Goal: Information Seeking & Learning: Learn about a topic

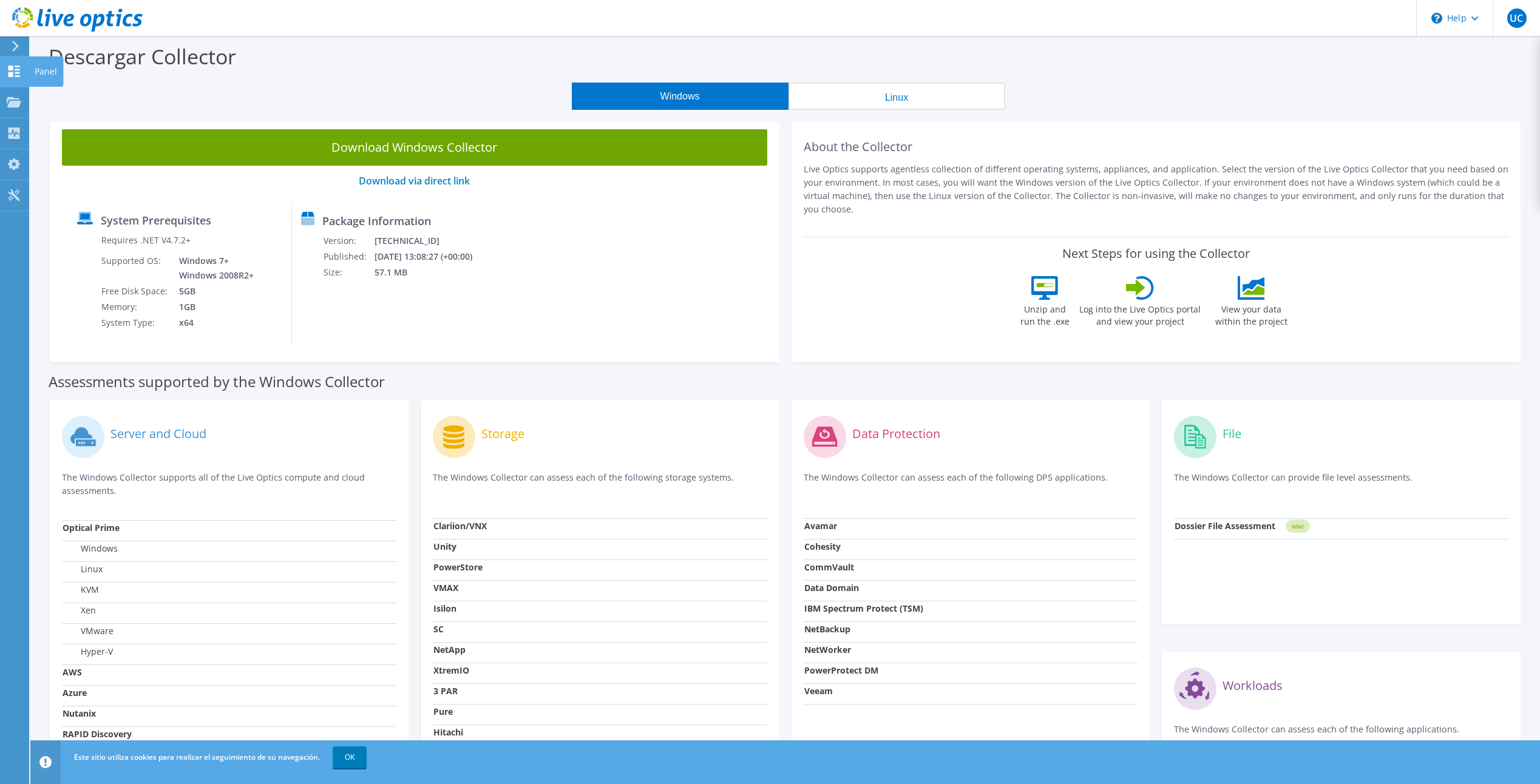
click at [44, 76] on div "Panel" at bounding box center [46, 71] width 35 height 30
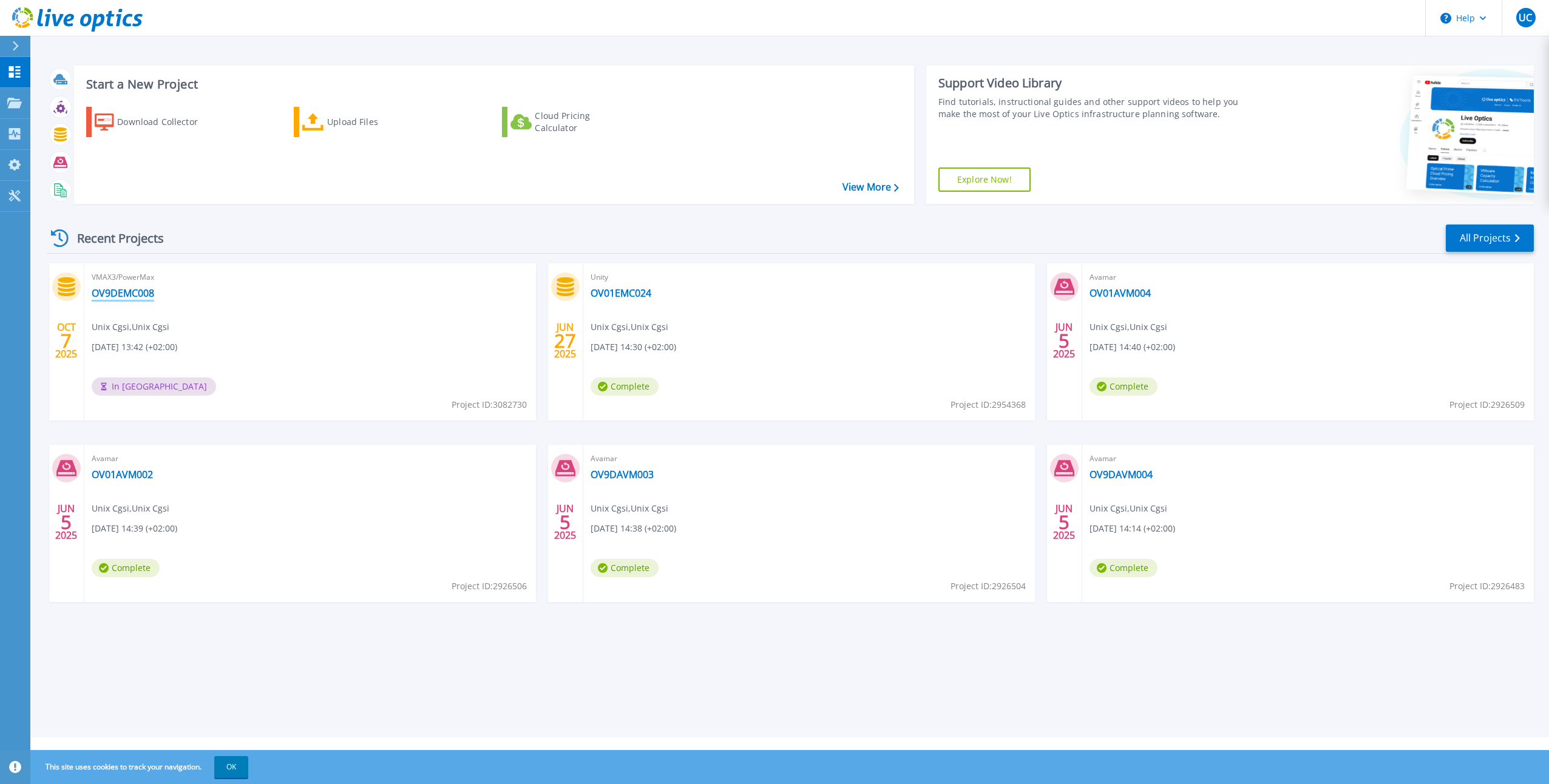
click at [135, 296] on link "OV9DEMC008" at bounding box center [123, 293] width 62 height 12
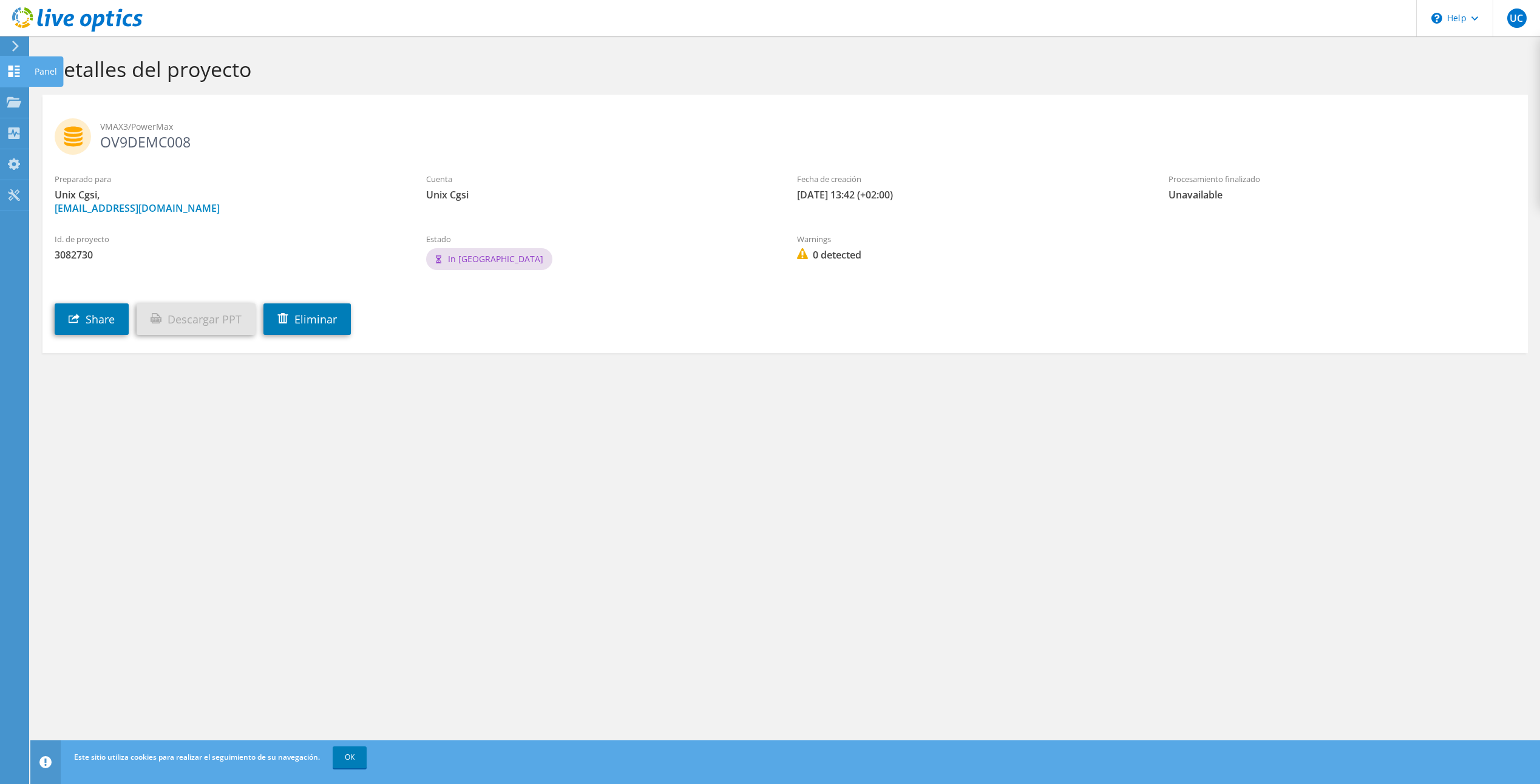
click at [14, 68] on icon at bounding box center [14, 71] width 15 height 12
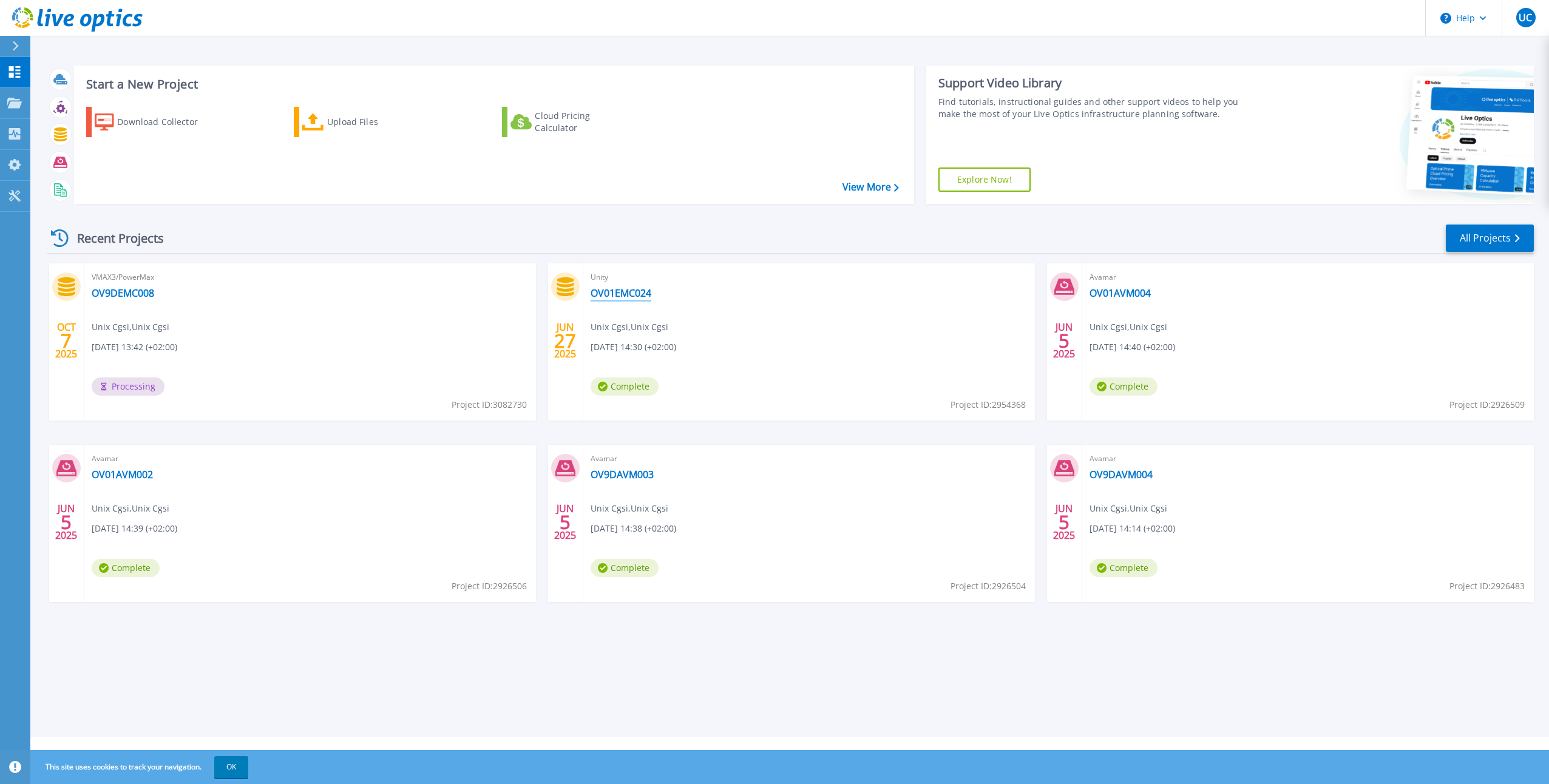
click at [624, 293] on link "OV01EMC024" at bounding box center [620, 293] width 60 height 12
click at [137, 289] on link "OV9DEMC008" at bounding box center [123, 293] width 62 height 12
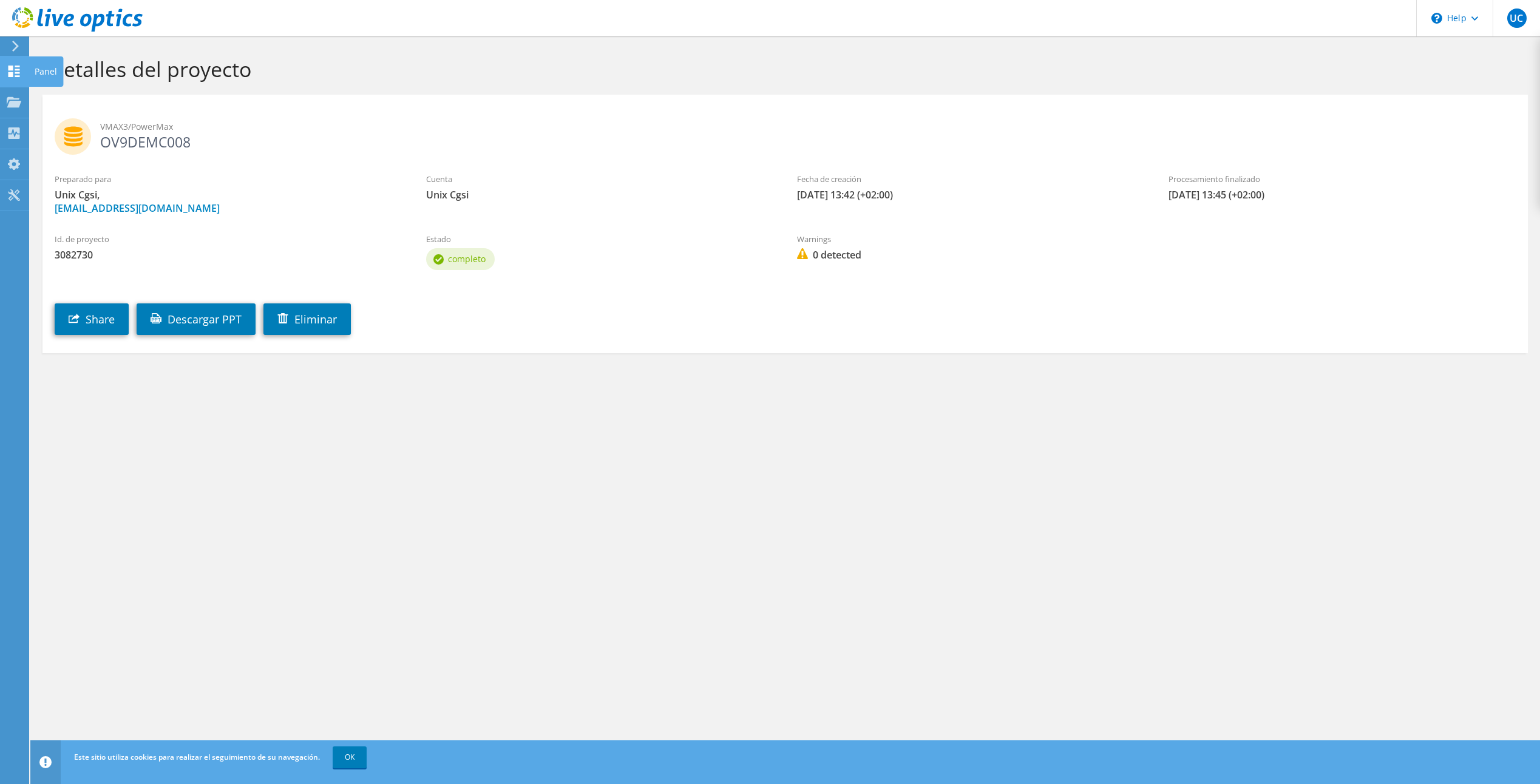
click at [52, 72] on div "Panel" at bounding box center [46, 71] width 35 height 30
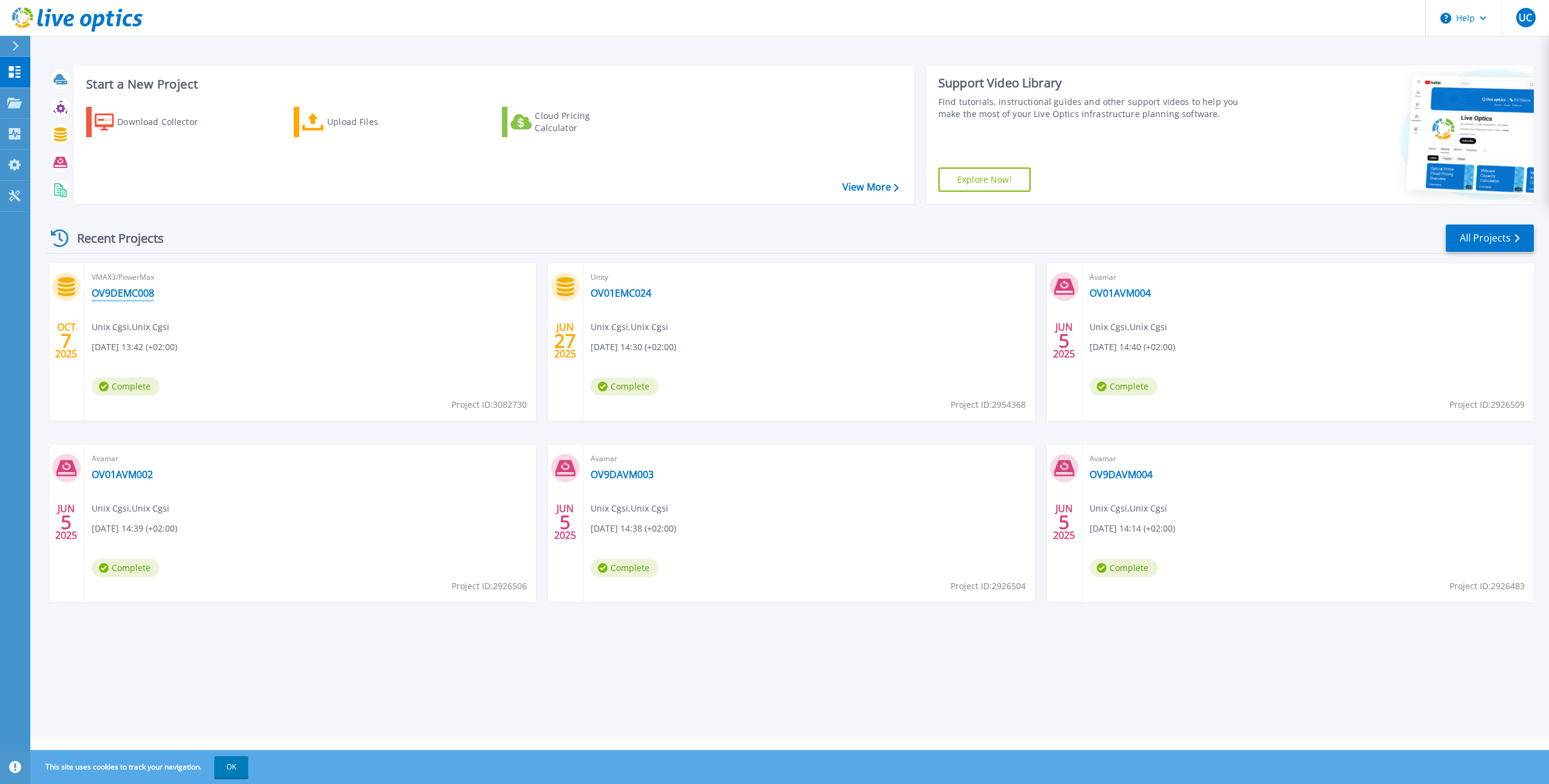
click at [134, 291] on link "OV9DEMC008" at bounding box center [123, 293] width 62 height 12
click at [135, 293] on link "OV9DEMC008" at bounding box center [123, 293] width 62 height 12
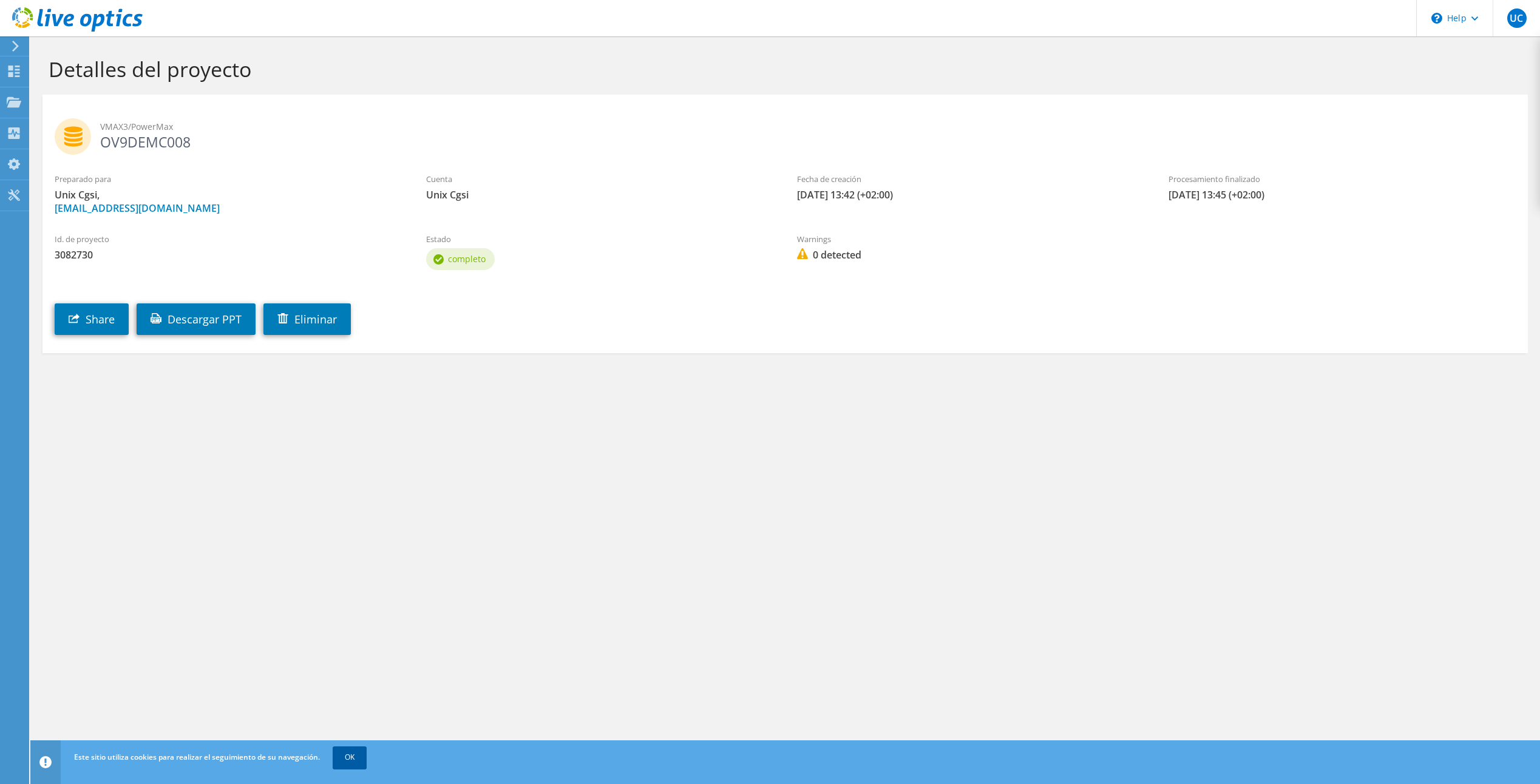
click at [354, 758] on link "OK" at bounding box center [349, 756] width 34 height 22
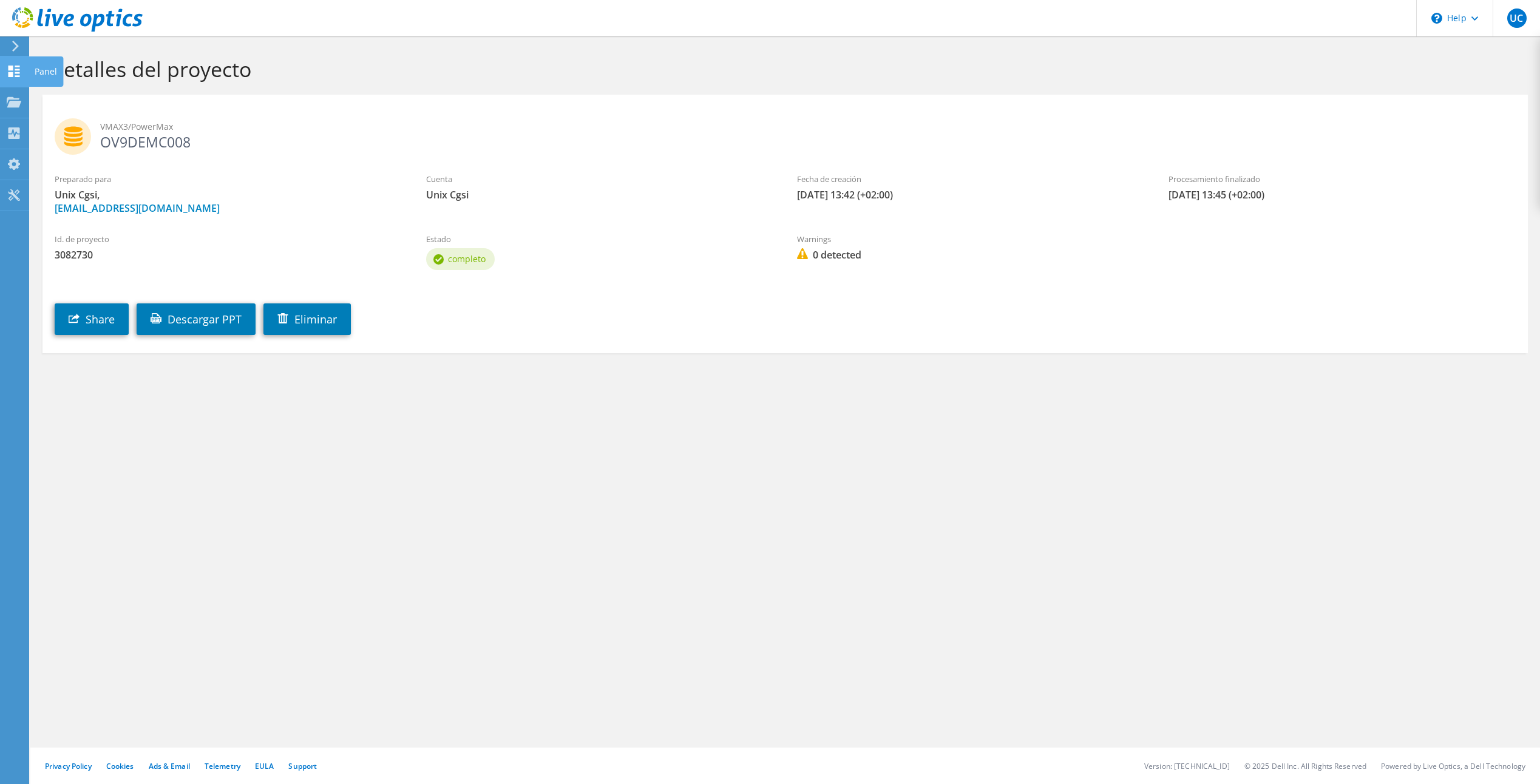
click at [43, 70] on div "Panel" at bounding box center [46, 71] width 35 height 30
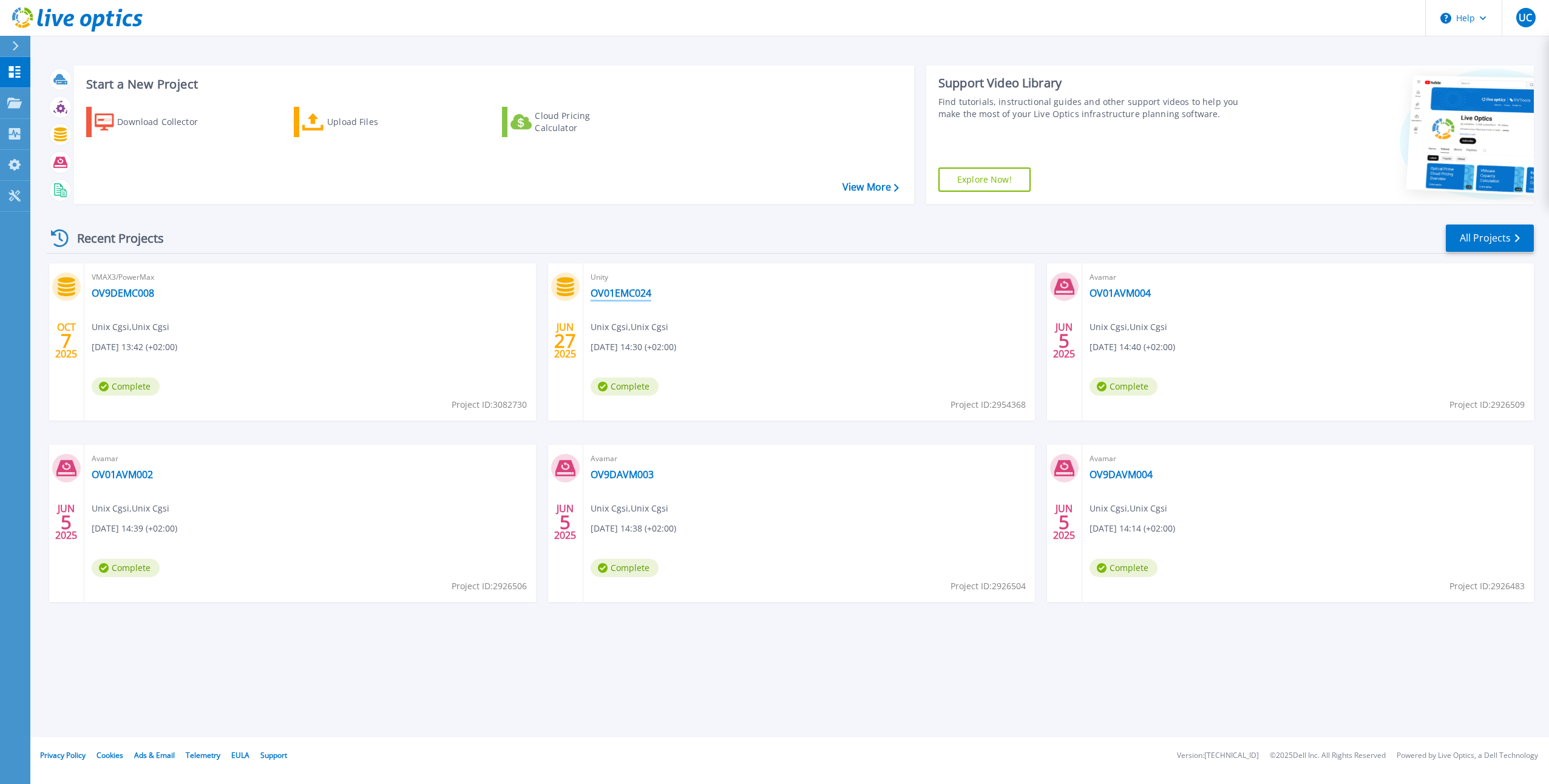
click at [628, 293] on link "OV01EMC024" at bounding box center [620, 293] width 60 height 12
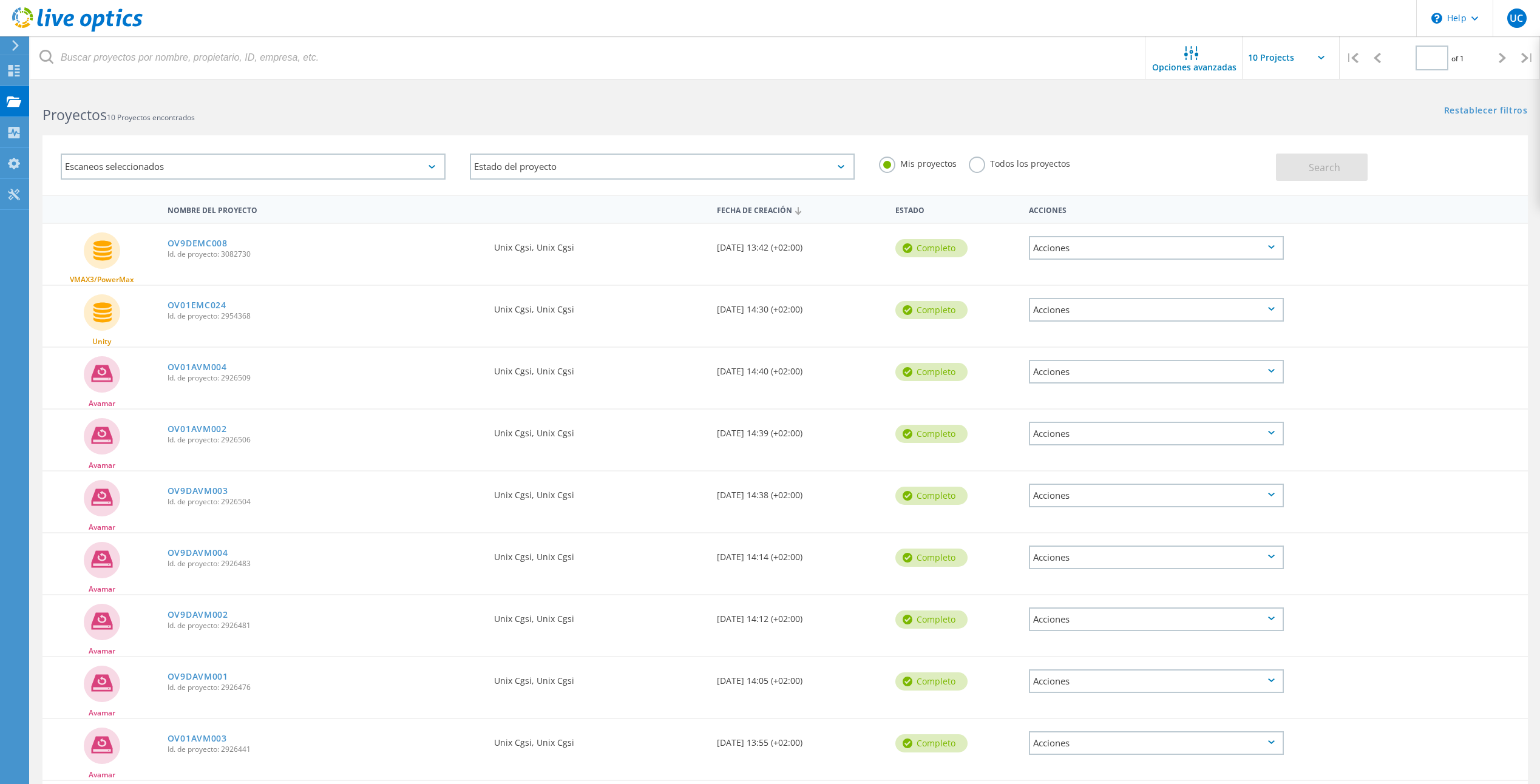
type input "1"
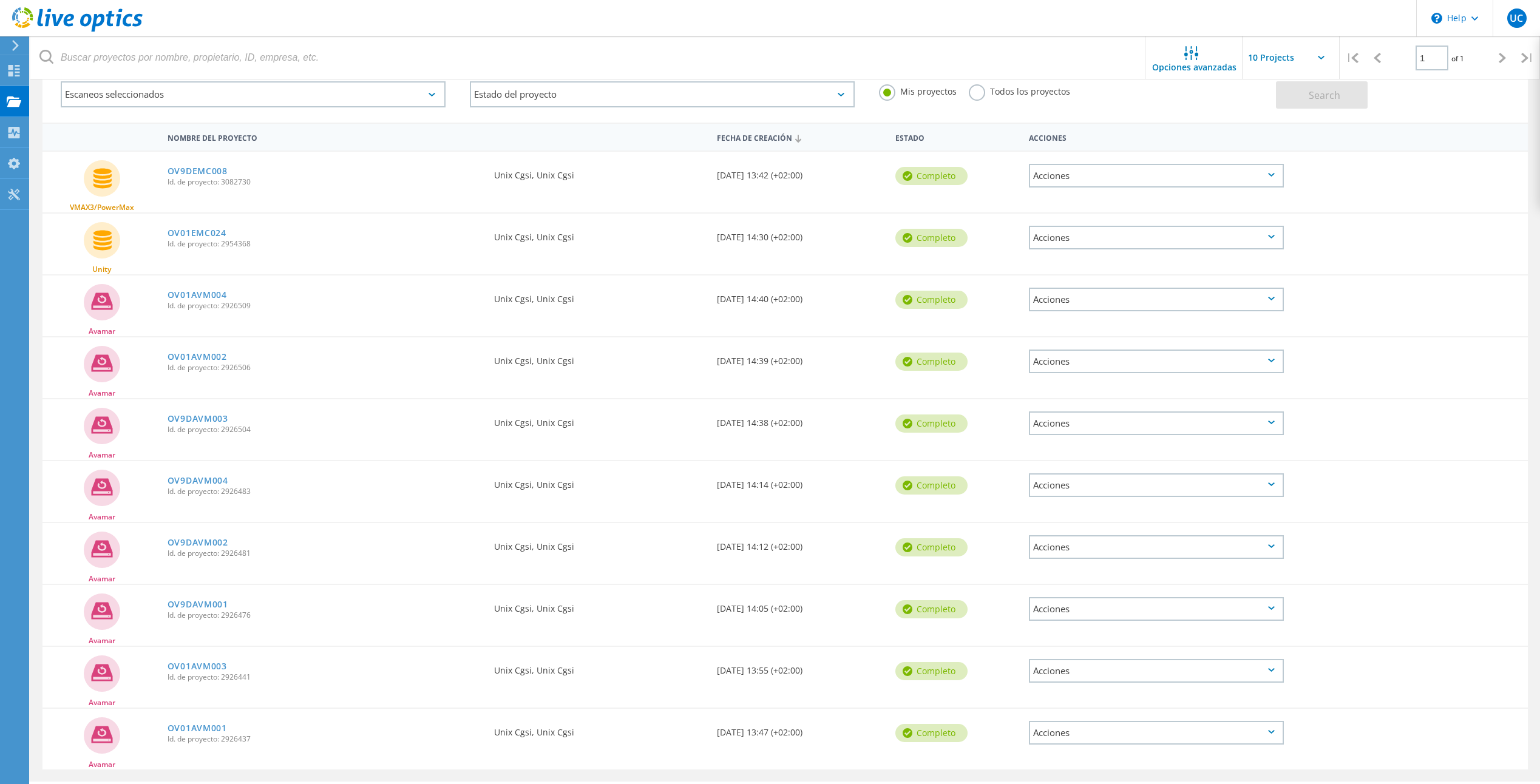
scroll to position [106, 0]
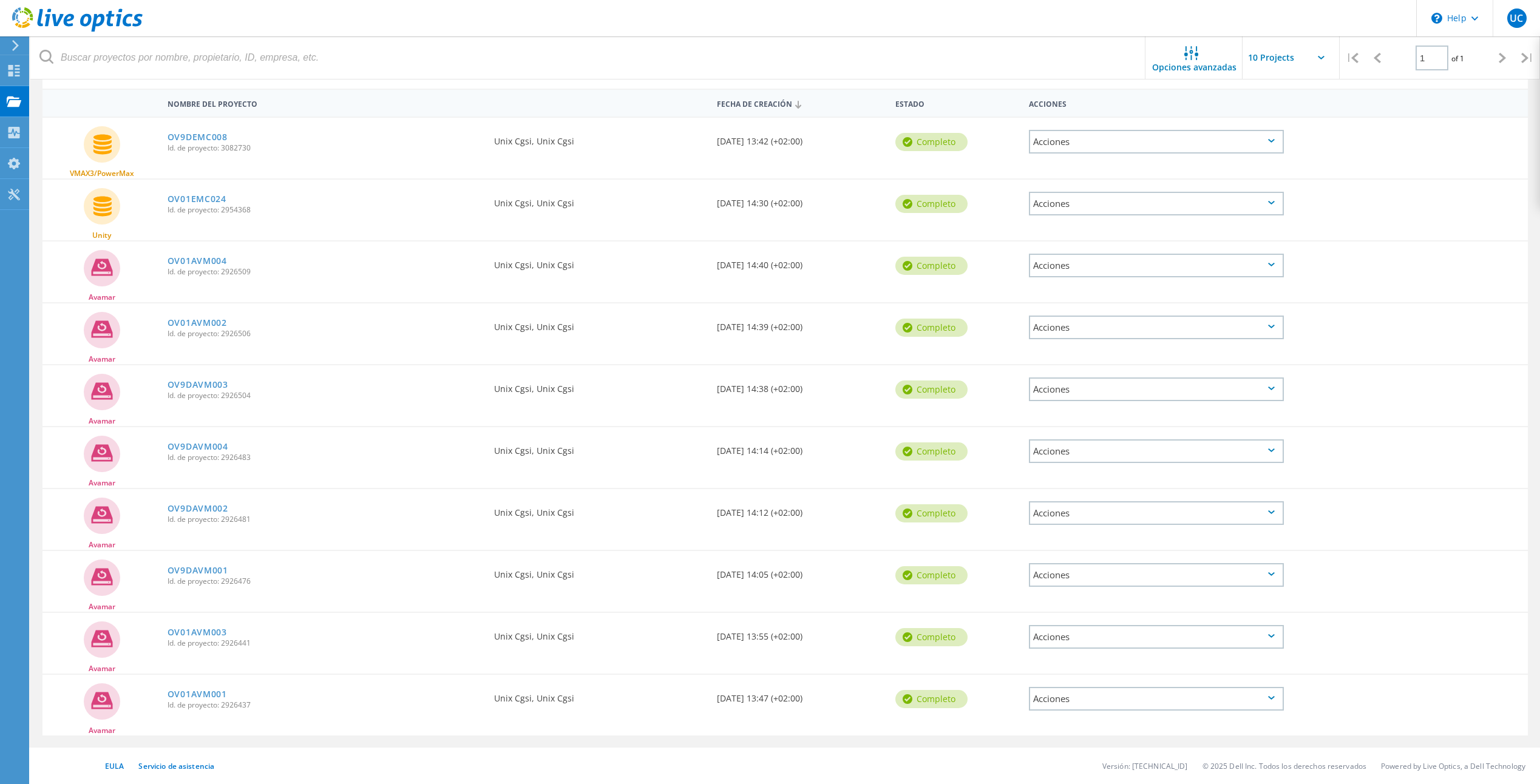
click at [1266, 139] on div "Acciones" at bounding box center [1156, 142] width 255 height 23
click at [1110, 111] on div "Detalles del proyecto" at bounding box center [1156, 113] width 253 height 19
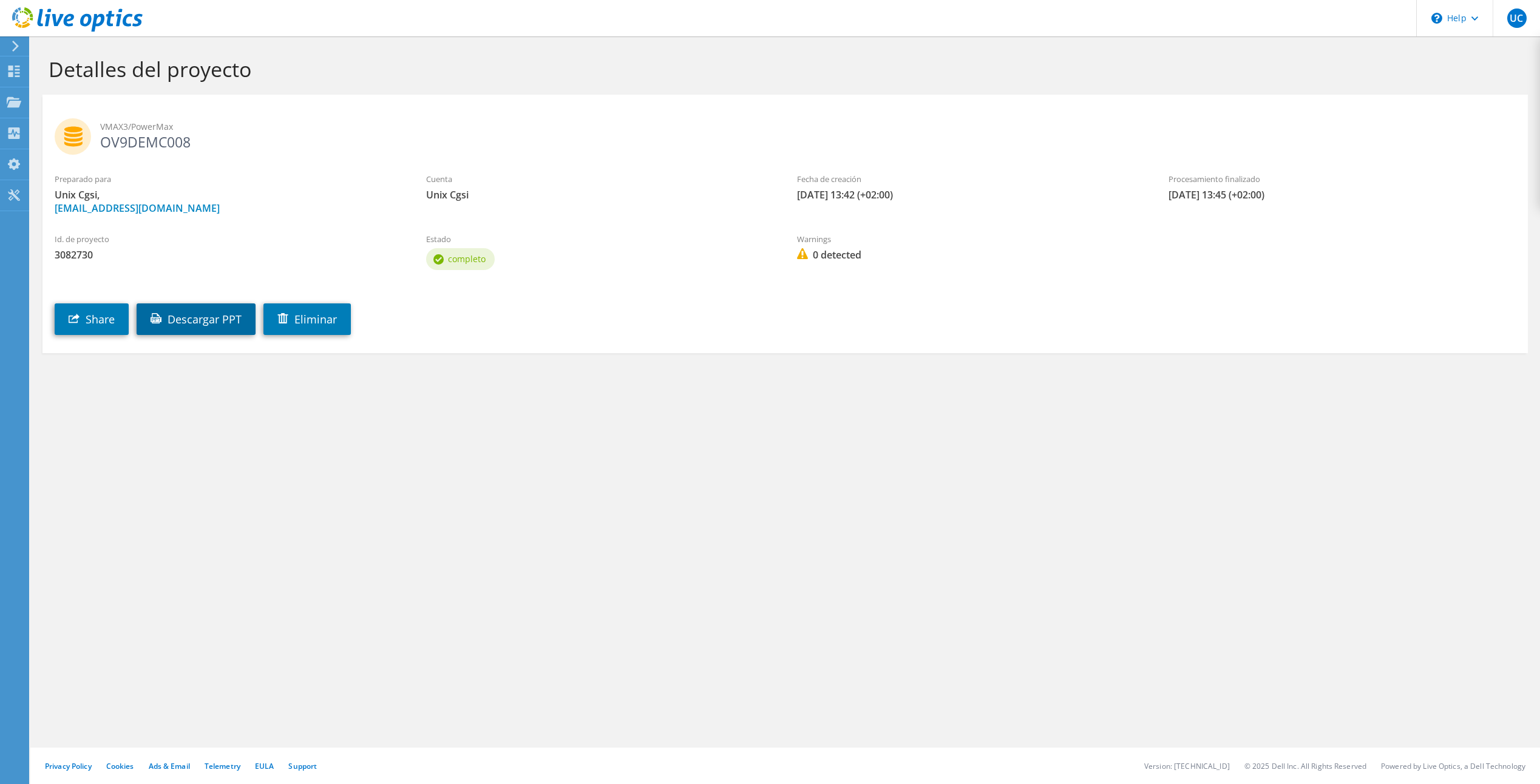
click at [218, 317] on link "Descargar PPT" at bounding box center [196, 318] width 119 height 31
click at [637, 426] on div "Detalles del proyecto VMAX3/PowerMax OV9DEMC008 Preparado para Unix Cgsi, unix_…" at bounding box center [785, 410] width 1510 height 747
click at [44, 67] on div "Panel" at bounding box center [46, 71] width 35 height 30
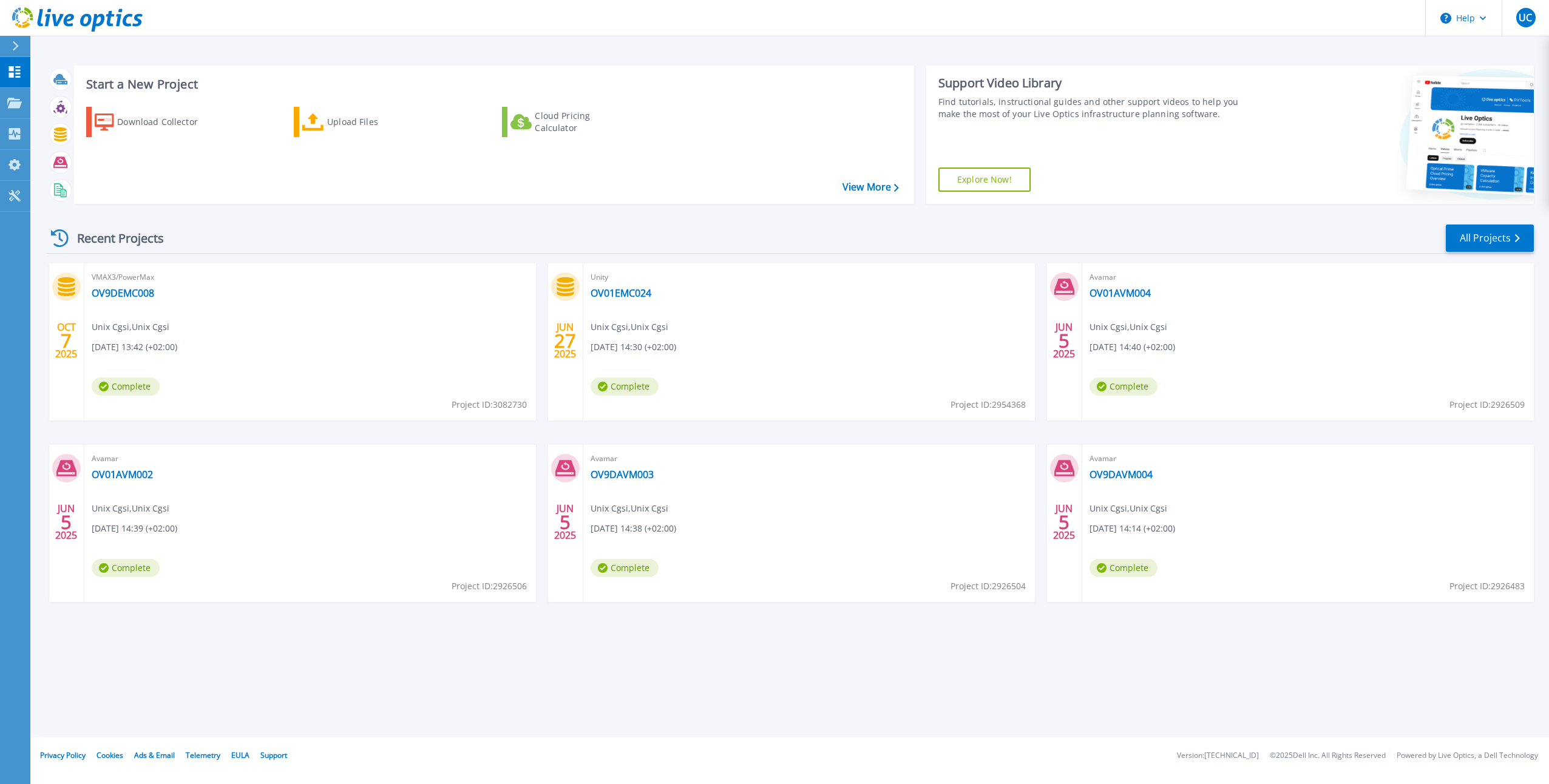
drag, startPoint x: 328, startPoint y: 342, endPoint x: 267, endPoint y: 313, distance: 67.5
click at [285, 315] on div "VMAX3/PowerMax OV9DEMC008 Unix Cgsi , Unix Cgsi 10/07/2025, 13:42 (+02:00) Comp…" at bounding box center [310, 341] width 452 height 157
click at [60, 128] on icon at bounding box center [60, 134] width 13 height 14
click at [122, 295] on link "OV9DEMC008" at bounding box center [123, 293] width 62 height 12
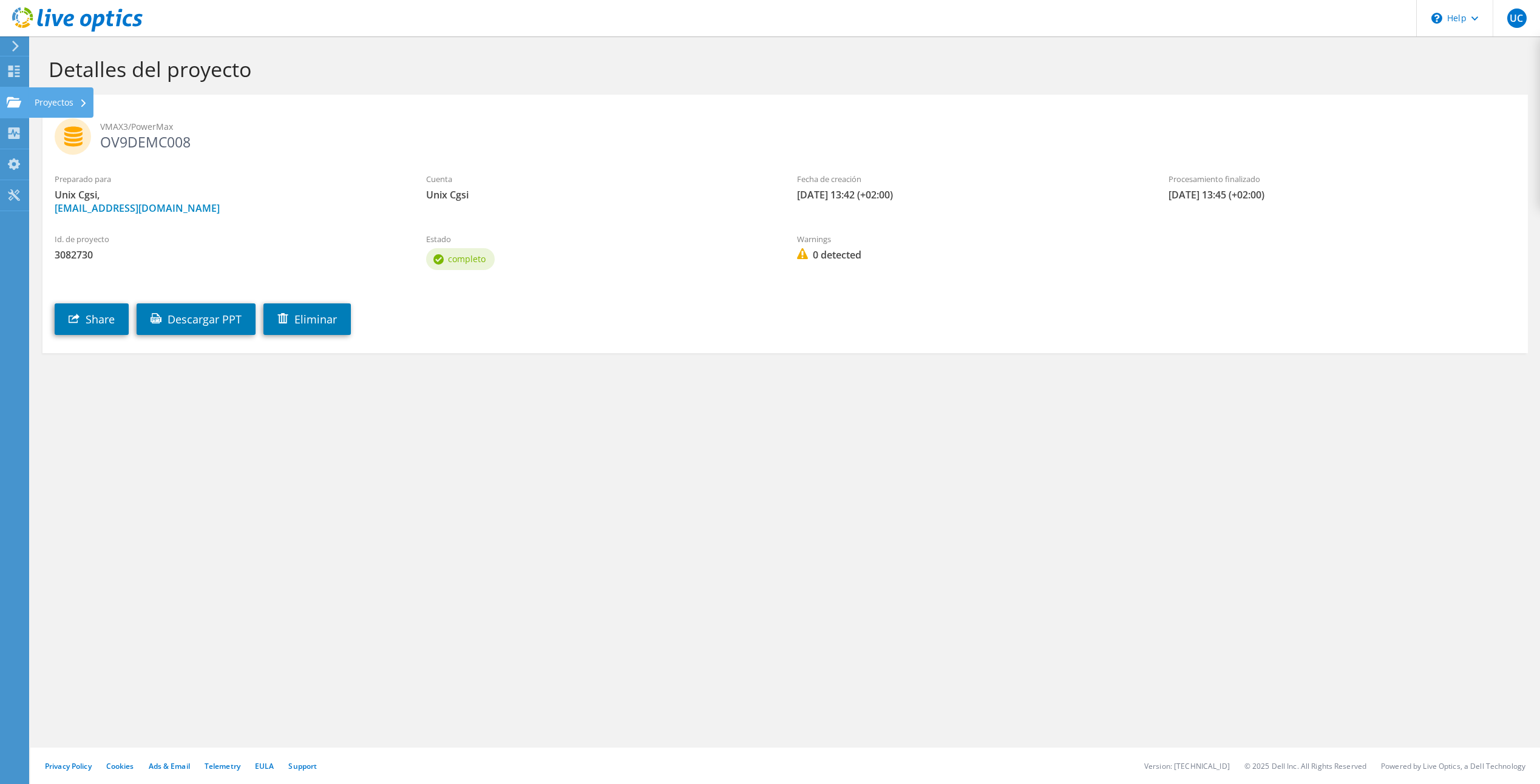
click at [10, 102] on use at bounding box center [14, 102] width 15 height 10
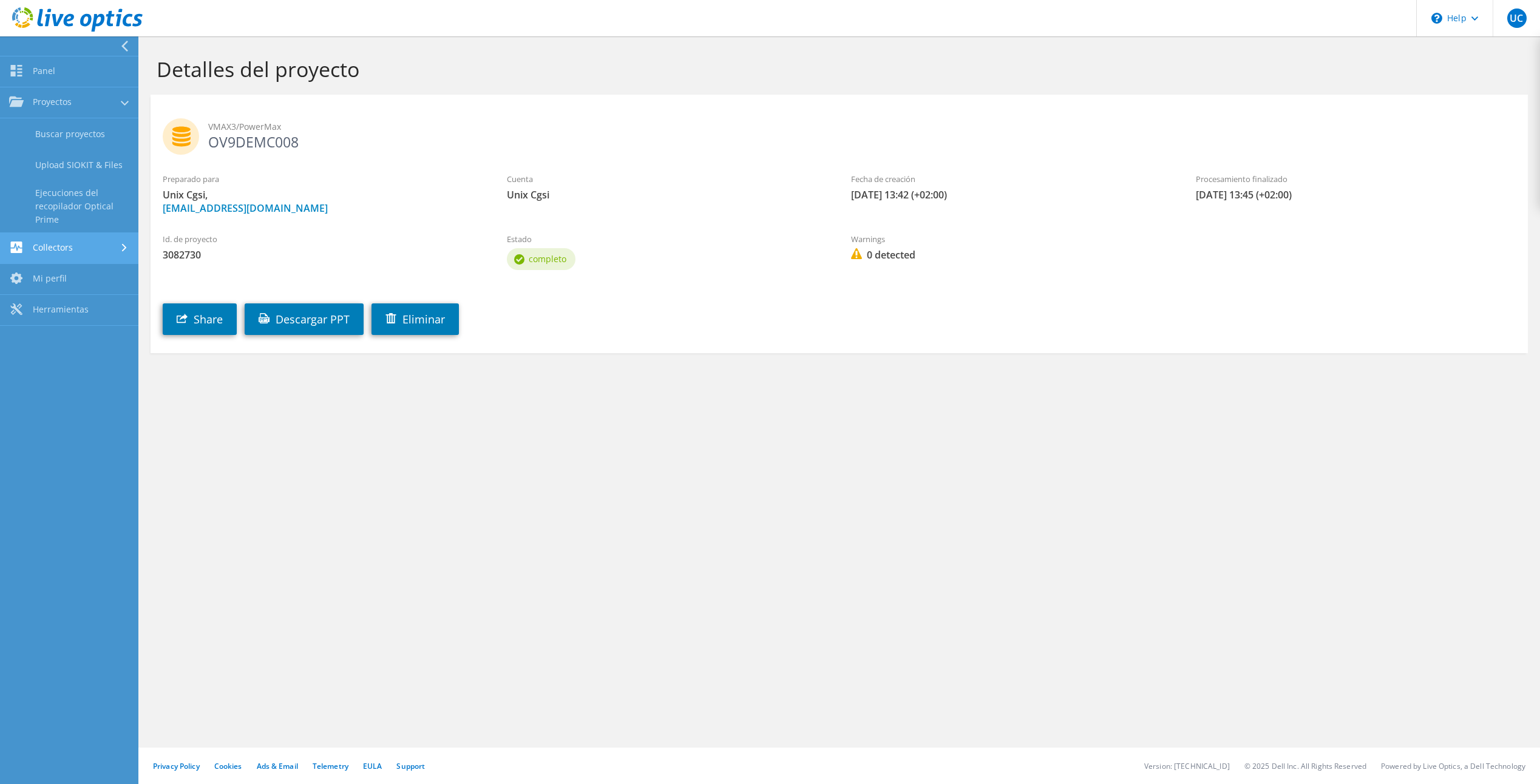
click at [60, 239] on link "Collectors" at bounding box center [69, 248] width 139 height 31
click at [68, 96] on link "Proyectos" at bounding box center [69, 103] width 139 height 31
click at [47, 75] on link "Panel" at bounding box center [69, 72] width 139 height 31
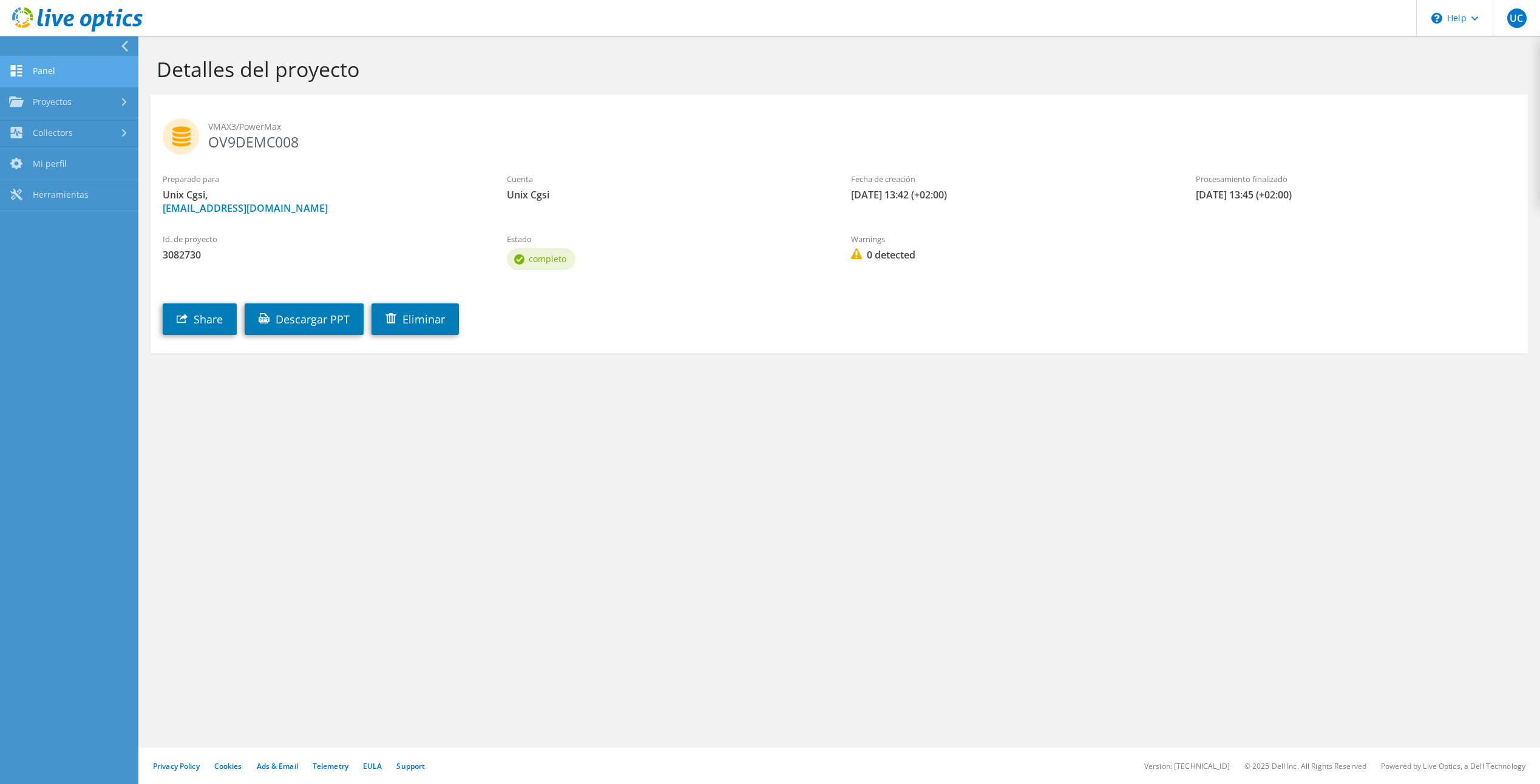
click at [59, 67] on link "Panel" at bounding box center [69, 72] width 139 height 31
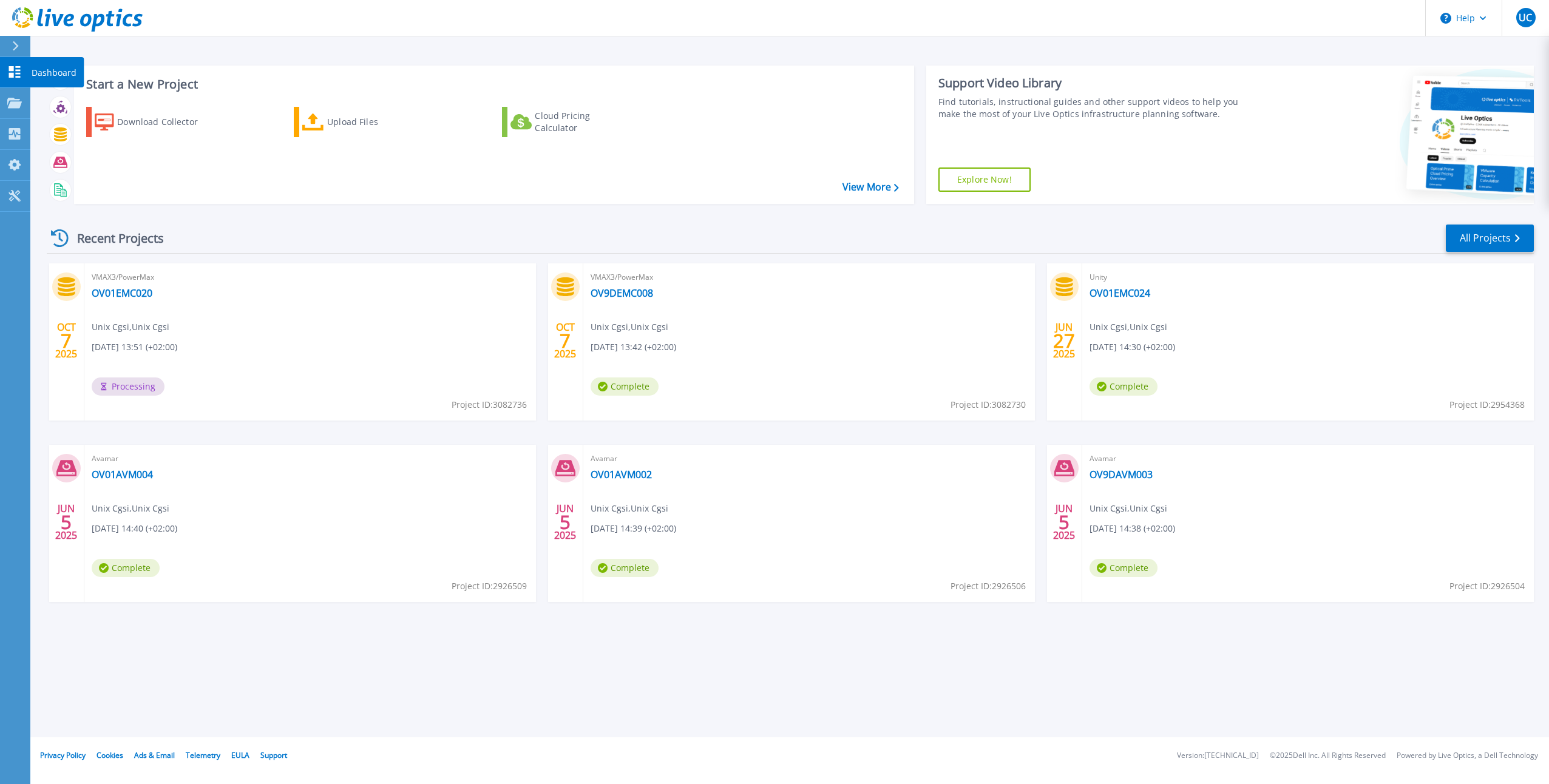
click at [40, 68] on p "Dashboard" at bounding box center [54, 73] width 45 height 31
click at [134, 291] on link "OV01EMC020" at bounding box center [122, 293] width 60 height 12
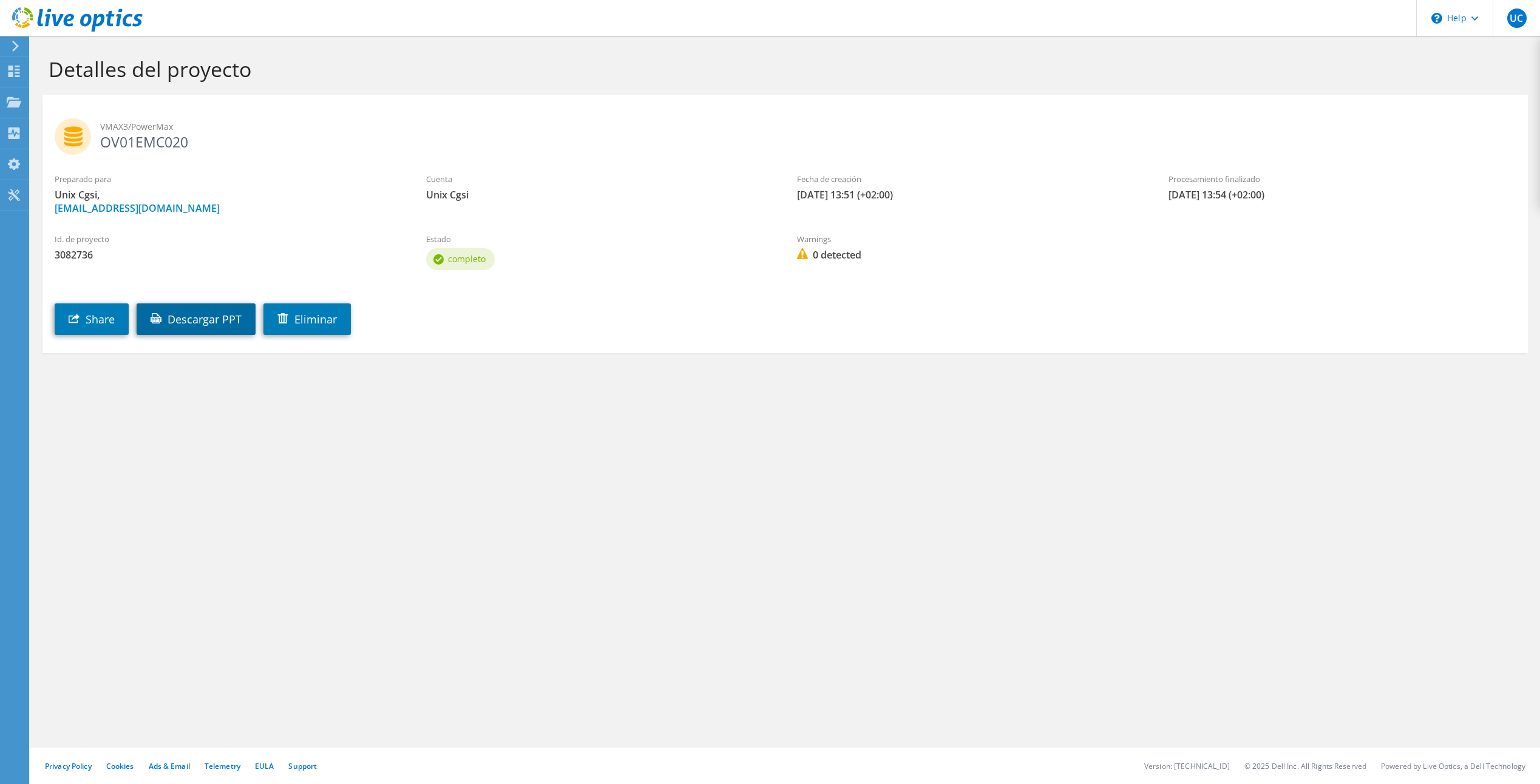
click at [177, 315] on link "Descargar PPT" at bounding box center [196, 318] width 119 height 31
click at [446, 449] on div "Detalles del proyecto VMAX3/PowerMax OV01EMC020 Preparado para Unix Cgsi, unix_…" at bounding box center [785, 410] width 1510 height 747
click at [39, 69] on div "Panel" at bounding box center [46, 71] width 35 height 30
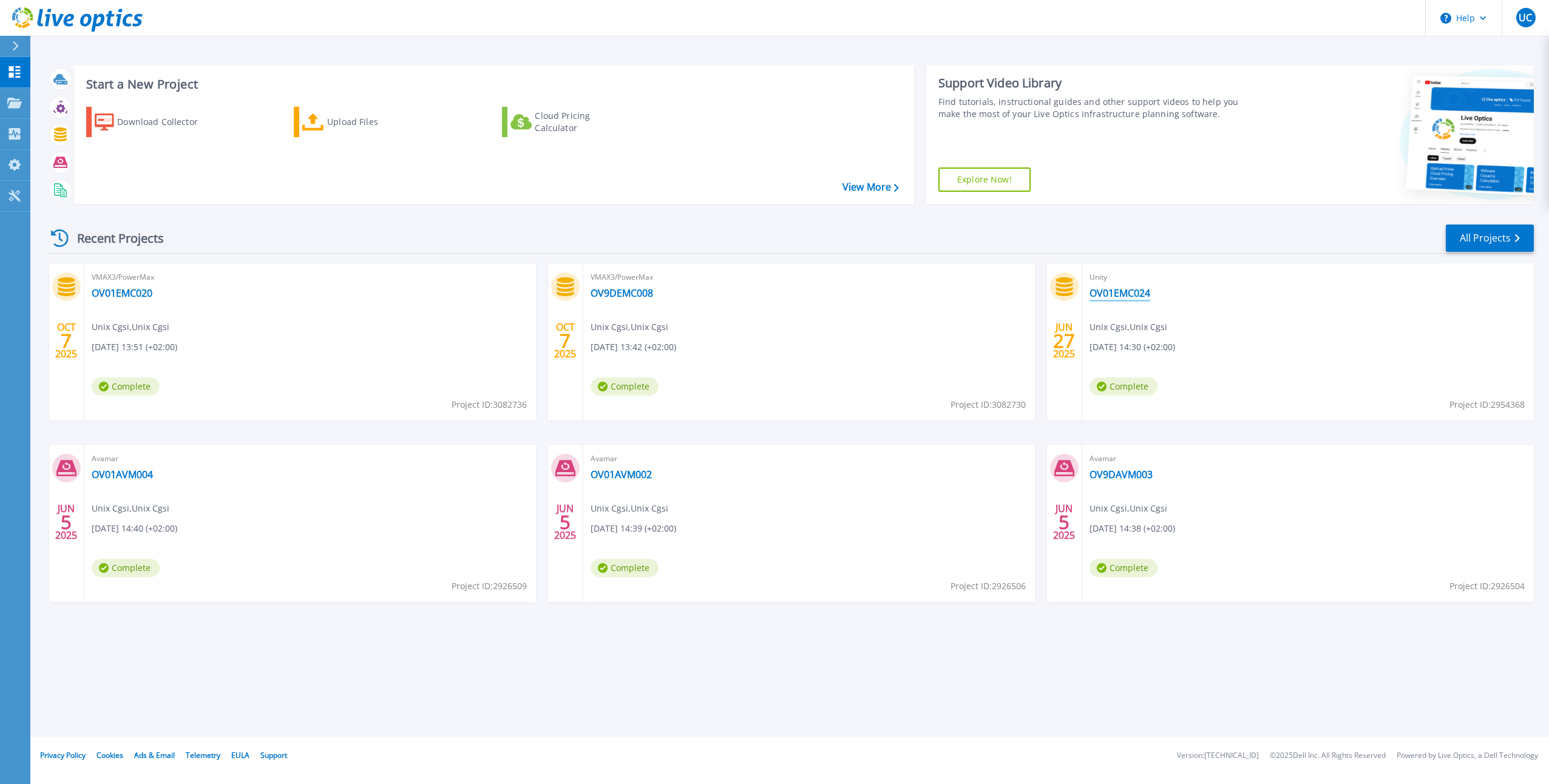
click at [1118, 291] on link "OV01EMC024" at bounding box center [1120, 293] width 60 height 12
click at [136, 473] on link "OV01AVM004" at bounding box center [122, 474] width 61 height 12
click at [126, 293] on link "OV01EMC020" at bounding box center [122, 293] width 60 height 12
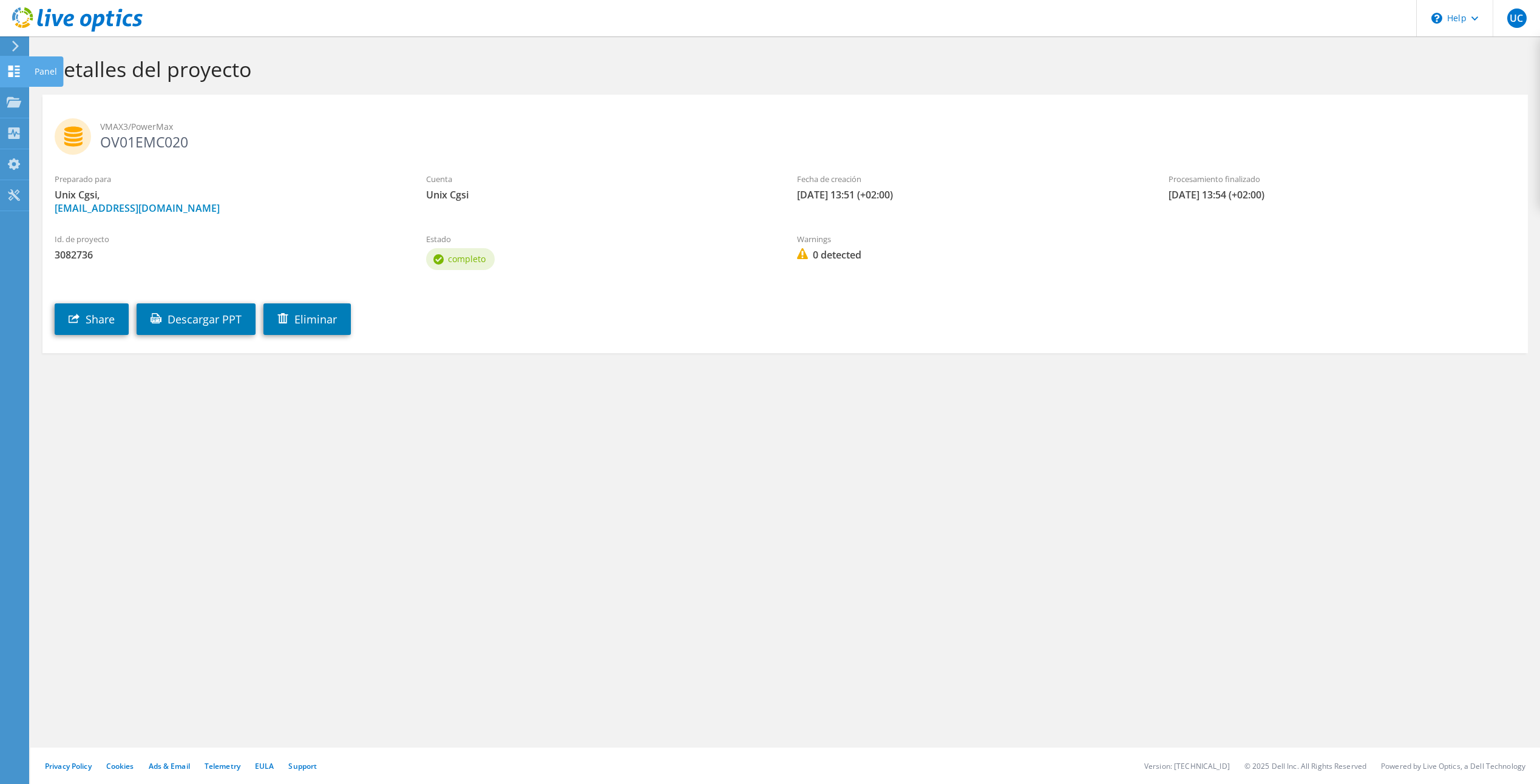
click at [16, 66] on use at bounding box center [14, 71] width 12 height 12
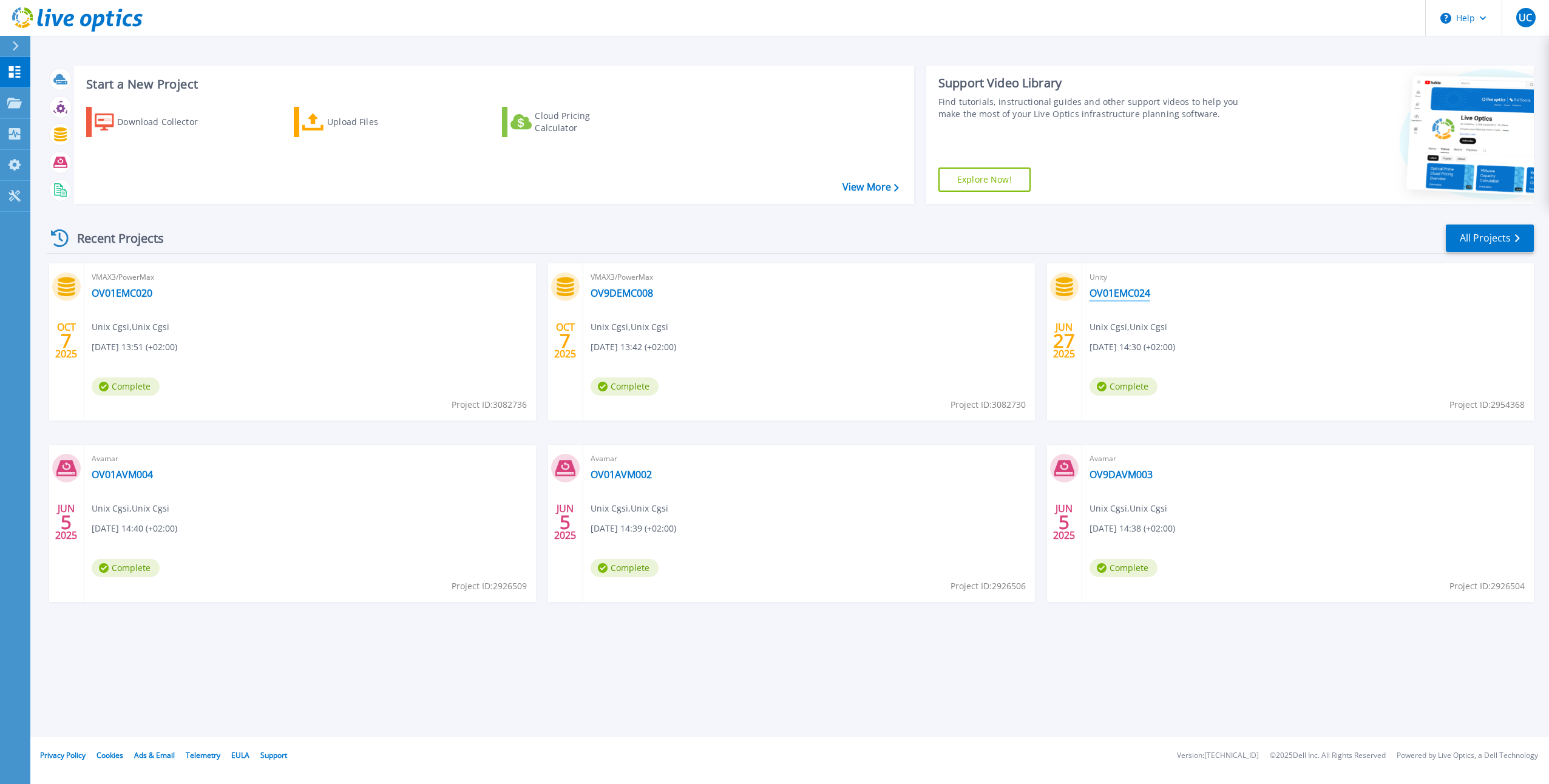
click at [1128, 291] on link "OV01EMC024" at bounding box center [1120, 293] width 60 height 12
click at [123, 475] on link "OV01AVM004" at bounding box center [122, 474] width 61 height 12
click at [1132, 293] on link "OV01EMC024" at bounding box center [1120, 293] width 60 height 12
click at [115, 472] on link "OV01AVM004" at bounding box center [122, 474] width 61 height 12
click at [132, 475] on link "OV01AVM004" at bounding box center [122, 474] width 61 height 12
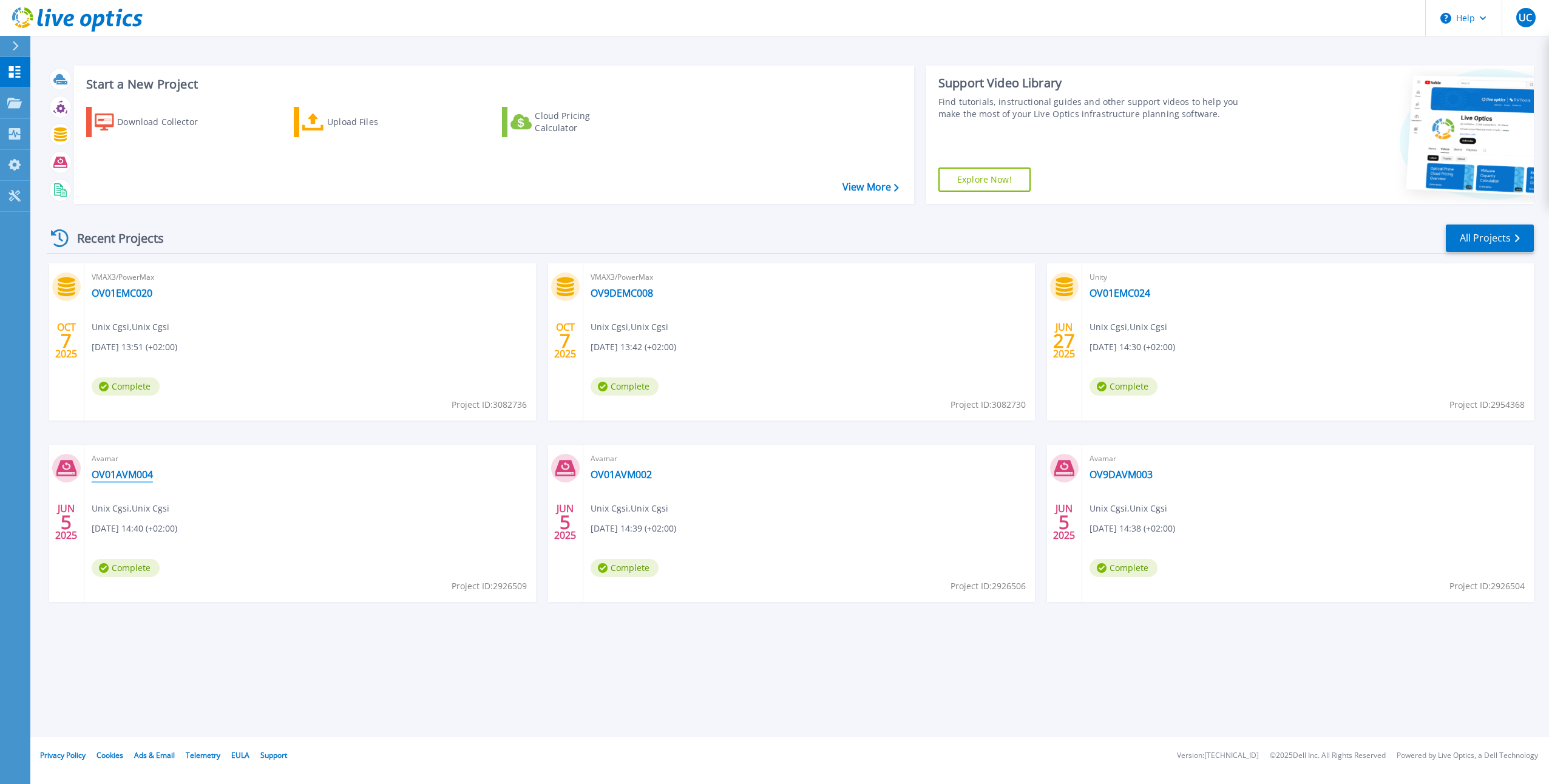
click at [123, 474] on link "OV01AVM004" at bounding box center [122, 474] width 61 height 12
click at [1470, 231] on link "All Projects" at bounding box center [1489, 238] width 88 height 27
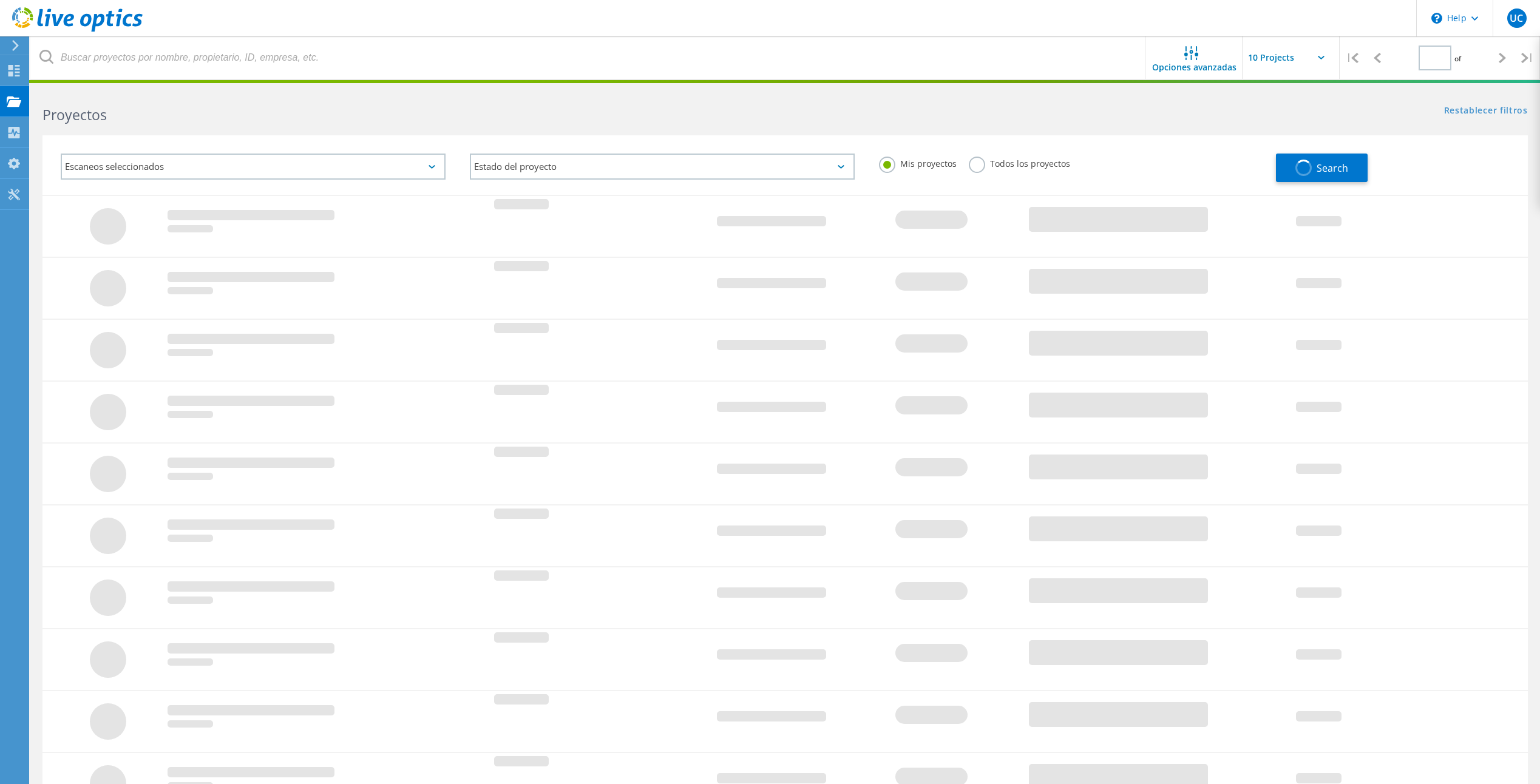
type input "1"
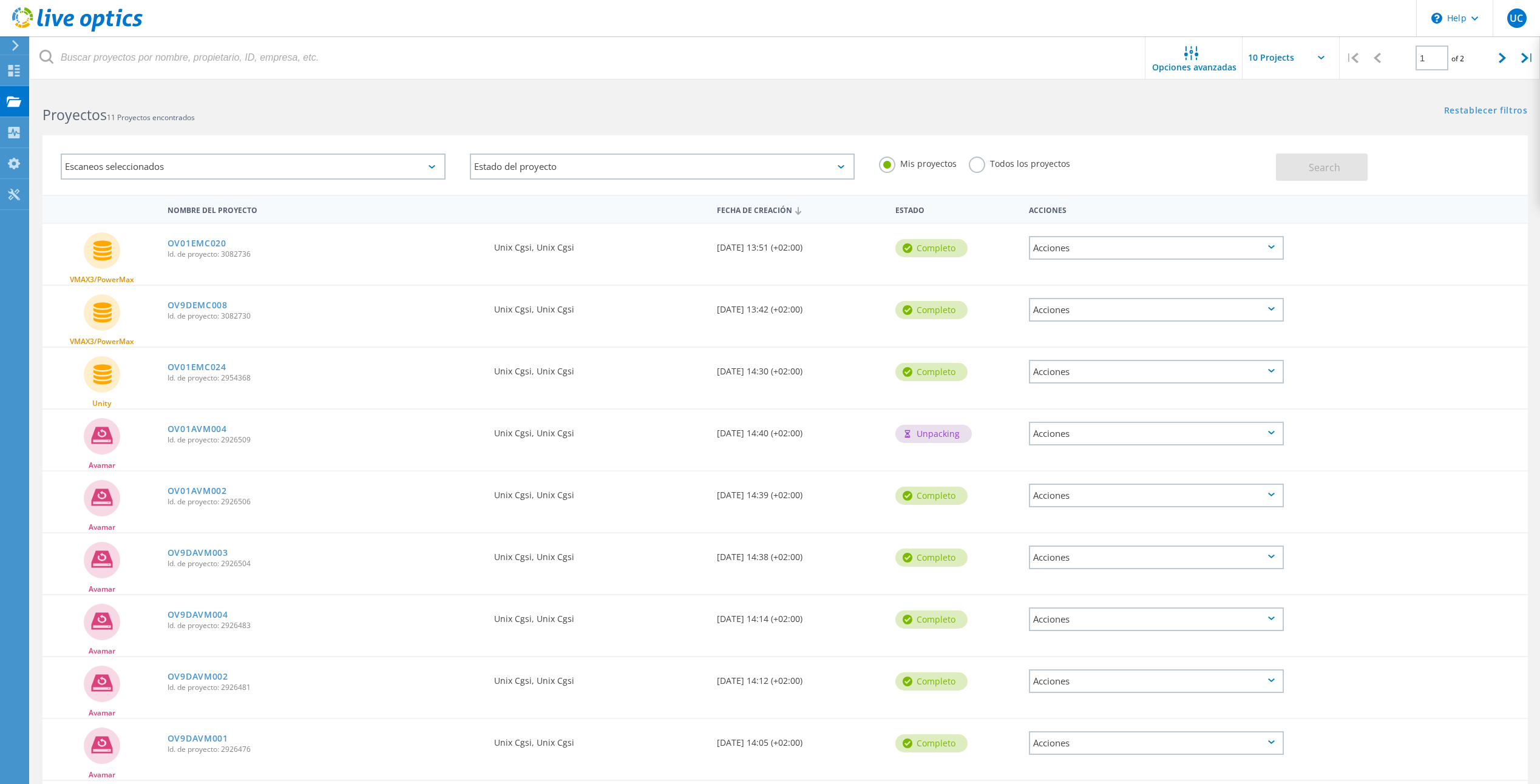
click at [1271, 433] on icon at bounding box center [1271, 432] width 7 height 4
click at [1274, 366] on div "Acciones" at bounding box center [1156, 371] width 255 height 23
click at [1361, 372] on div at bounding box center [1349, 363] width 119 height 31
click at [433, 166] on icon at bounding box center [431, 167] width 7 height 4
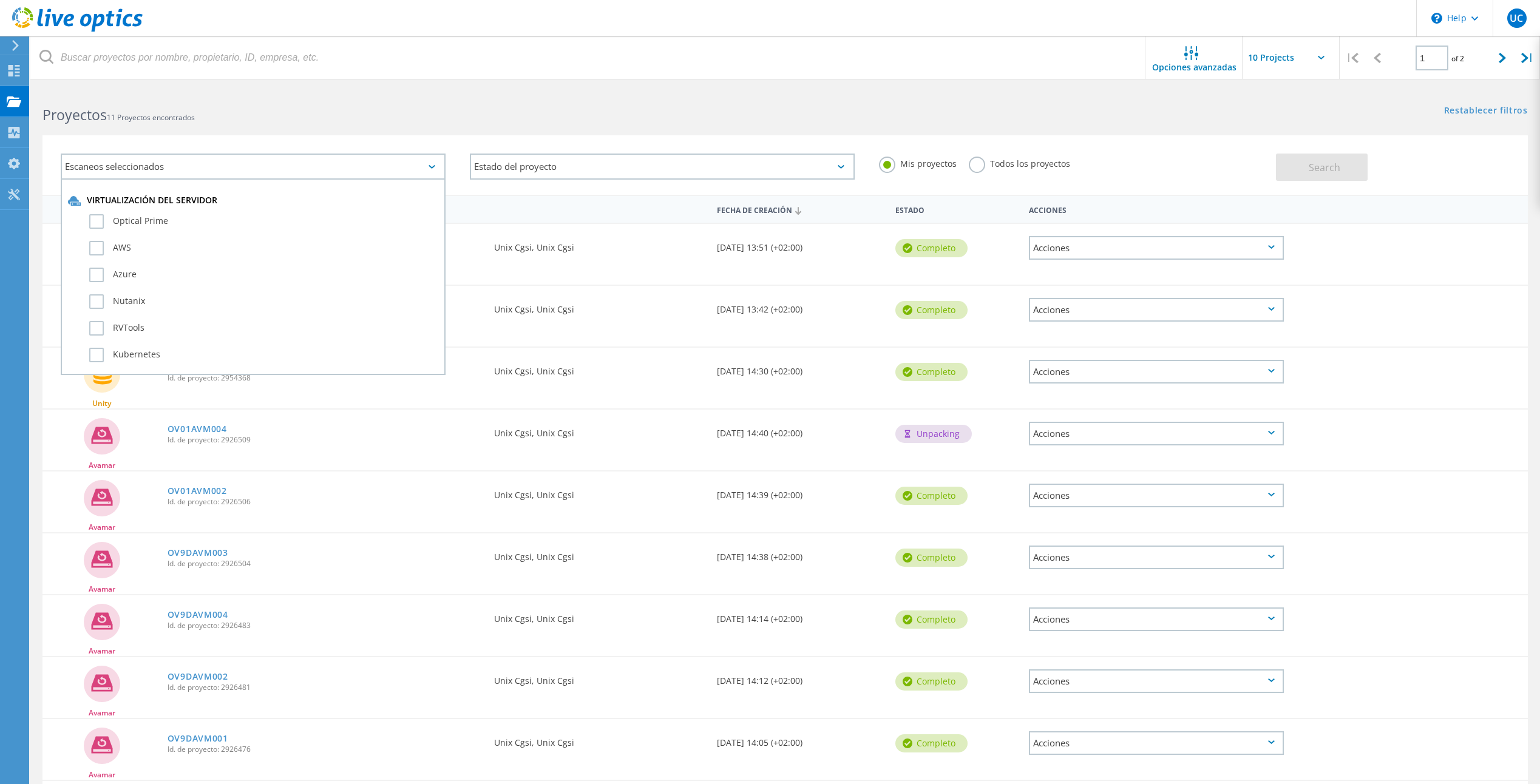
click at [433, 166] on icon at bounding box center [431, 167] width 7 height 4
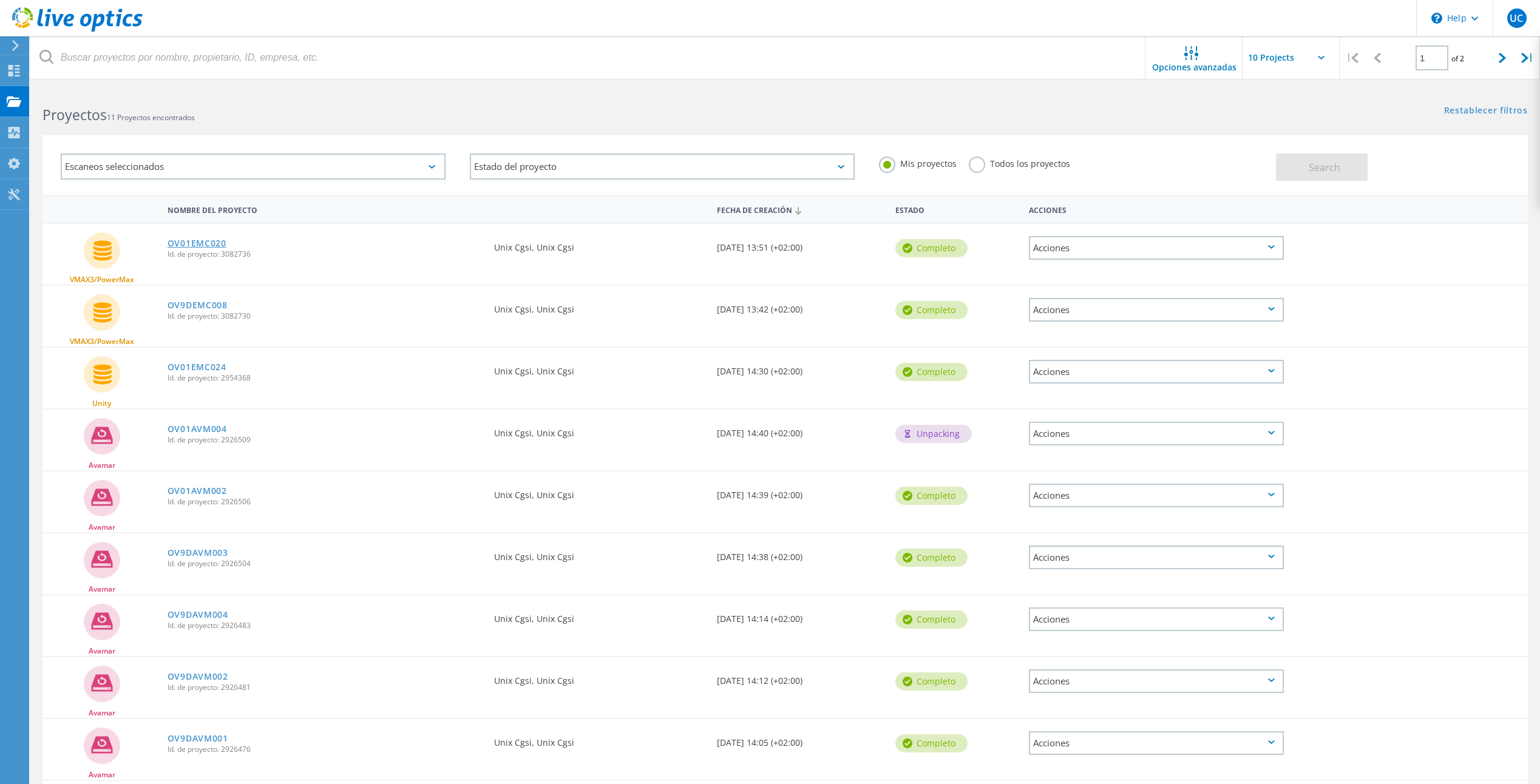
click at [214, 241] on link "OV01EMC020" at bounding box center [197, 243] width 59 height 9
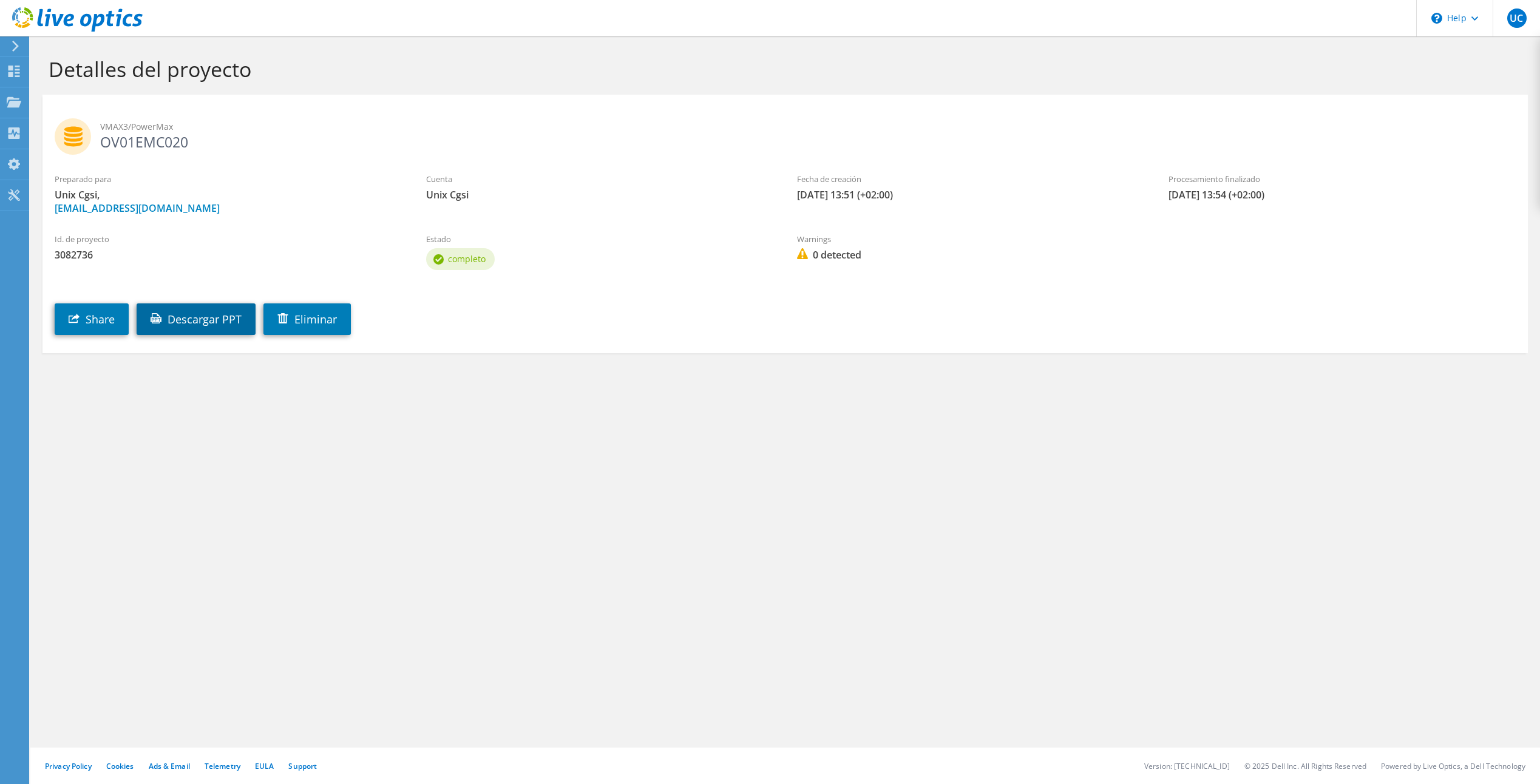
click at [202, 319] on link "Descargar PPT" at bounding box center [196, 318] width 119 height 31
click at [48, 70] on div "Panel" at bounding box center [46, 71] width 35 height 30
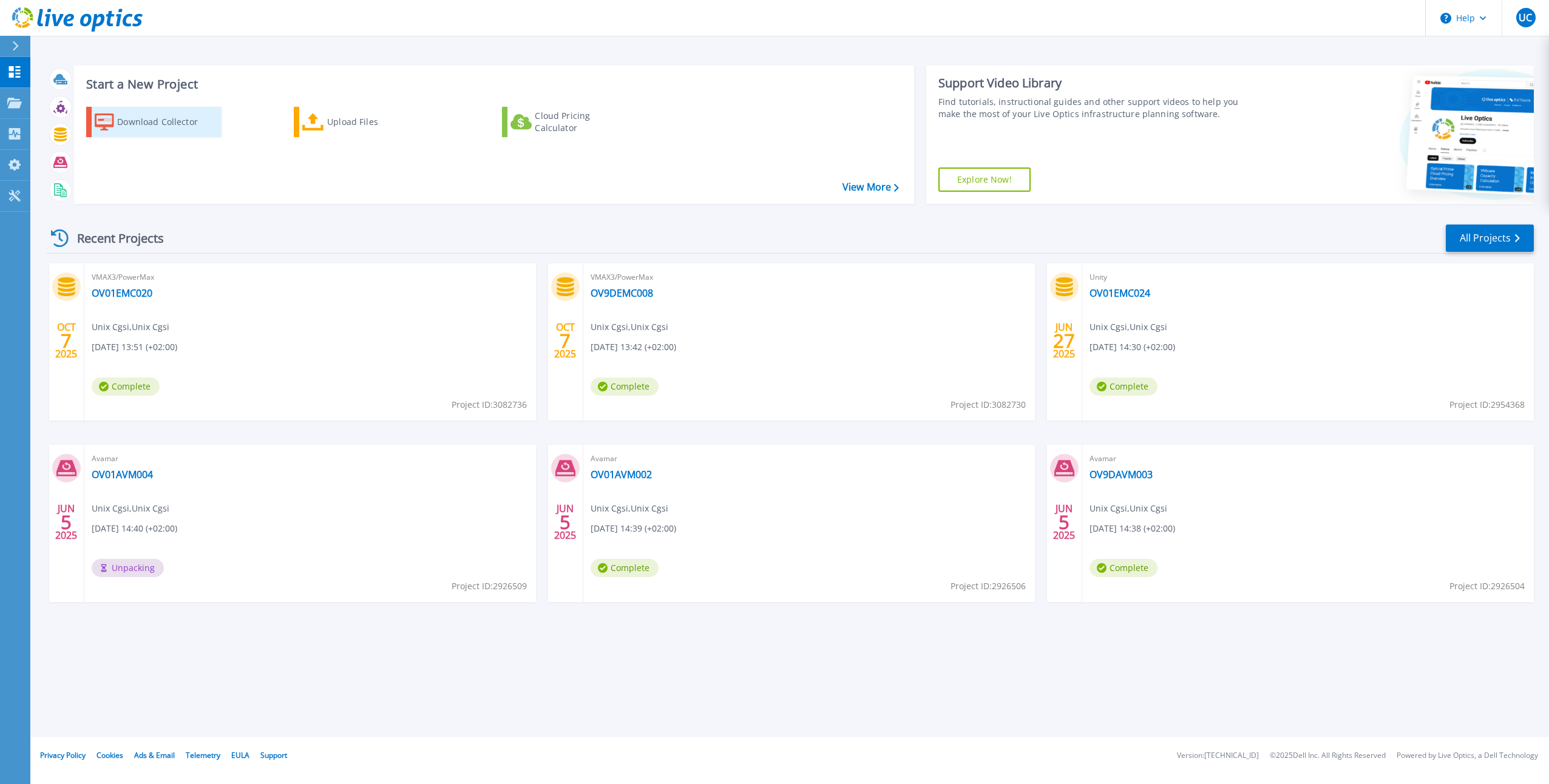
click at [151, 121] on div "Download Collector" at bounding box center [166, 121] width 97 height 24
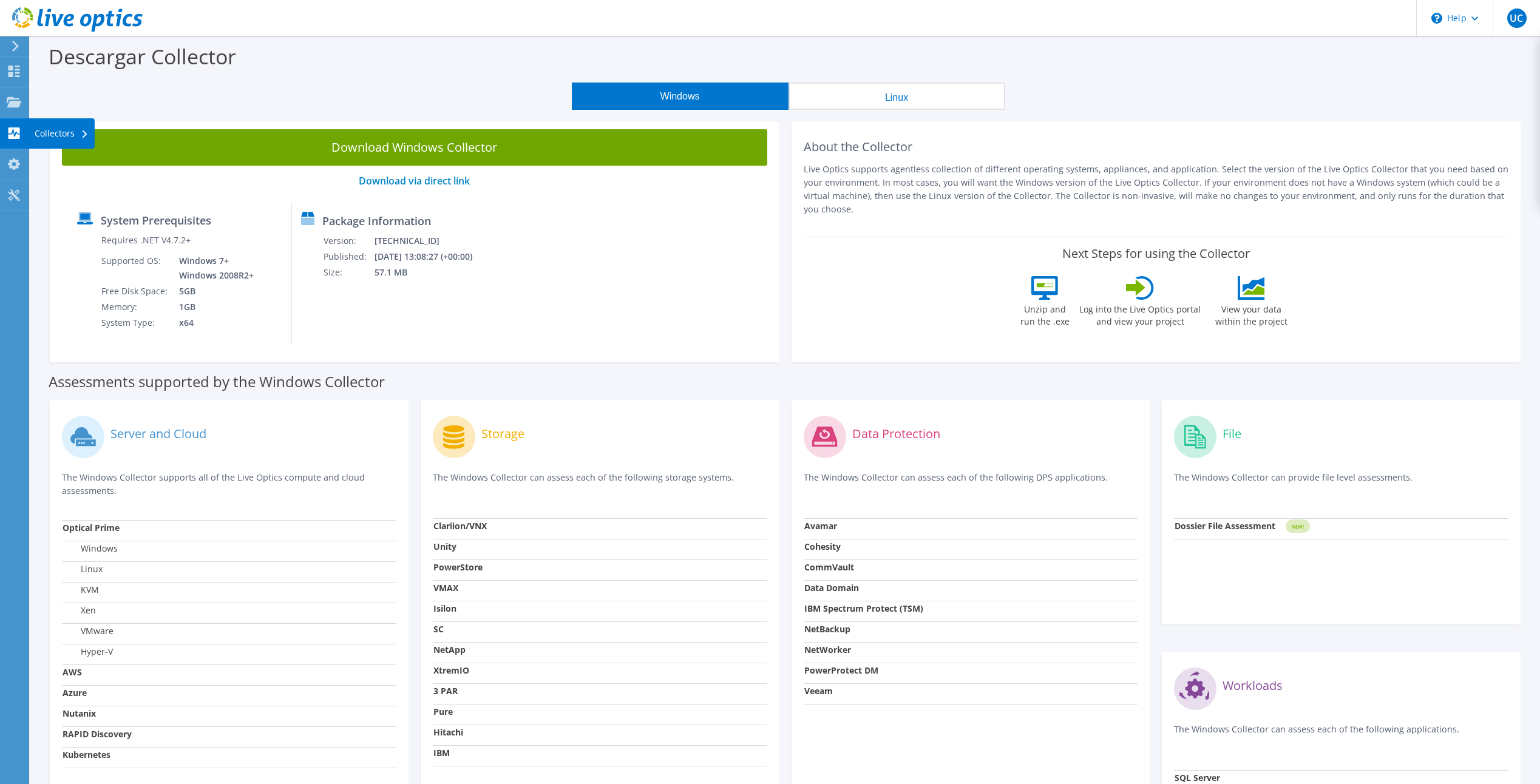
click at [69, 129] on div "Collectors" at bounding box center [61, 133] width 66 height 30
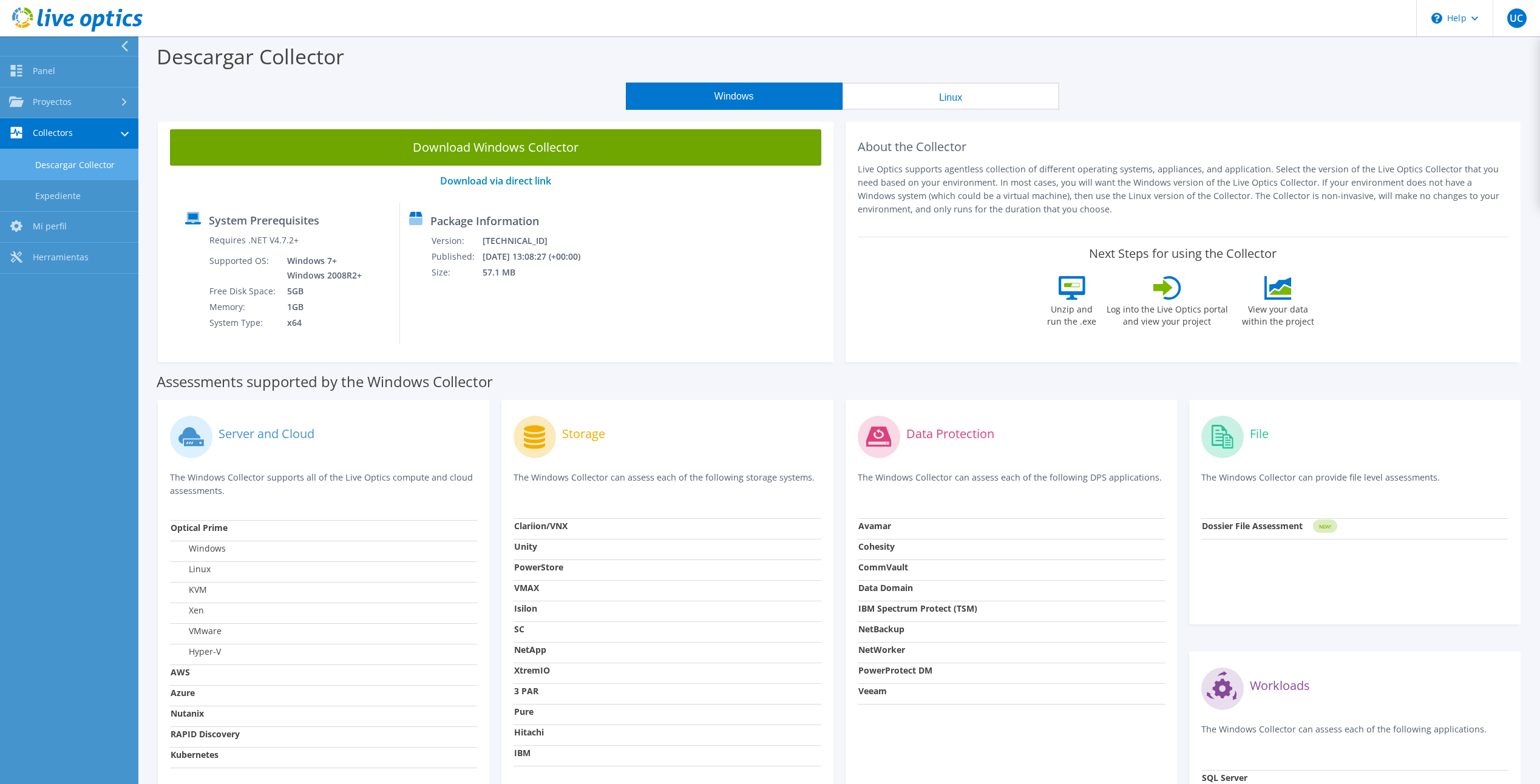
click at [931, 98] on button "Linux" at bounding box center [951, 96] width 217 height 27
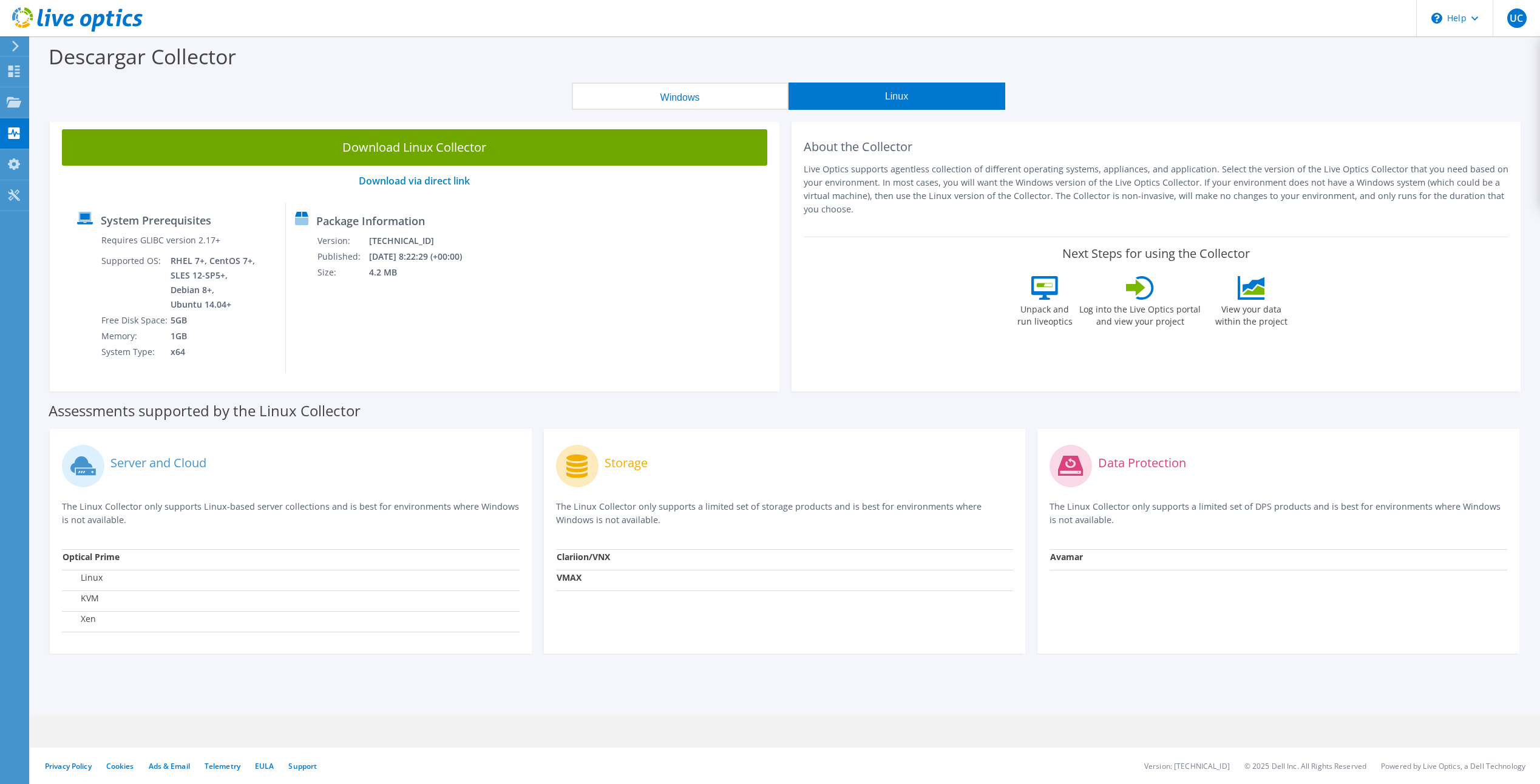
click at [718, 100] on button "Windows" at bounding box center [680, 96] width 217 height 27
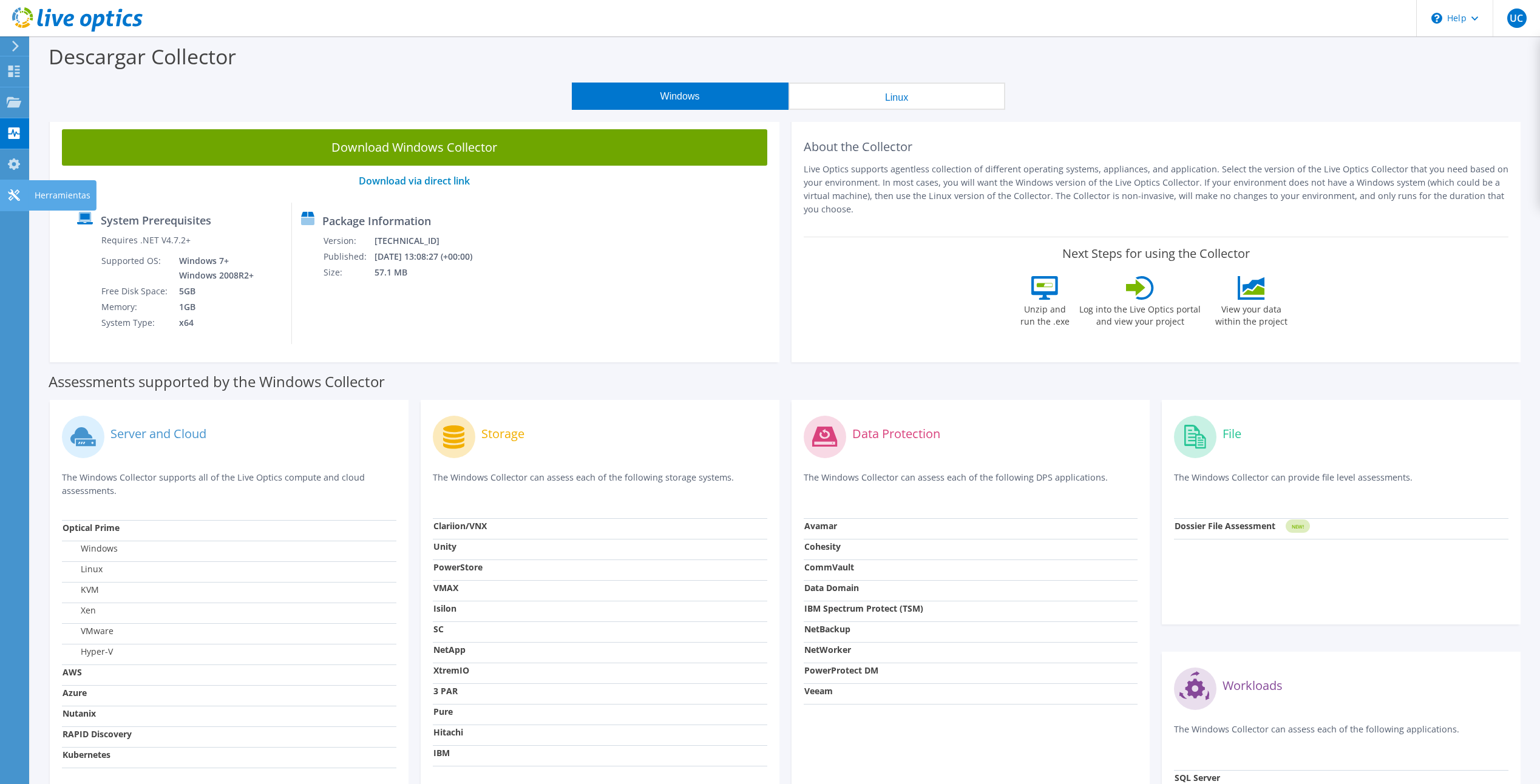
click at [16, 192] on use at bounding box center [14, 195] width 12 height 12
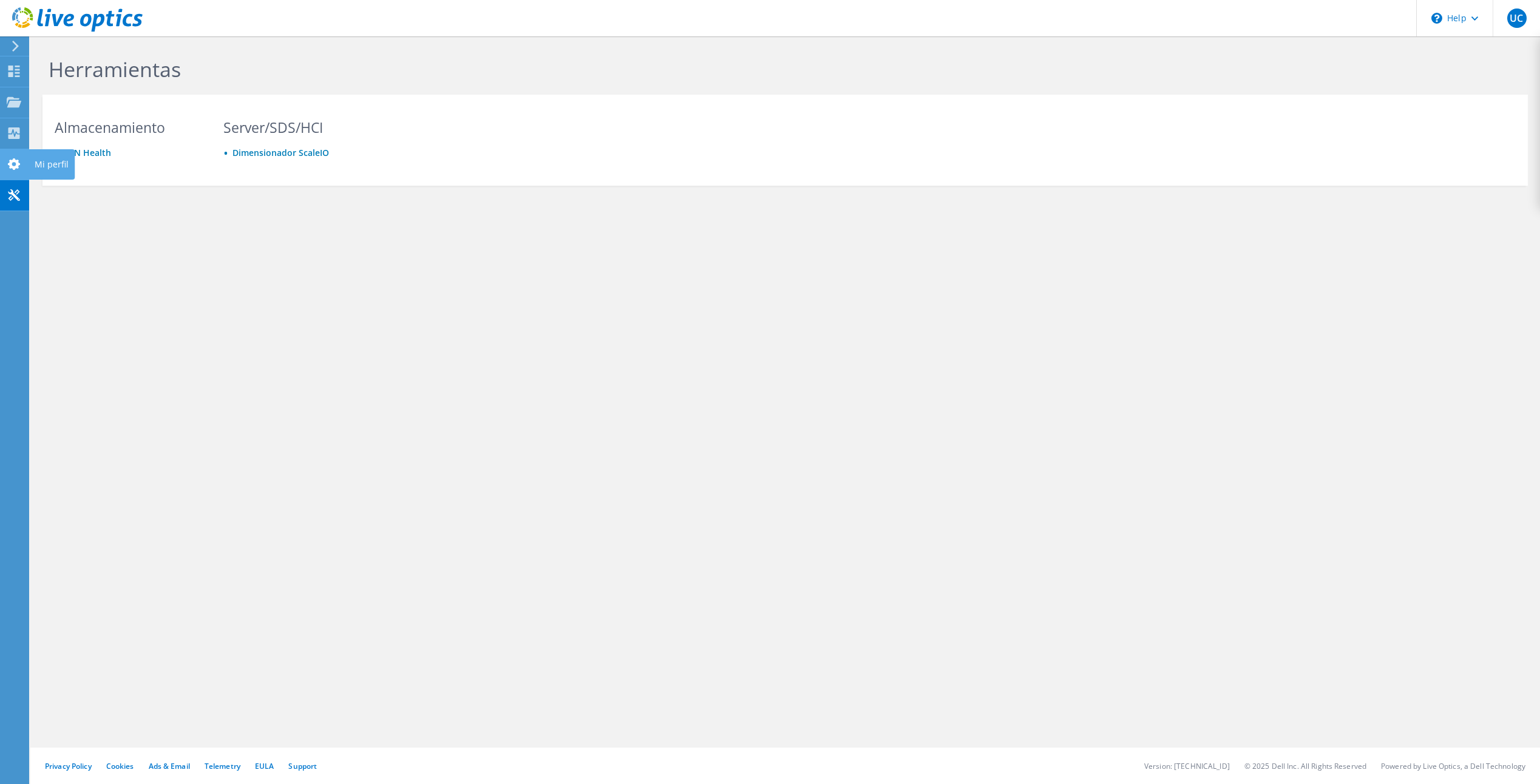
click at [12, 159] on icon at bounding box center [14, 164] width 15 height 12
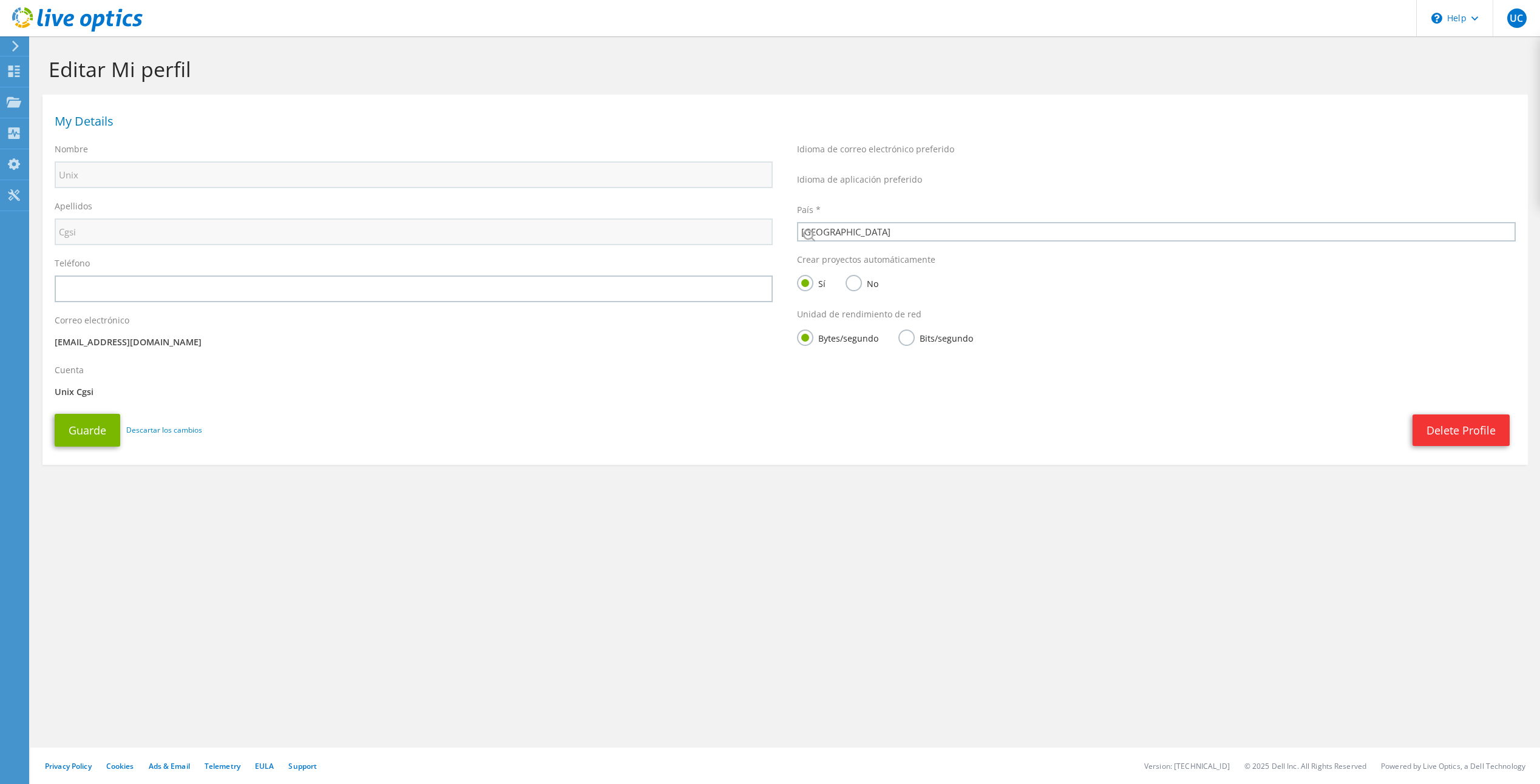
select select "67"
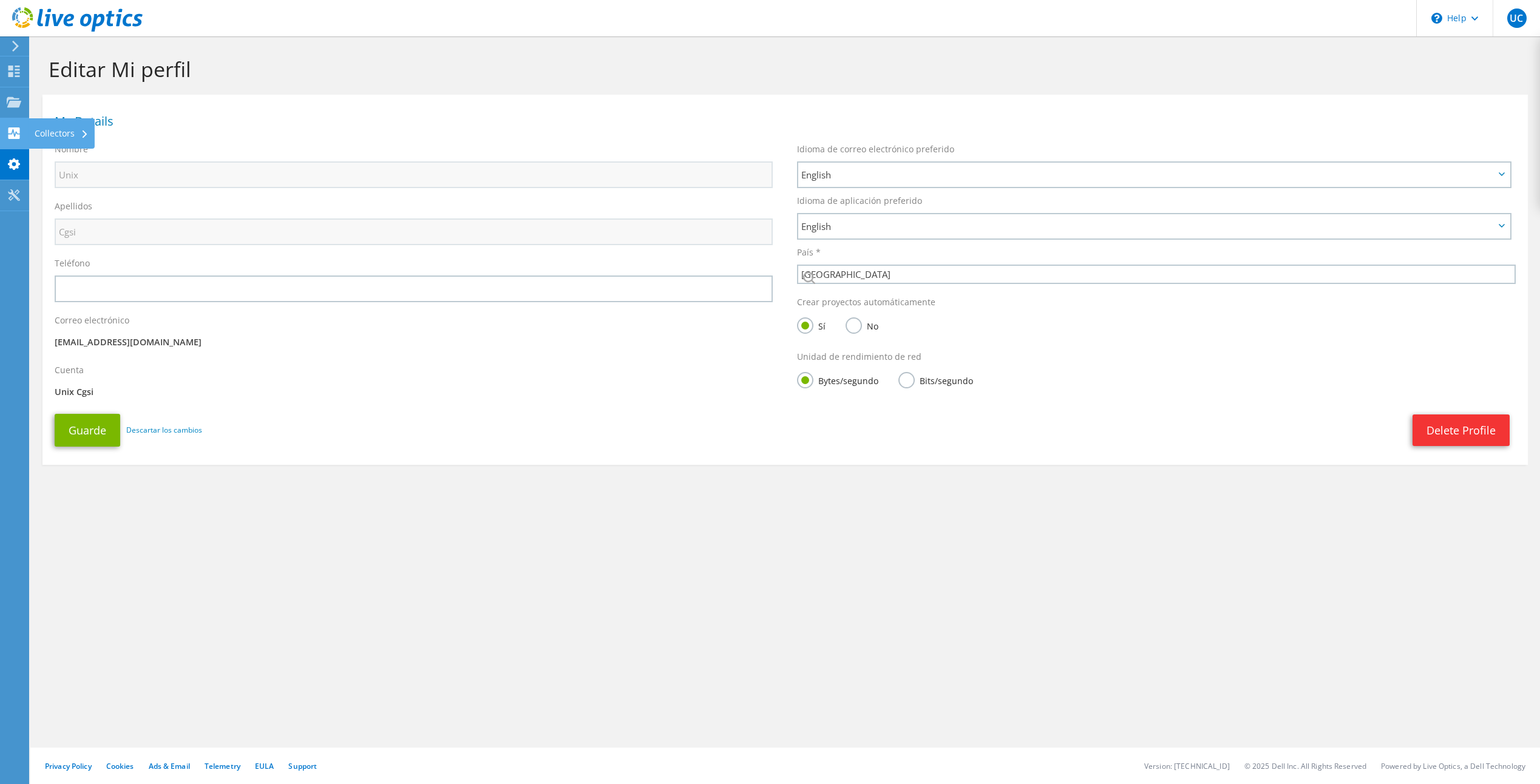
click at [12, 129] on use at bounding box center [14, 133] width 12 height 12
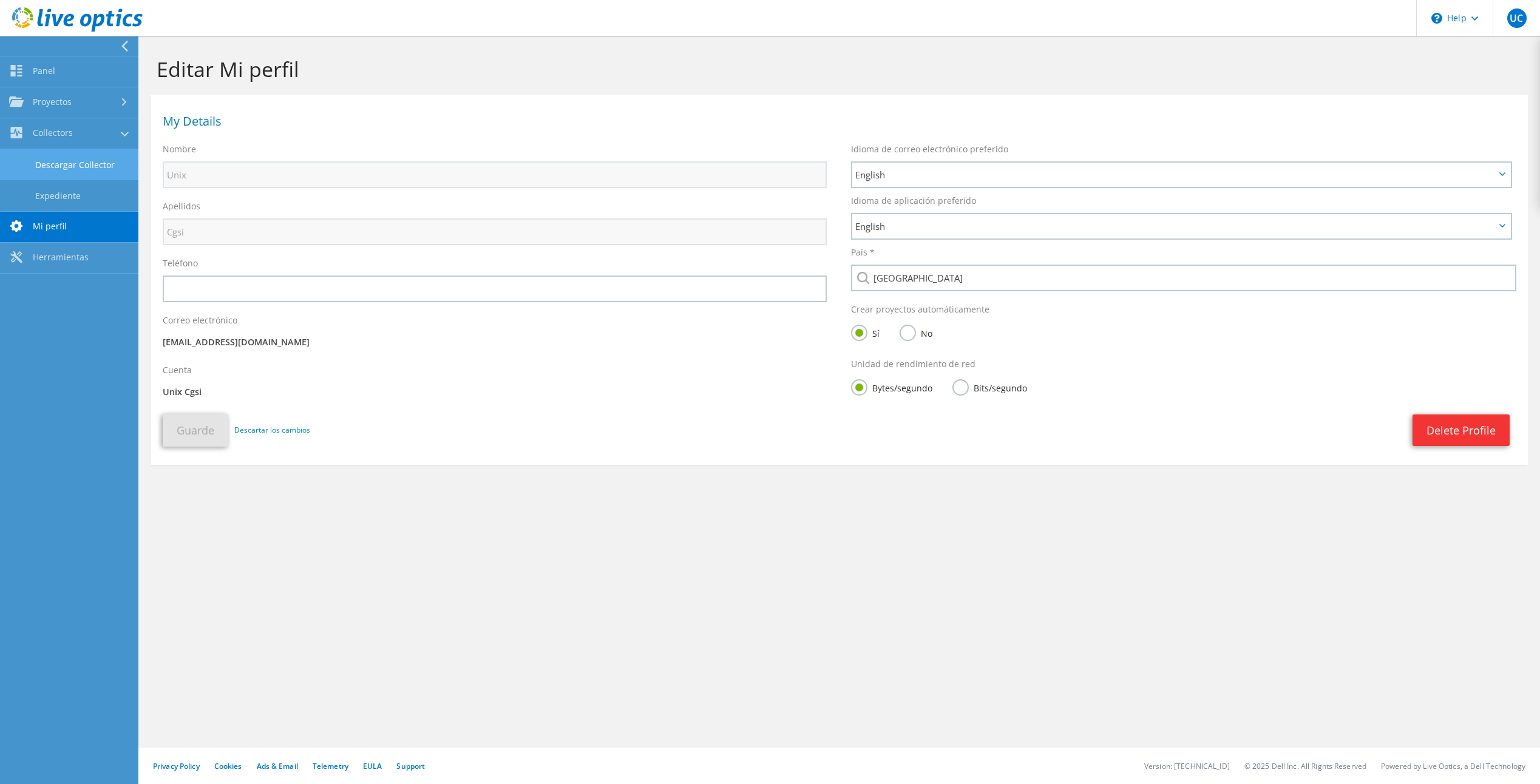
click at [84, 164] on link "Descargar Collector" at bounding box center [69, 164] width 139 height 31
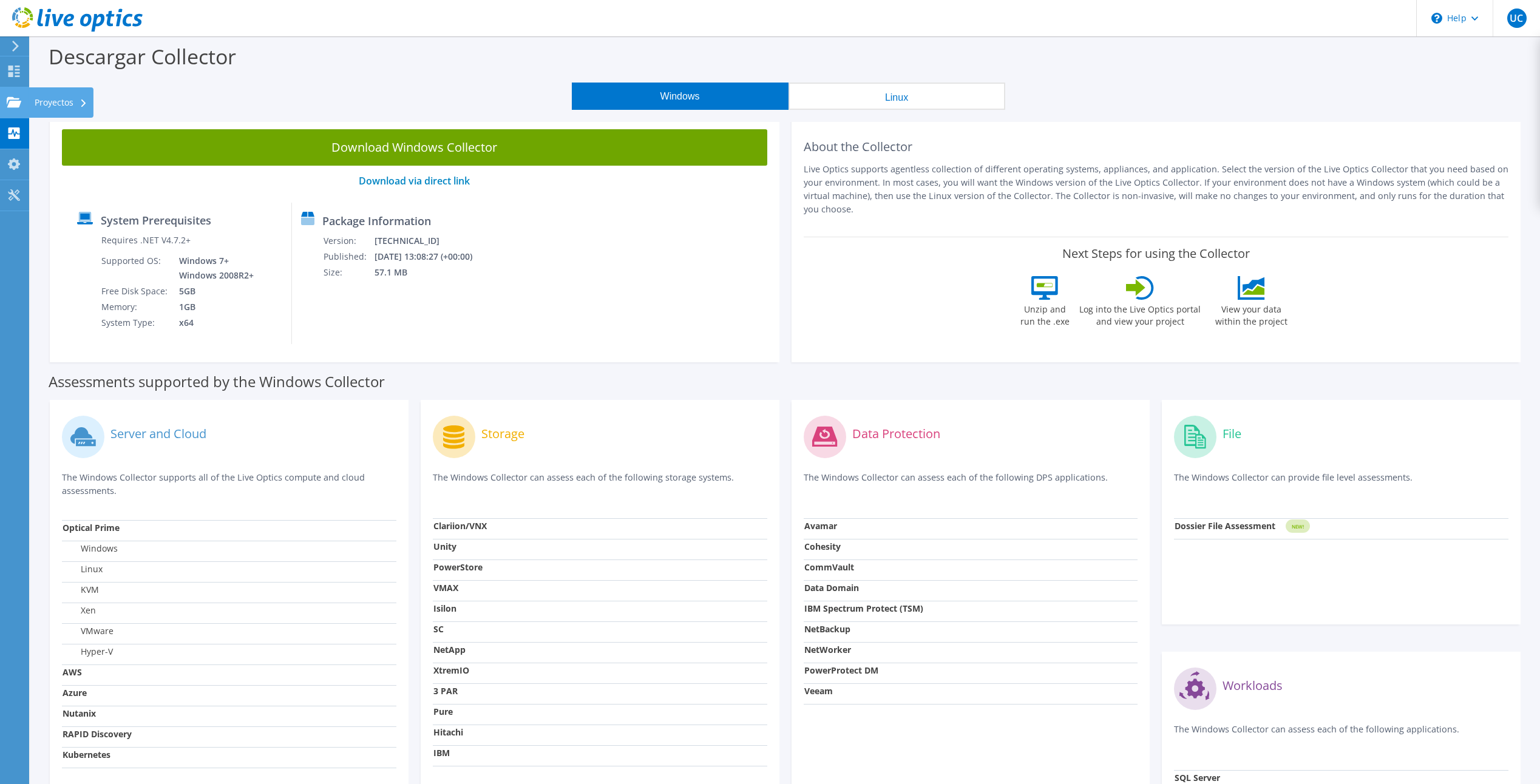
click at [43, 95] on div "Proyectos" at bounding box center [60, 102] width 65 height 30
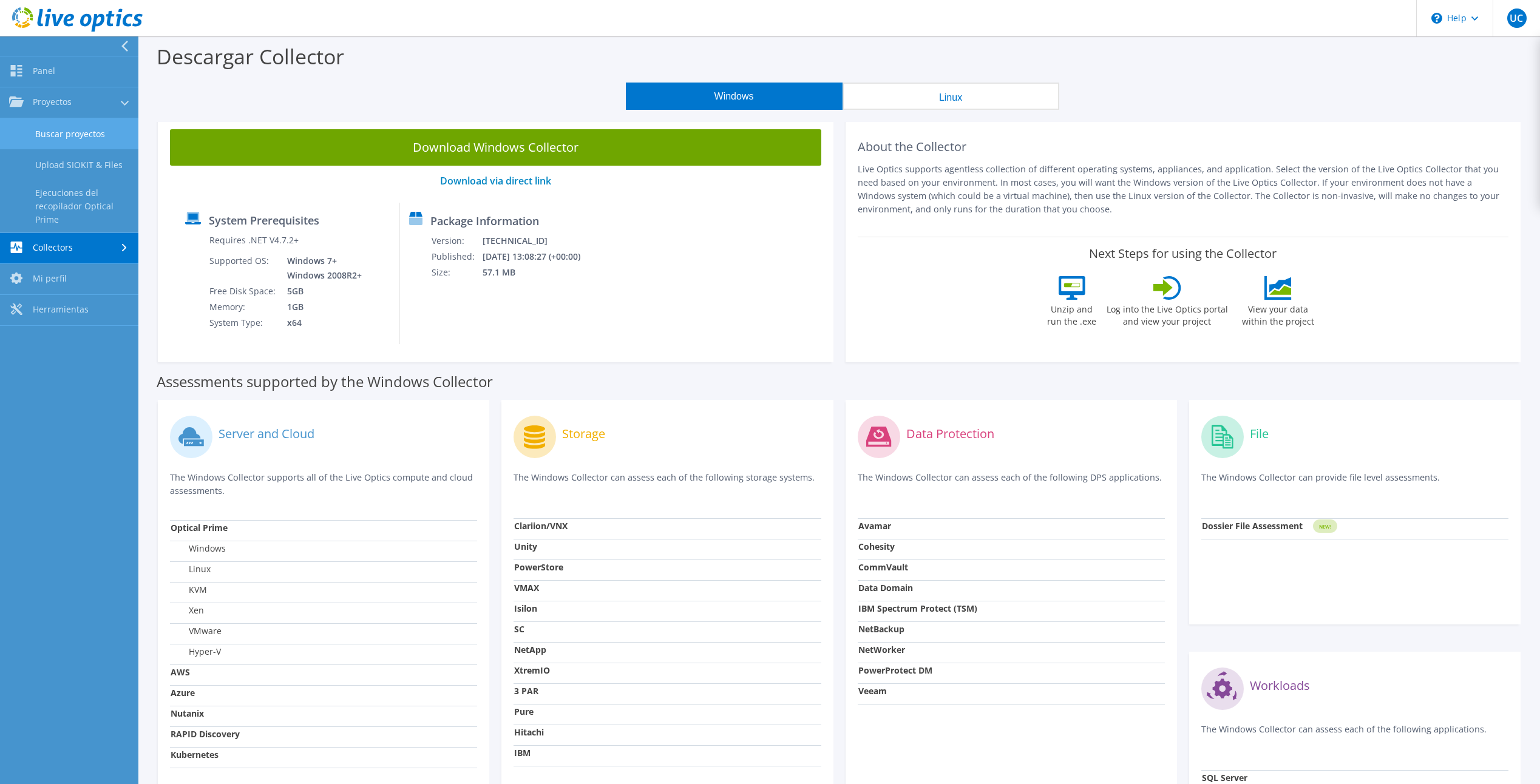
click at [91, 134] on link "Buscar proyectos" at bounding box center [69, 134] width 139 height 31
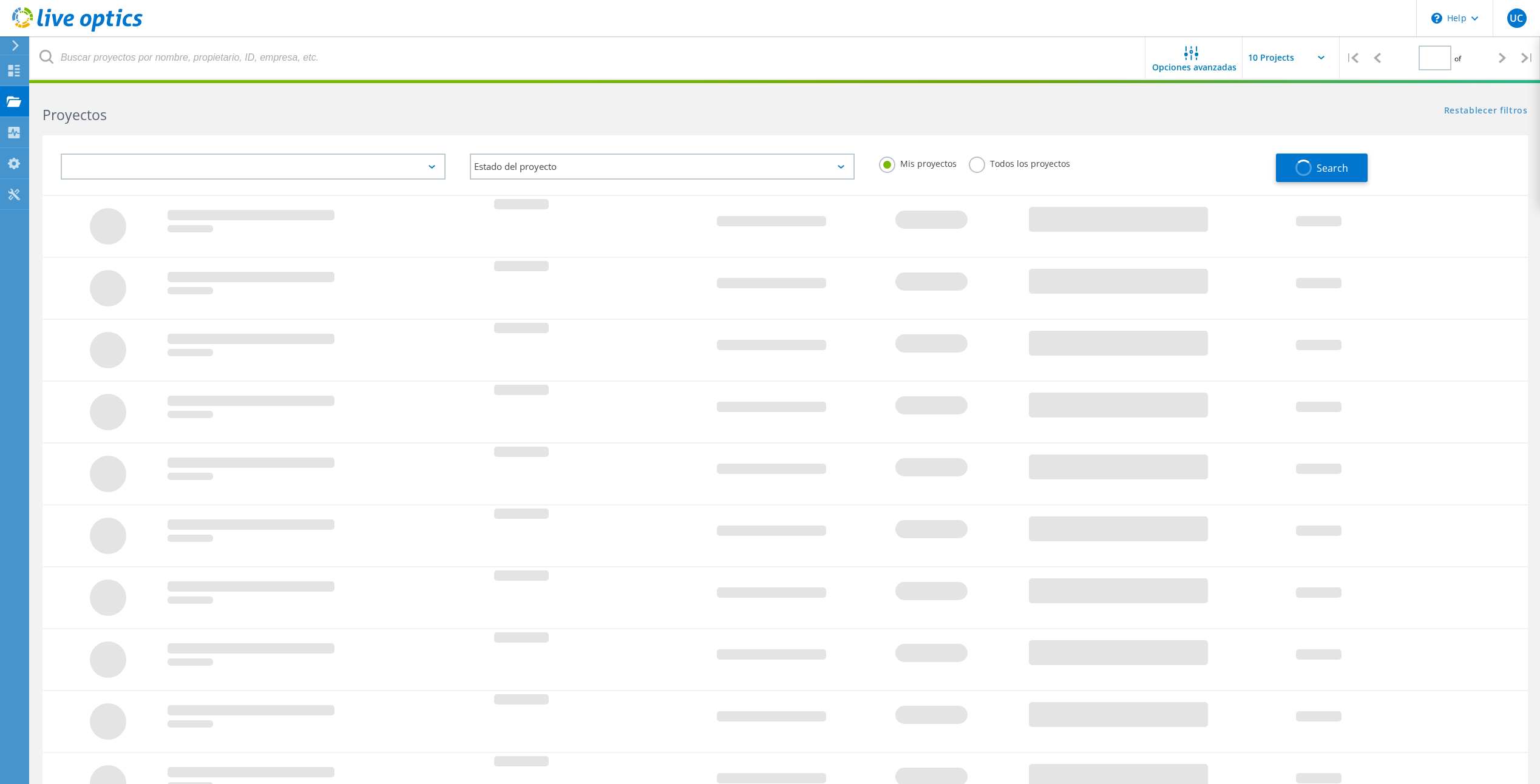
type input "1"
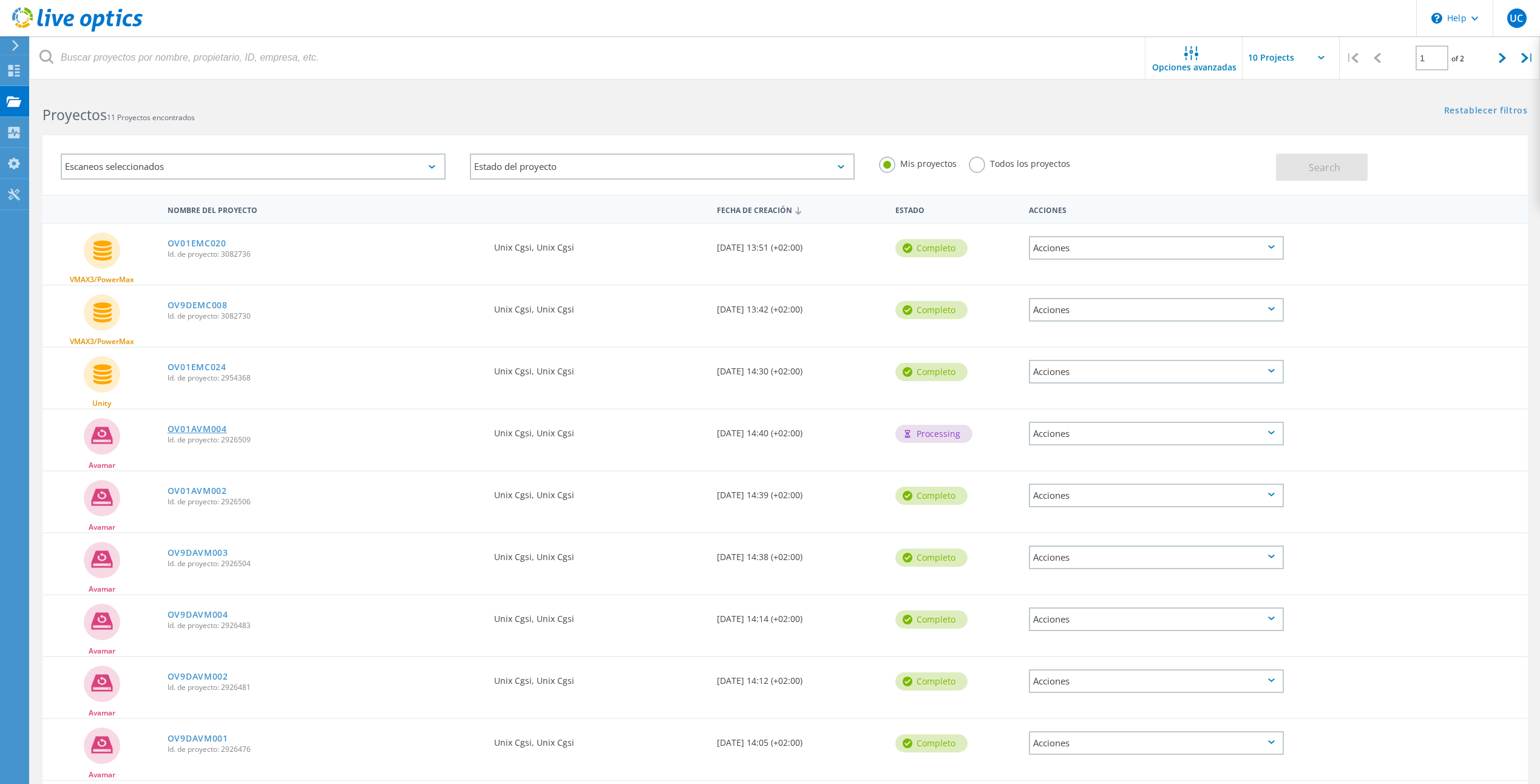
click at [204, 426] on link "OV01AVM004" at bounding box center [197, 429] width 60 height 9
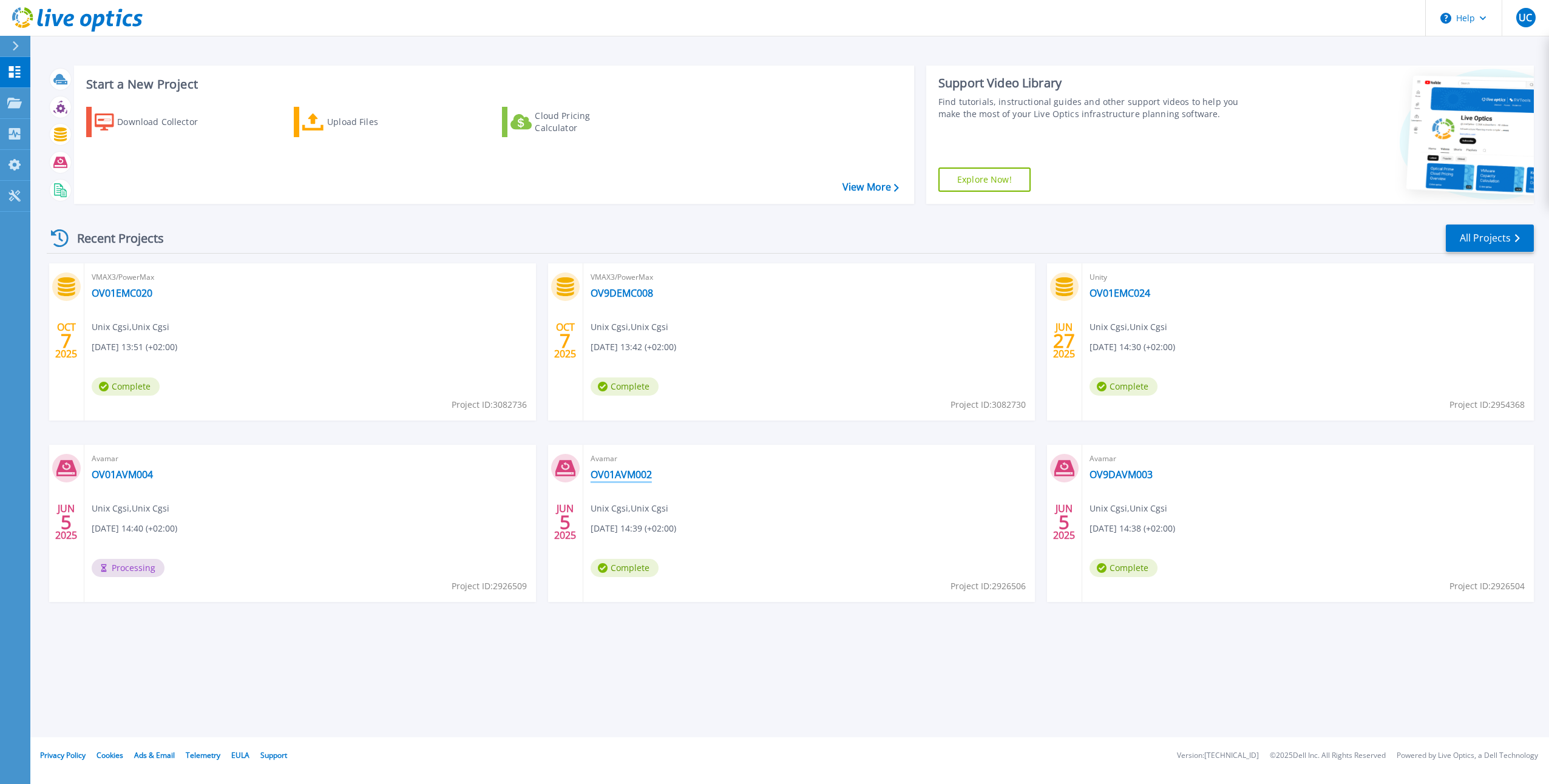
click at [628, 469] on link "OV01AVM002" at bounding box center [620, 474] width 61 height 12
click at [861, 188] on link "View More" at bounding box center [871, 187] width 57 height 12
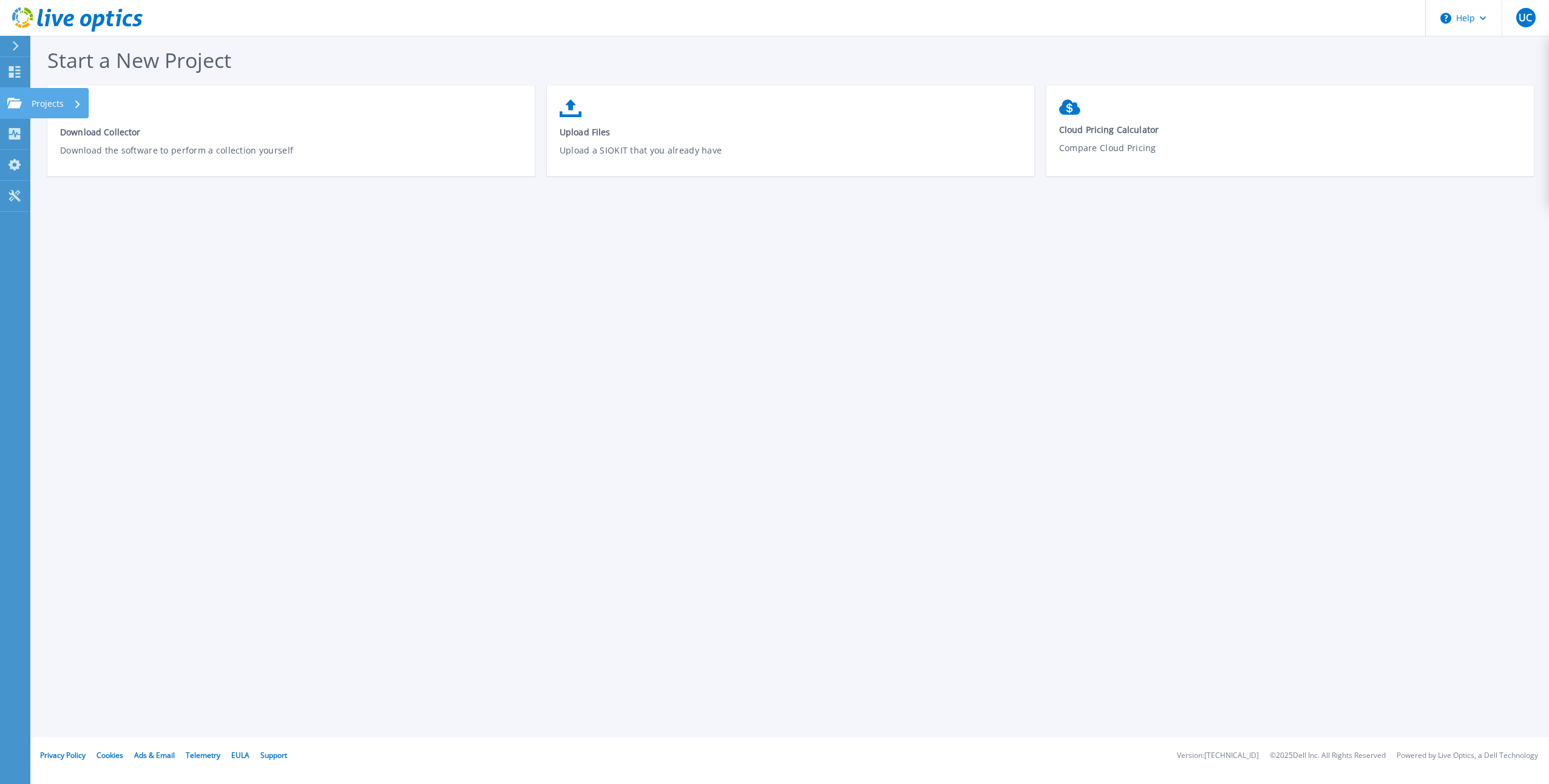
click at [56, 104] on p "Projects" at bounding box center [47, 103] width 32 height 31
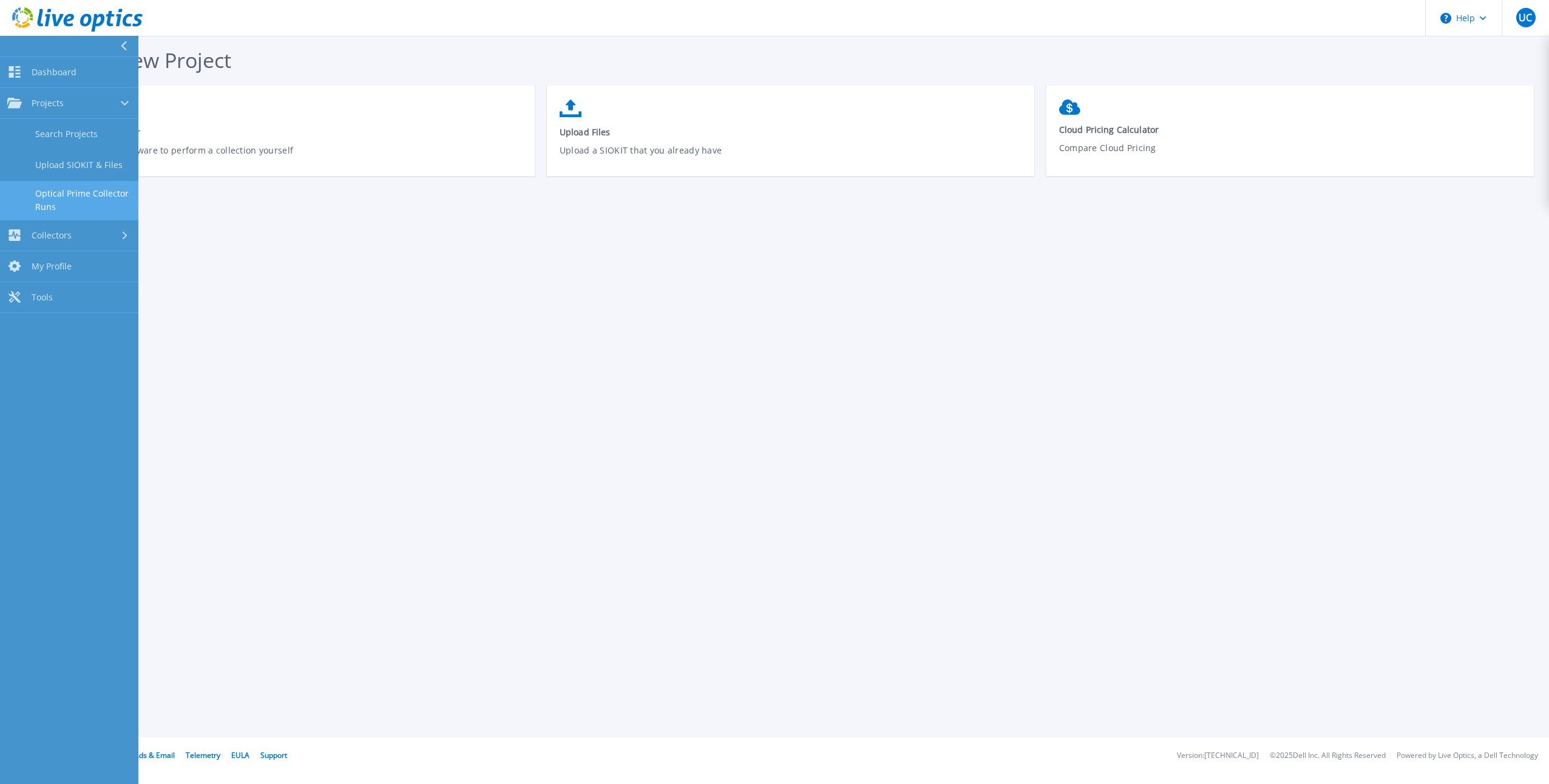
click at [100, 194] on link "Optical Prime Collector Runs" at bounding box center [69, 200] width 139 height 39
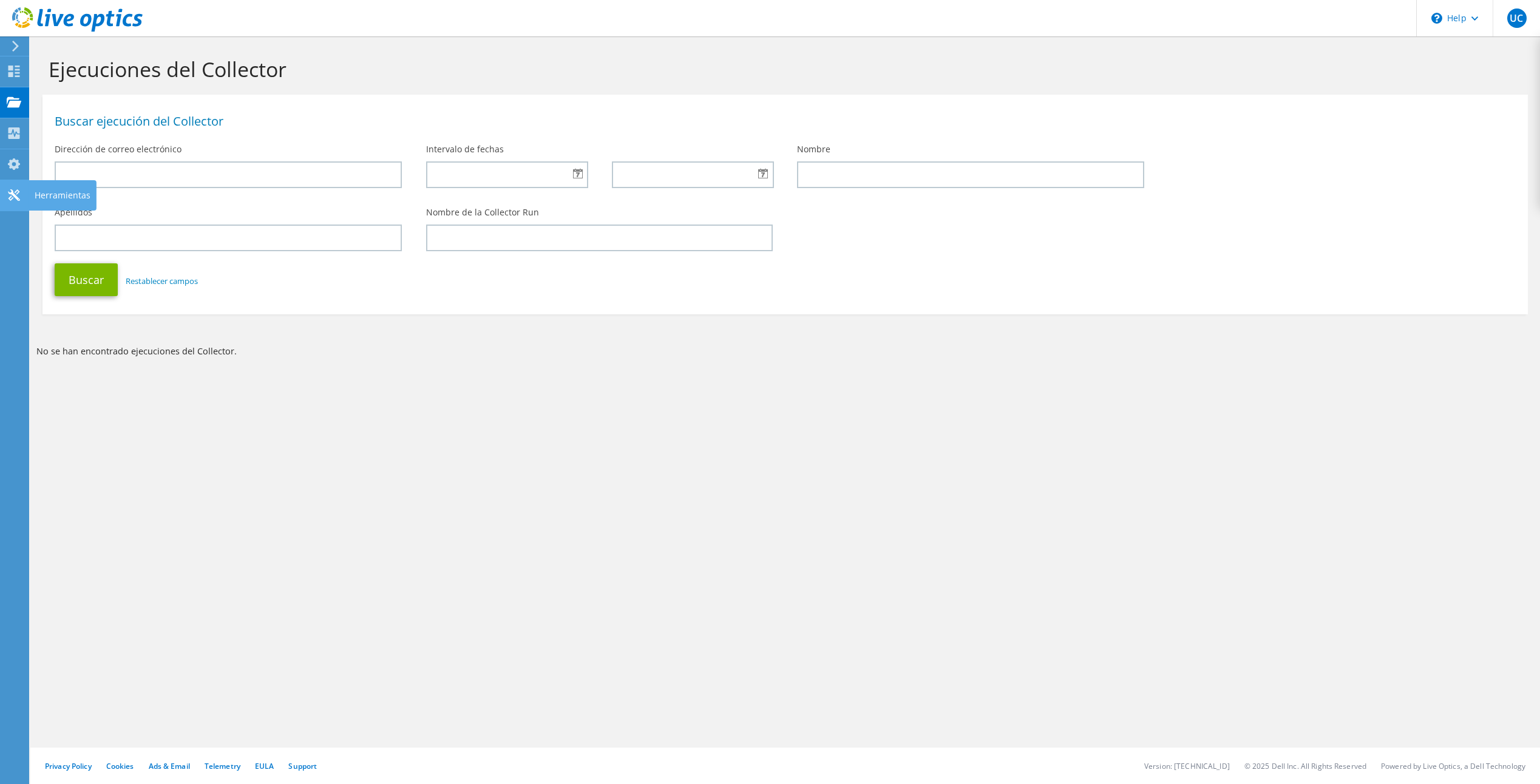
click at [43, 195] on div "Herramientas" at bounding box center [62, 195] width 68 height 30
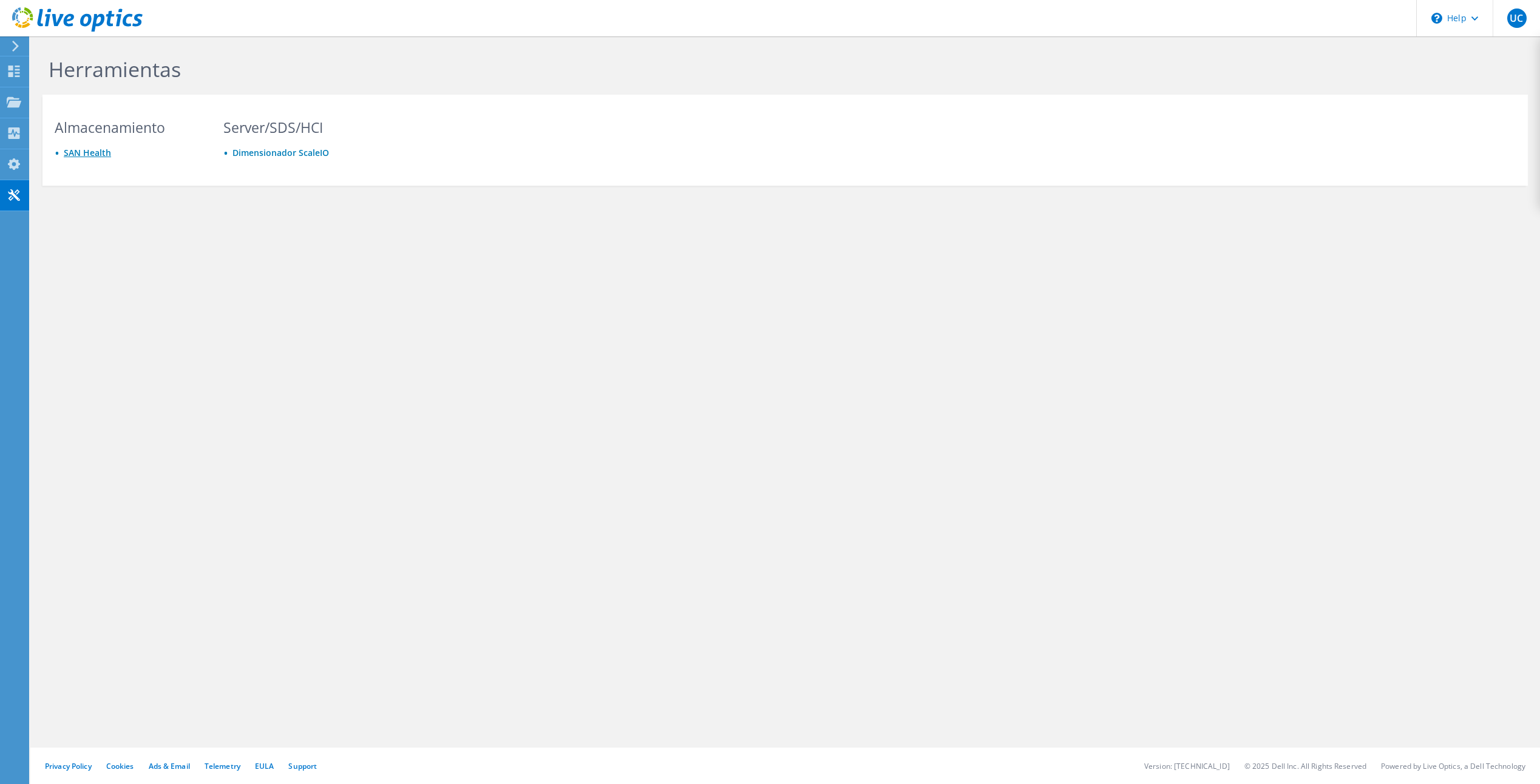
click at [76, 152] on link "SAN Health" at bounding box center [87, 152] width 47 height 12
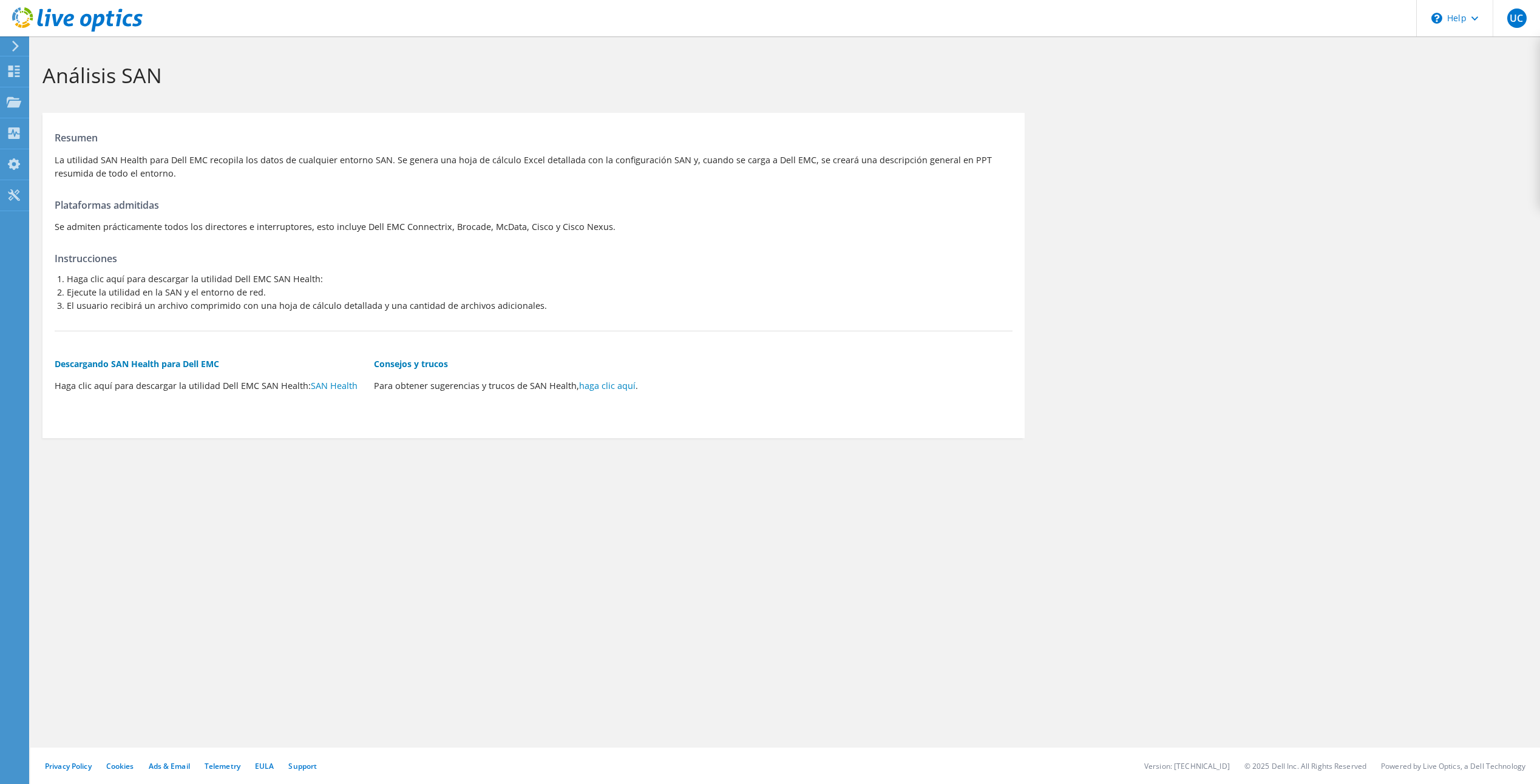
click at [17, 47] on use at bounding box center [15, 46] width 7 height 11
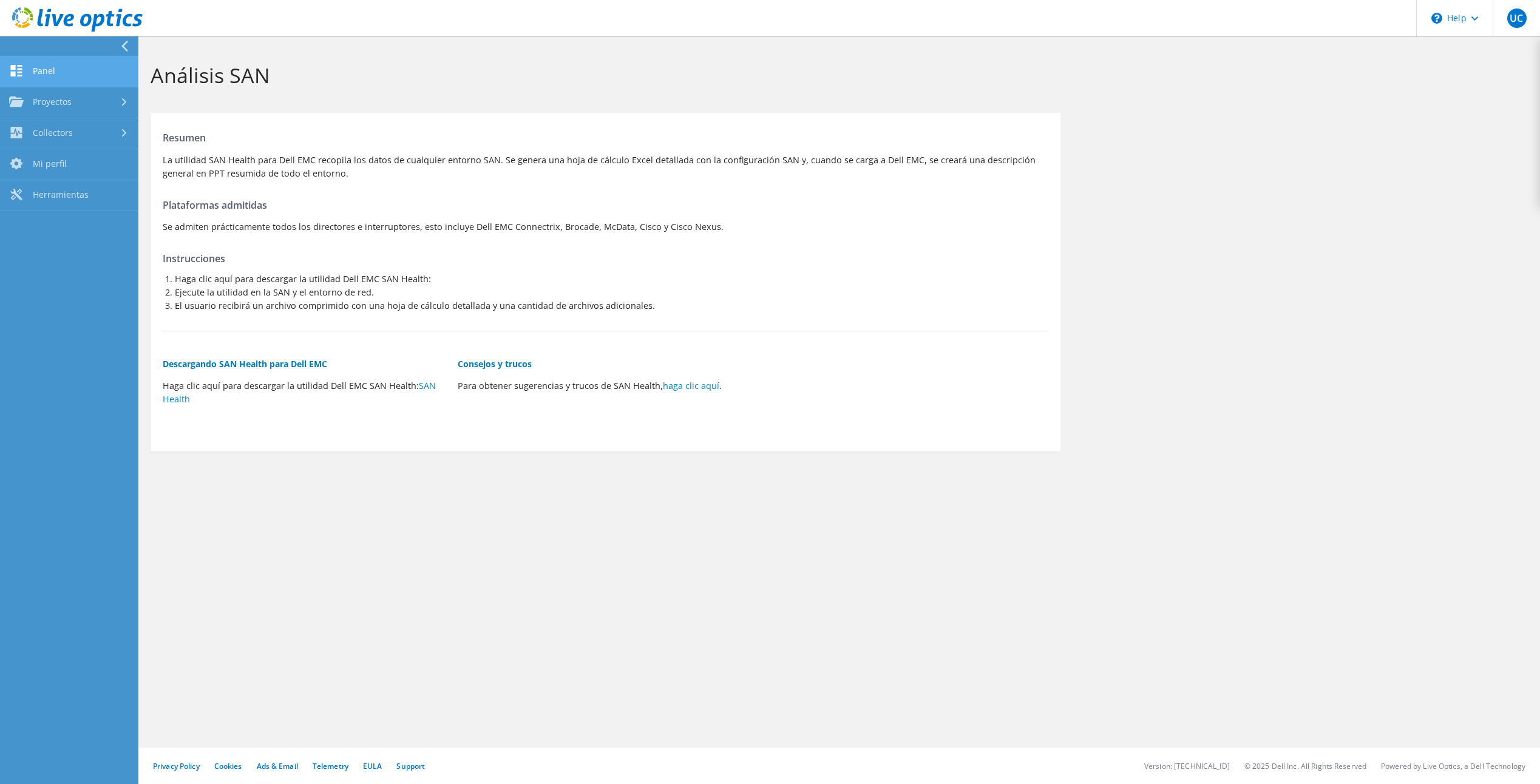
click at [58, 62] on link "Panel" at bounding box center [69, 72] width 139 height 31
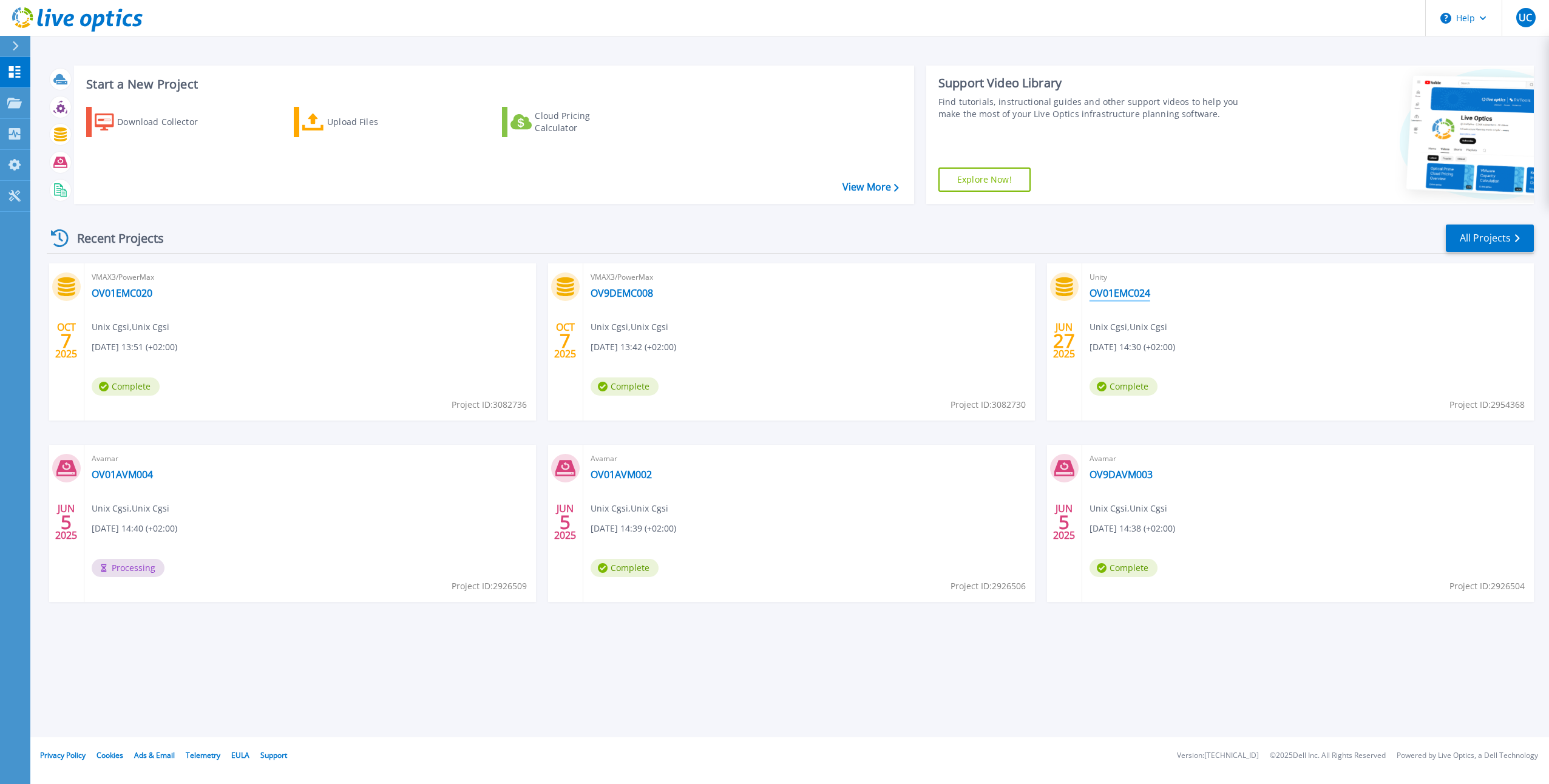
click at [1127, 290] on link "OV01EMC024" at bounding box center [1120, 293] width 60 height 12
click at [120, 291] on link "OV01EMC020" at bounding box center [122, 293] width 60 height 12
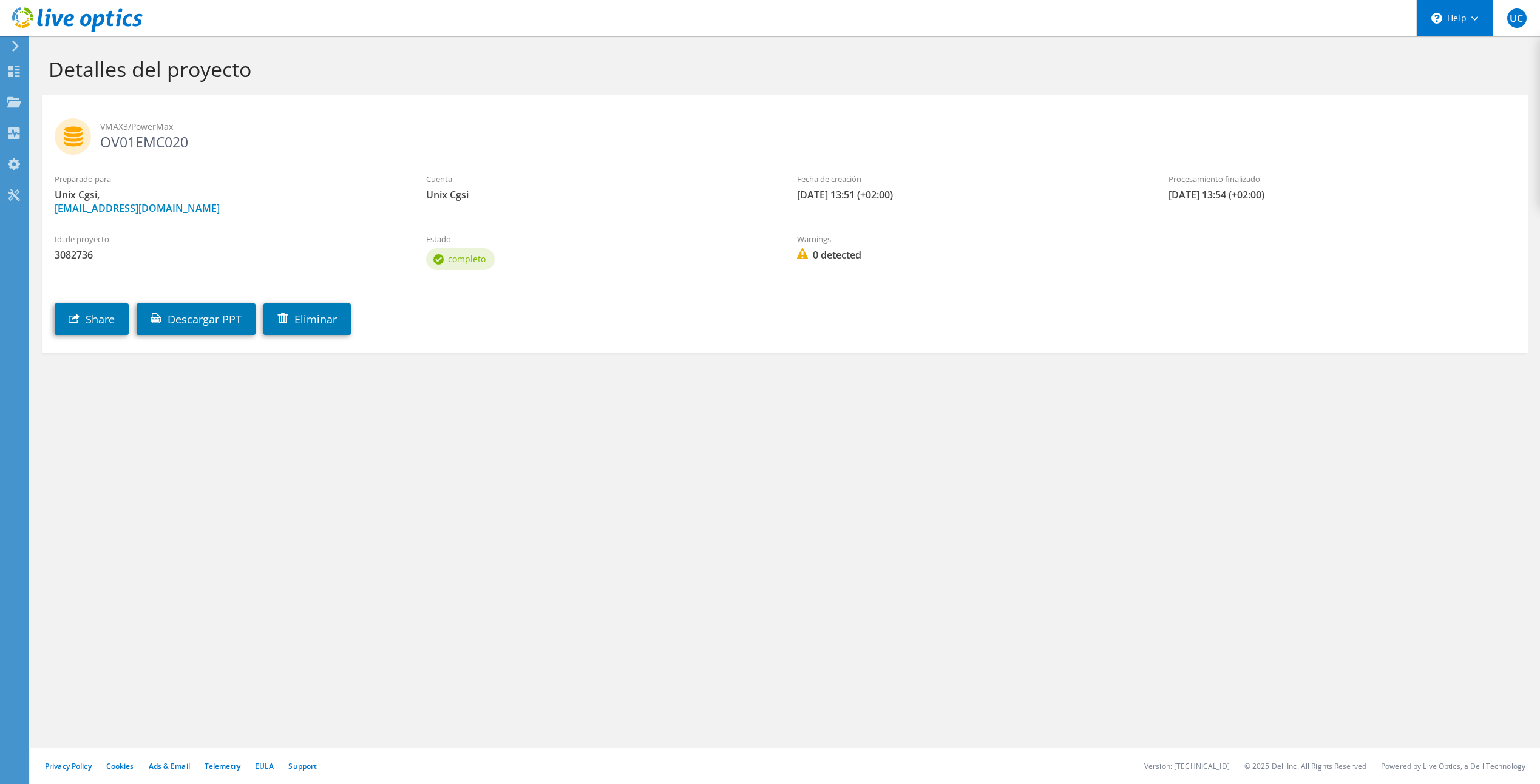
click at [1471, 15] on div "\n Help" at bounding box center [1454, 18] width 76 height 36
click at [1223, 61] on h1 "Detalles del proyecto" at bounding box center [782, 69] width 1467 height 25
click at [39, 71] on div "Panel" at bounding box center [46, 71] width 35 height 30
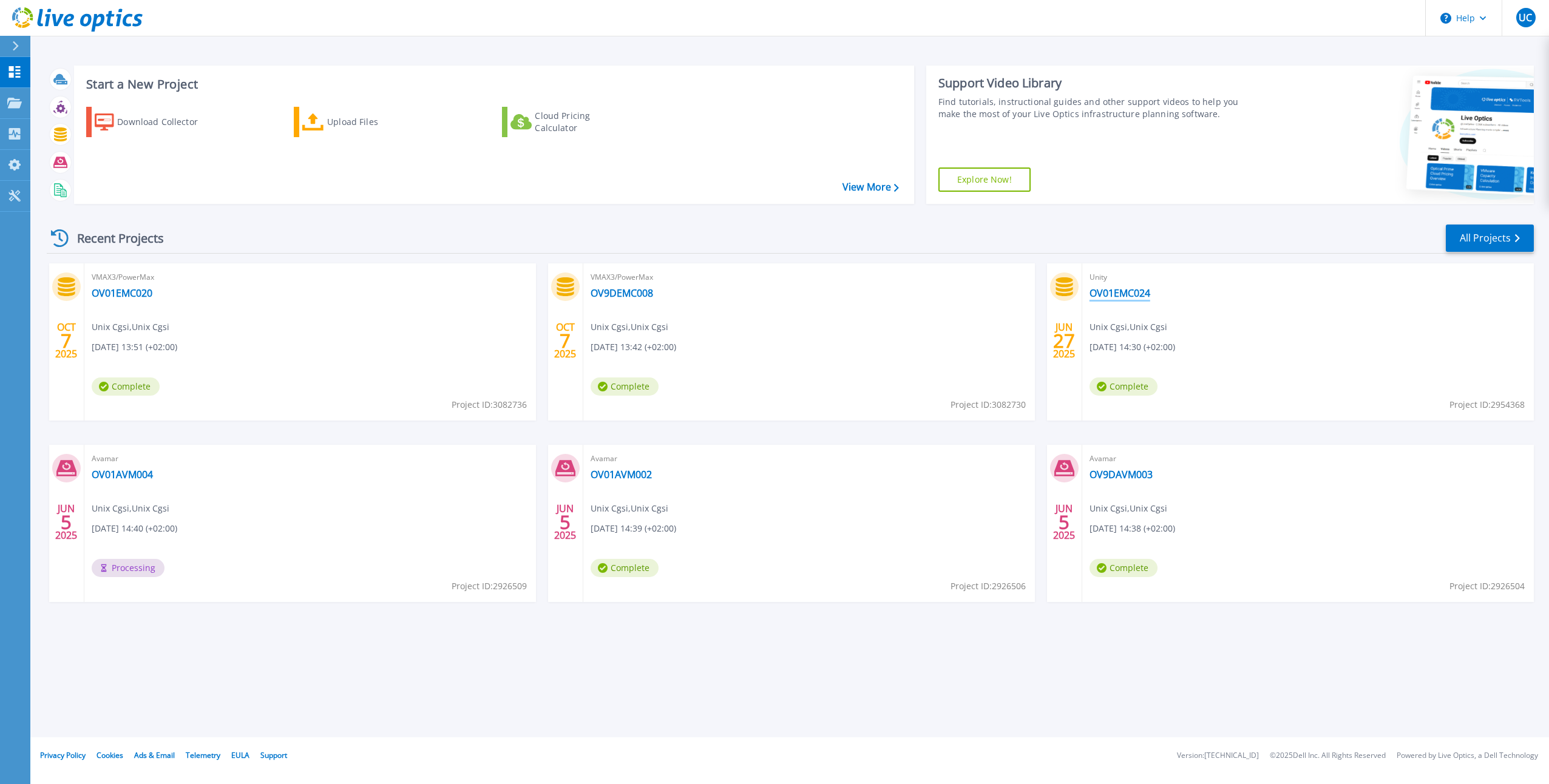
click at [1128, 294] on link "OV01EMC024" at bounding box center [1120, 293] width 60 height 12
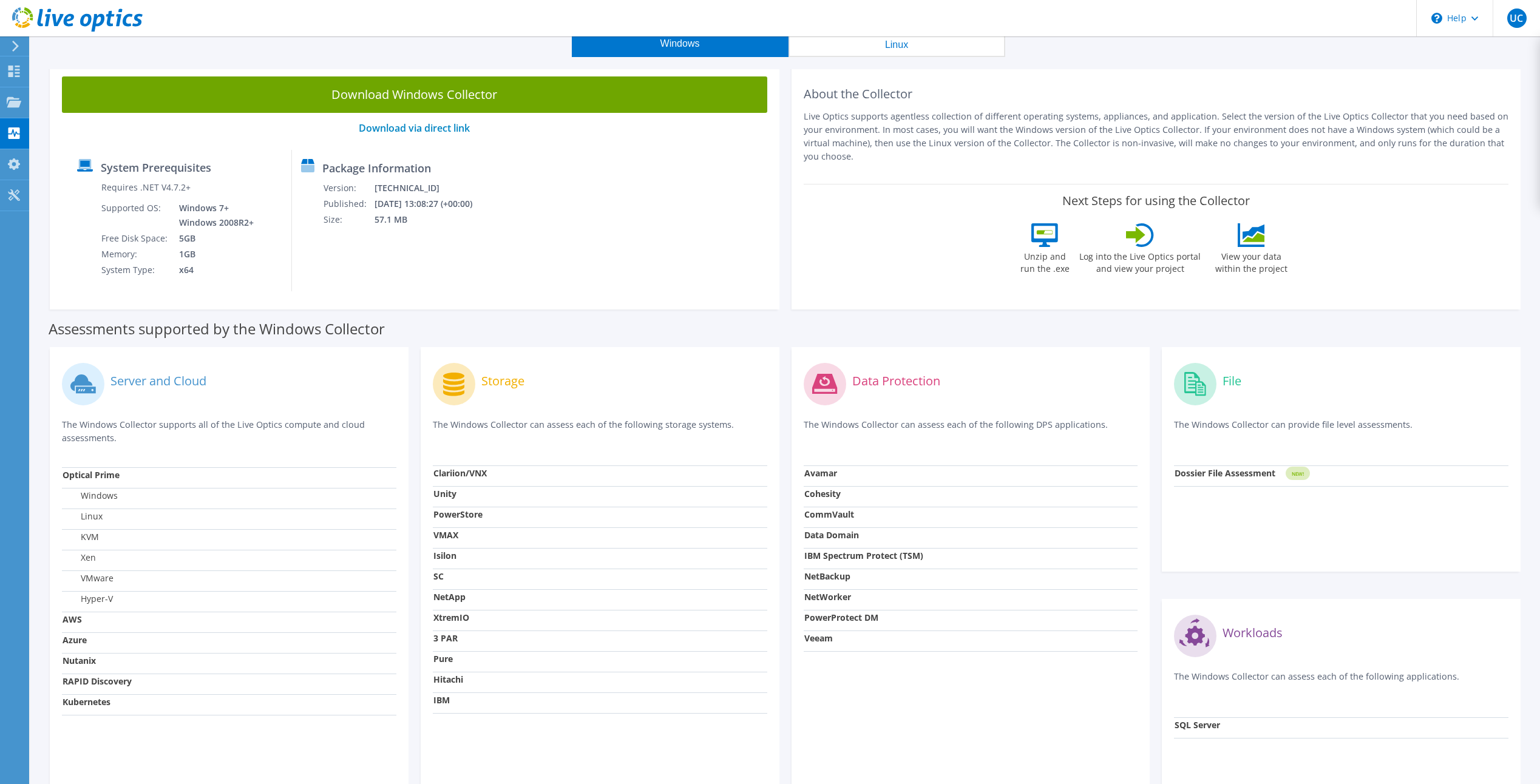
scroll to position [154, 0]
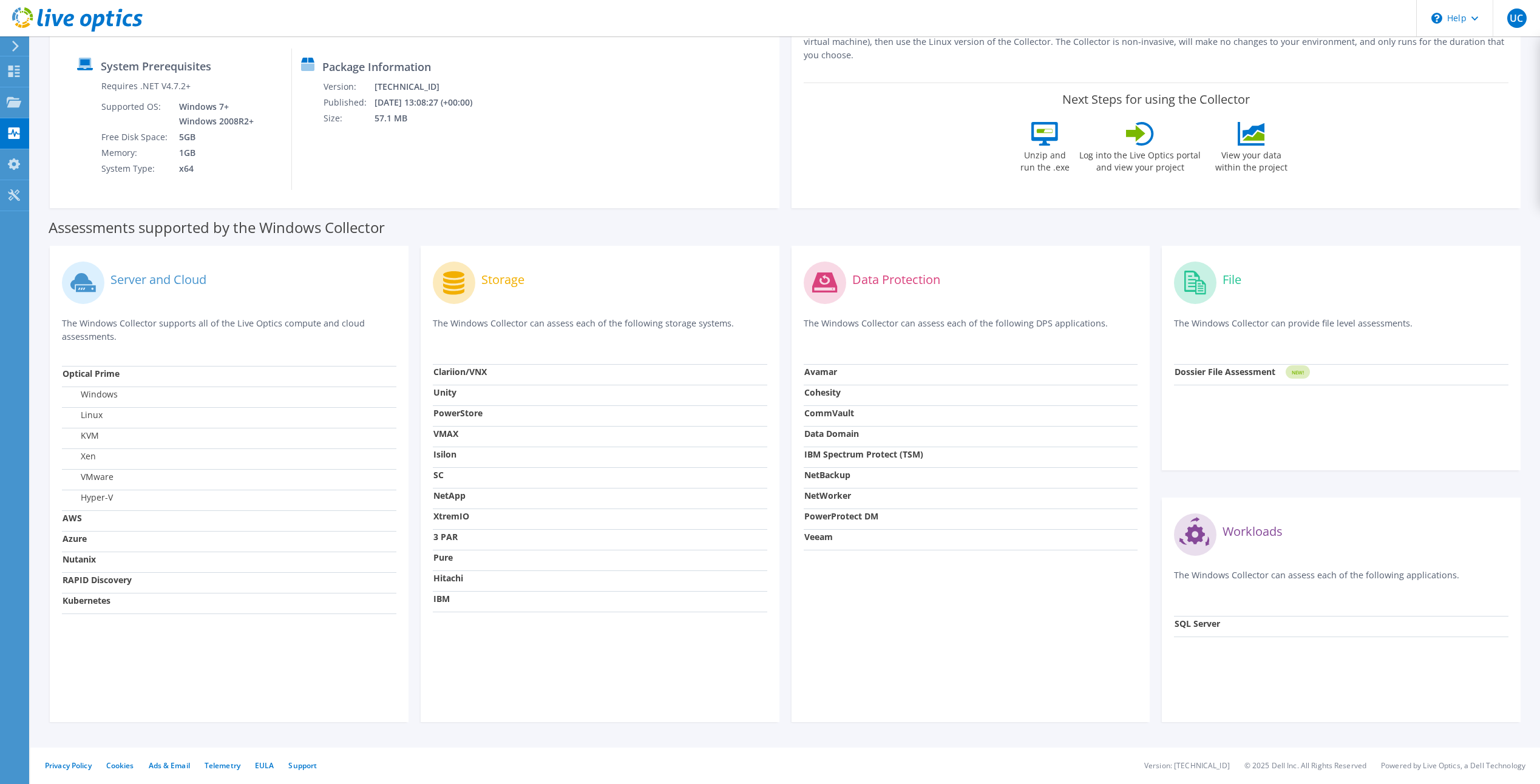
click at [823, 374] on strong "Avamar" at bounding box center [820, 371] width 33 height 12
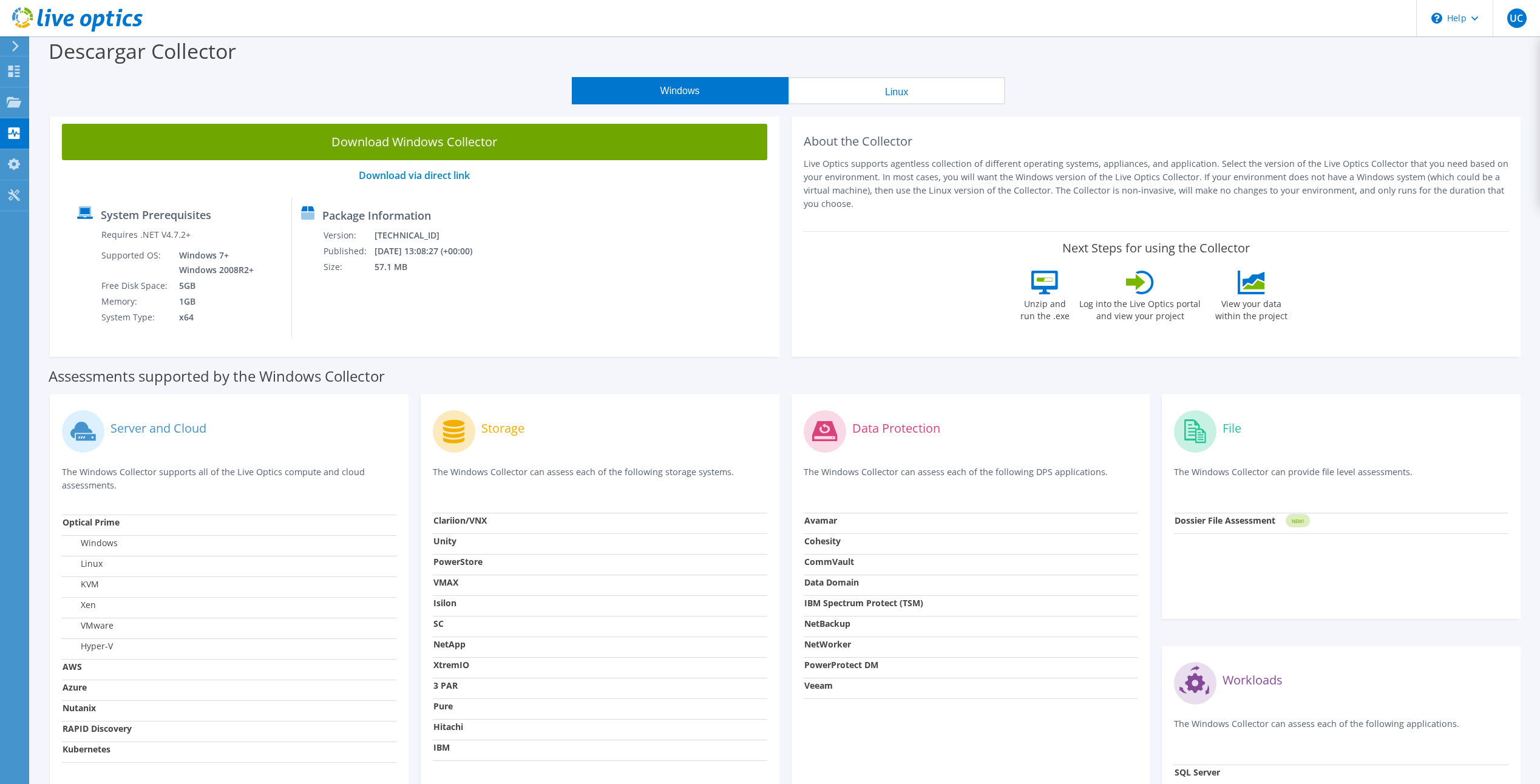
scroll to position [0, 0]
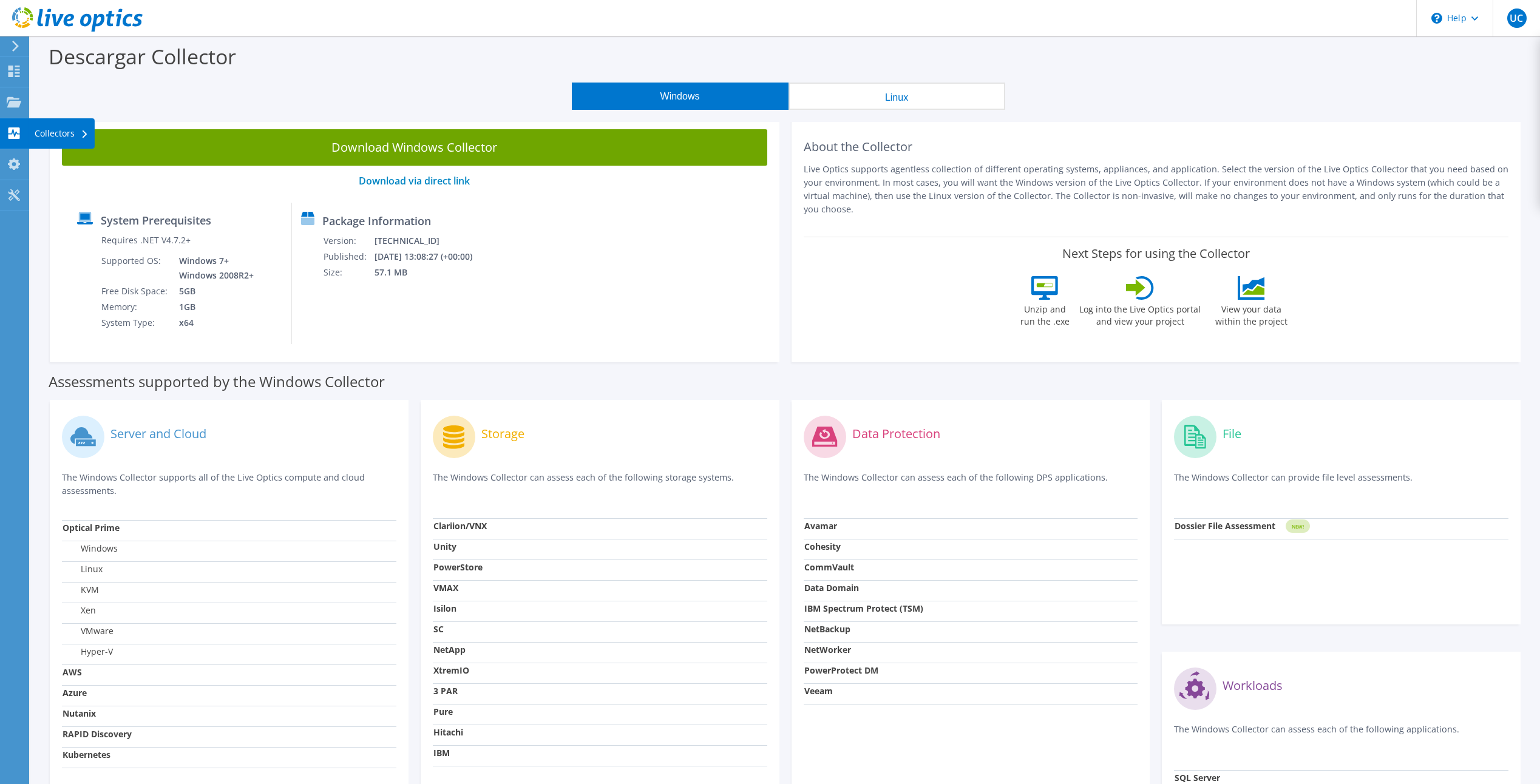
click at [56, 134] on div "Collectors" at bounding box center [61, 133] width 66 height 30
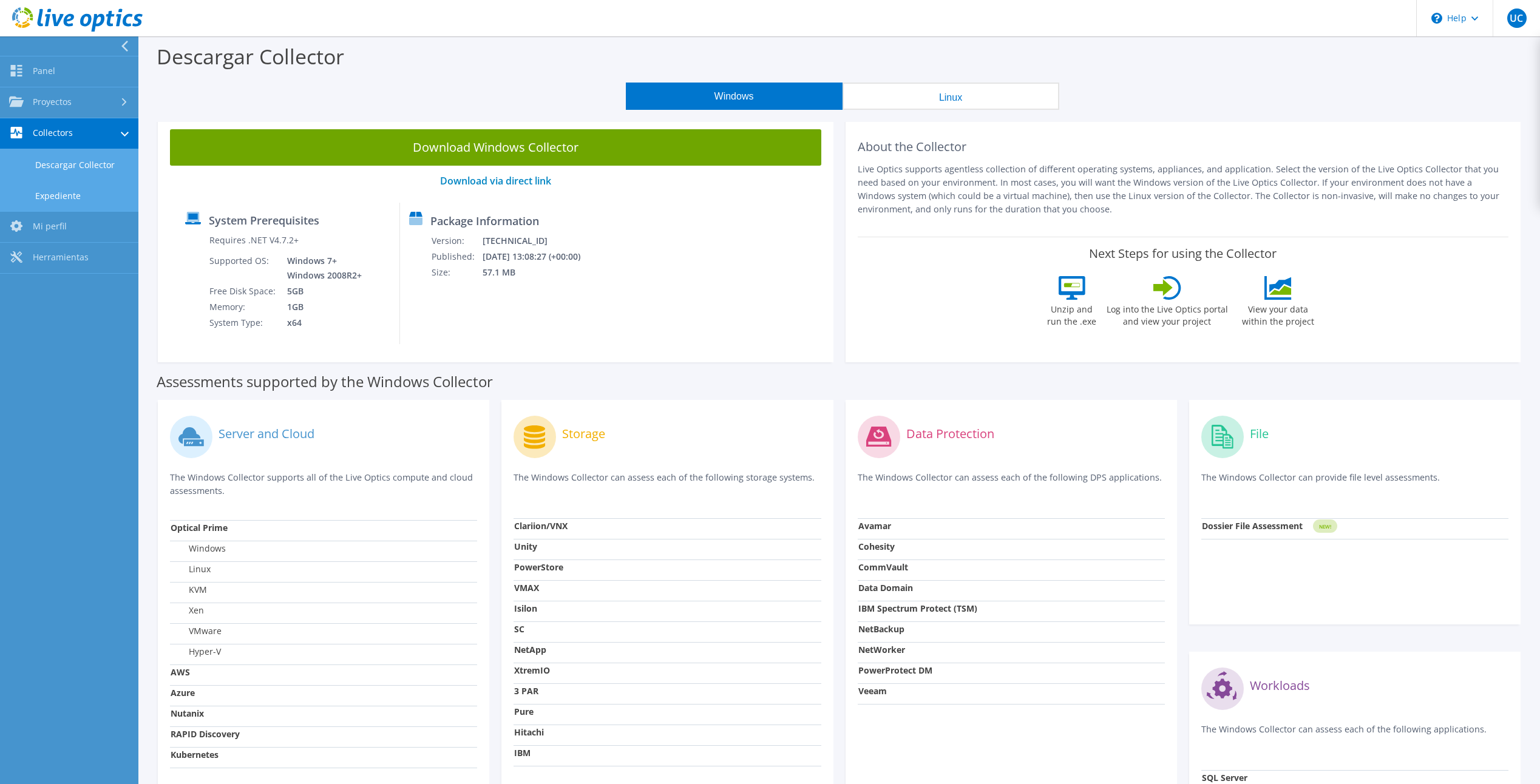
click at [62, 192] on link "Expediente" at bounding box center [69, 196] width 139 height 31
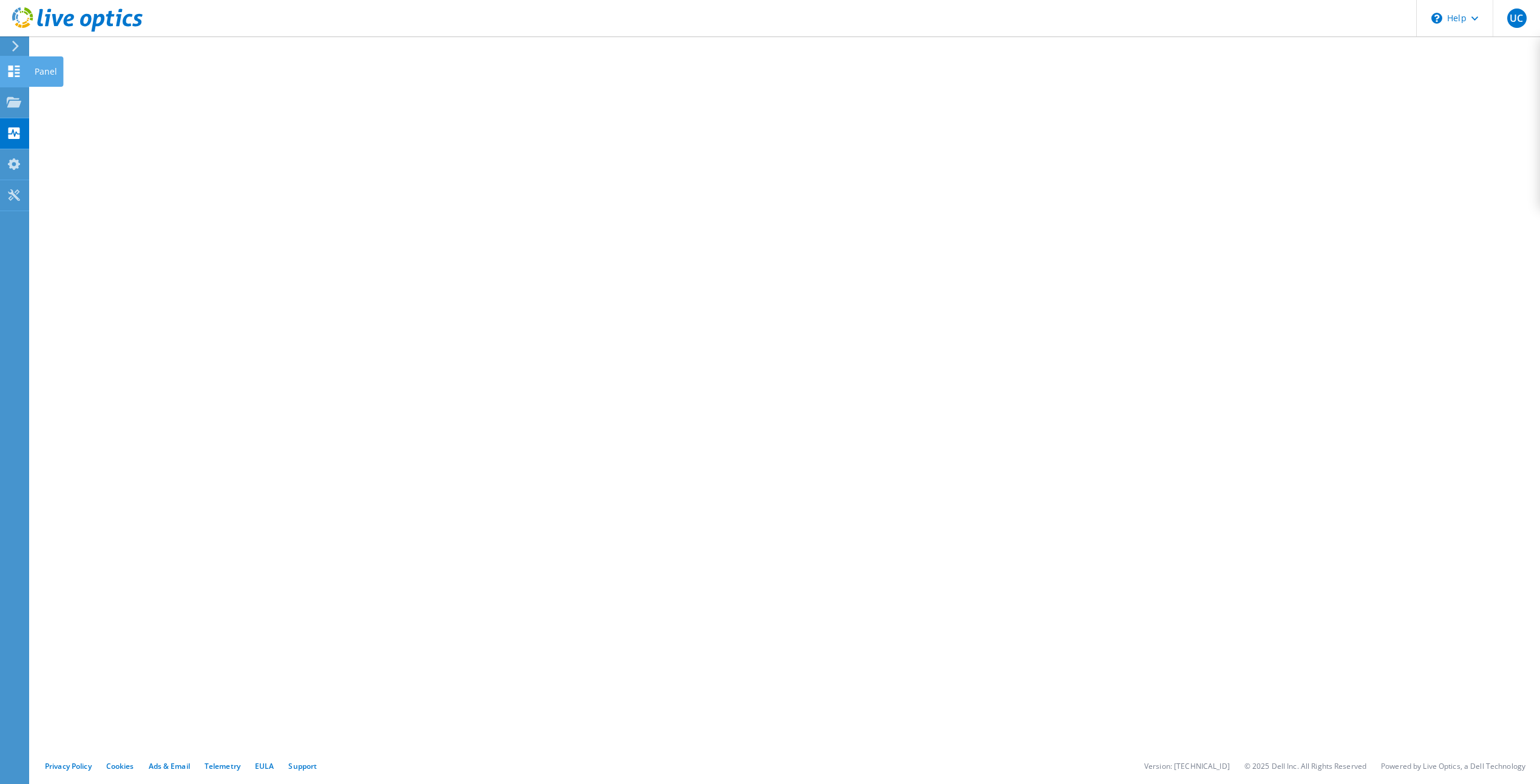
click at [44, 74] on div "Panel" at bounding box center [46, 71] width 35 height 30
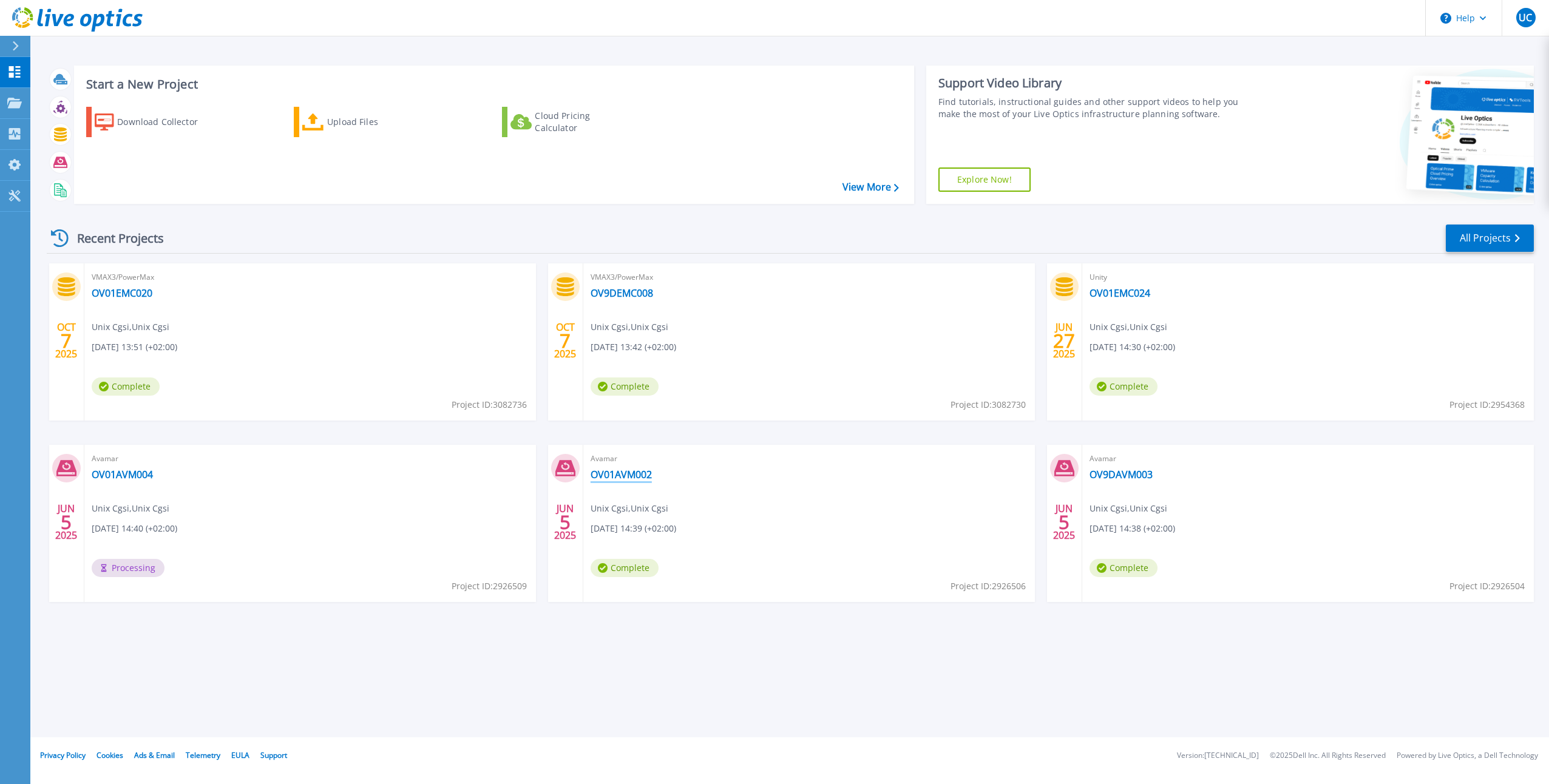
click at [622, 471] on link "OV01AVM002" at bounding box center [620, 474] width 61 height 12
click at [39, 194] on p "Tools" at bounding box center [43, 196] width 21 height 31
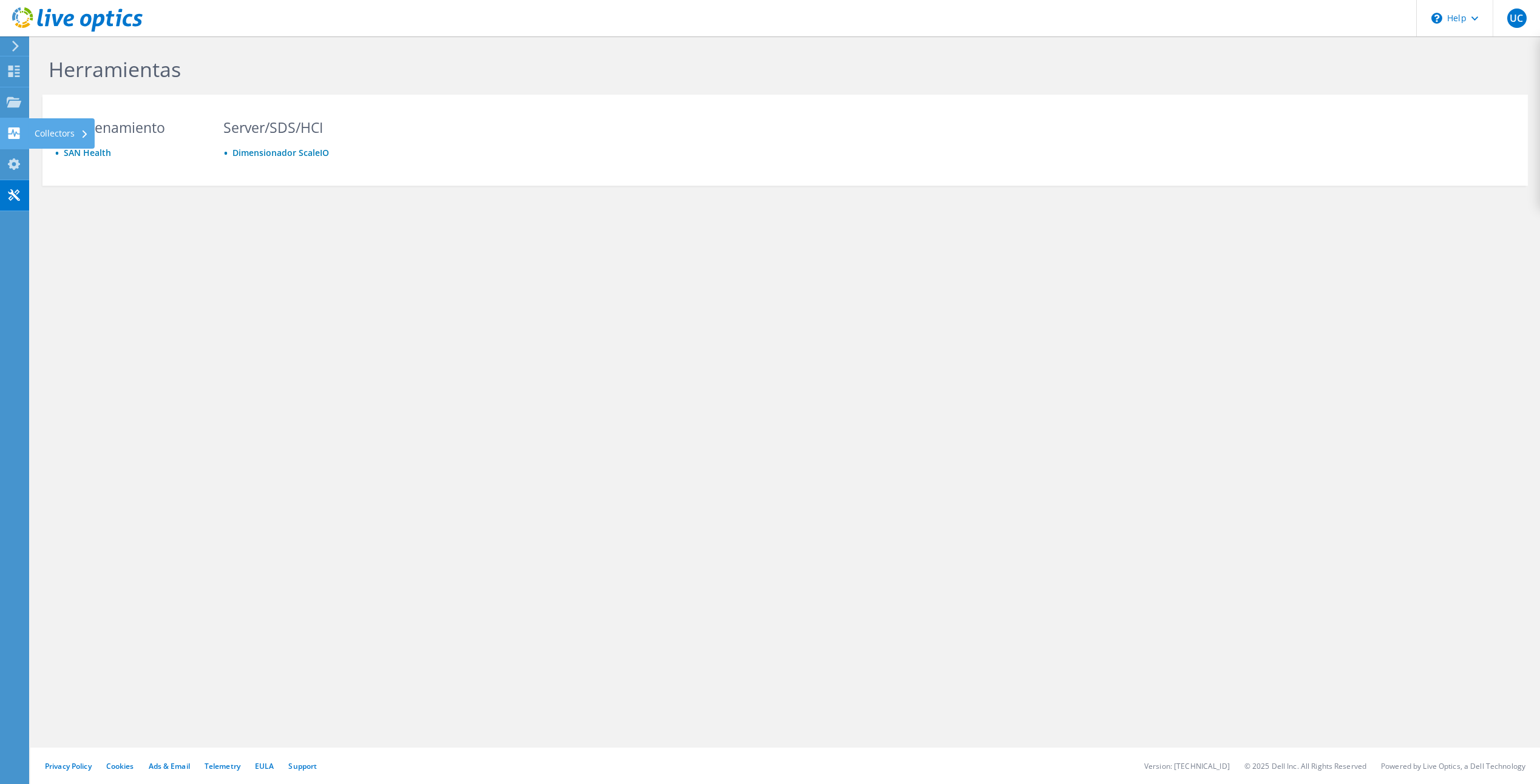
click at [51, 131] on div "Collectors" at bounding box center [61, 133] width 66 height 30
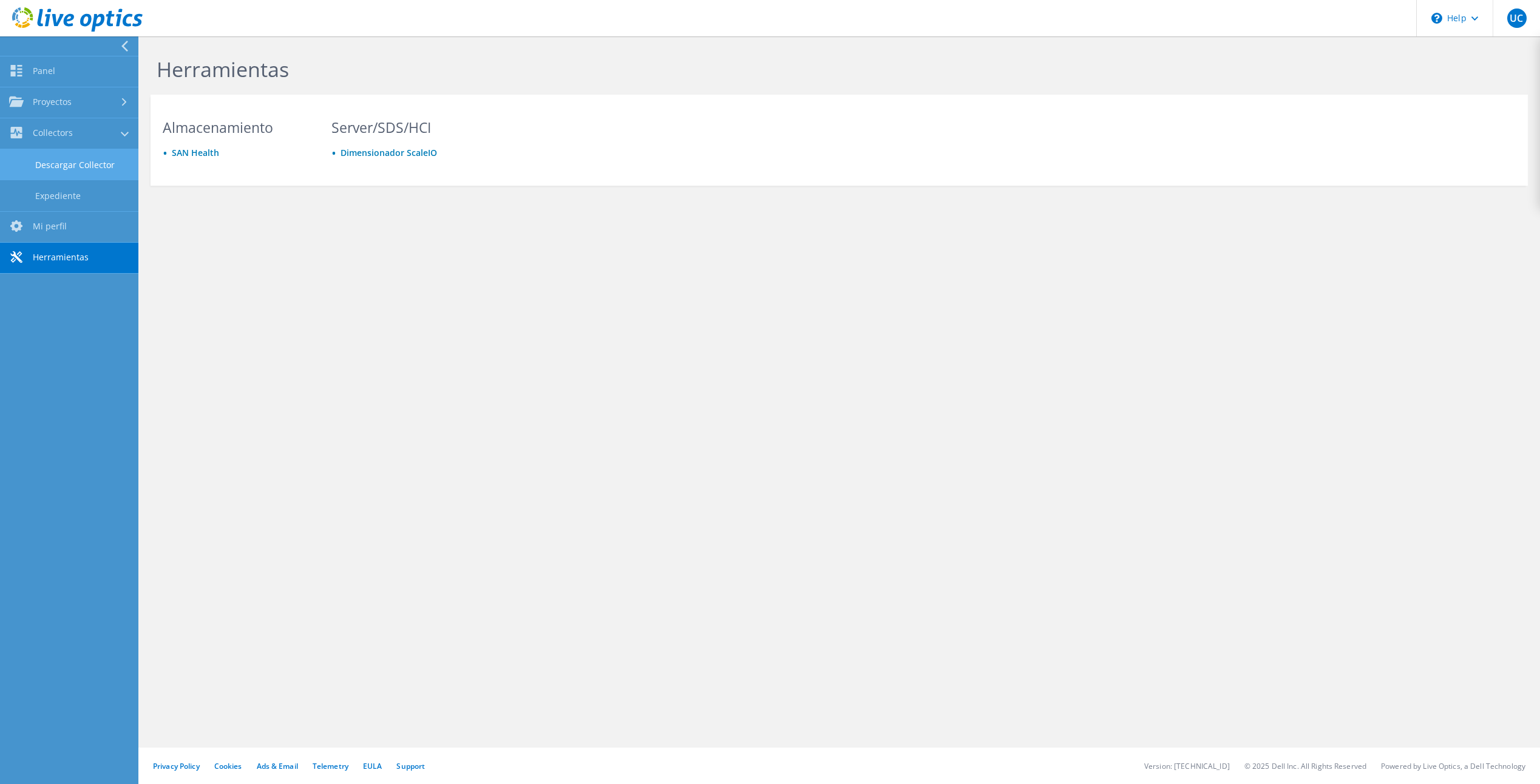
click at [55, 155] on link "Descargar Collector" at bounding box center [69, 164] width 139 height 31
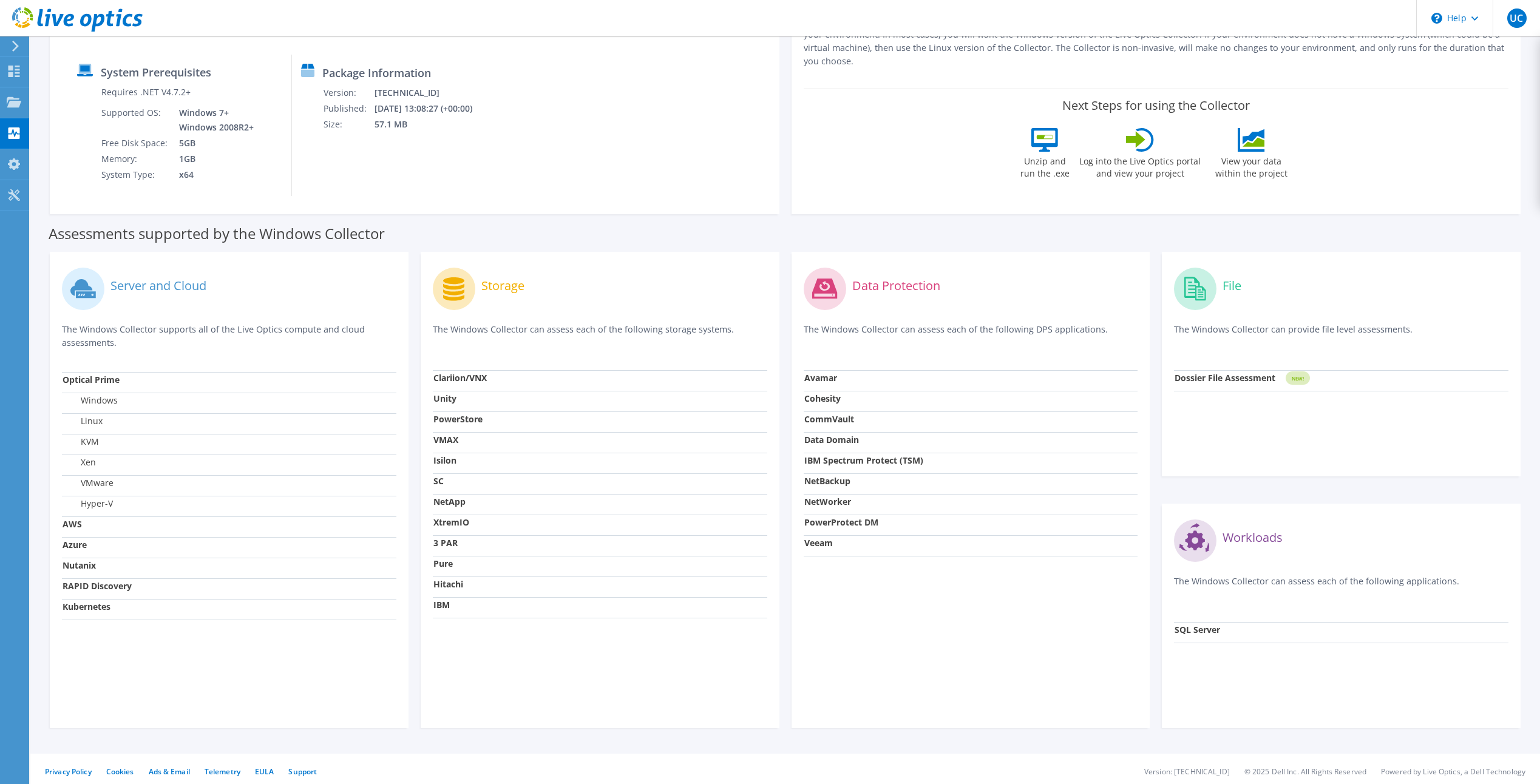
scroll to position [154, 0]
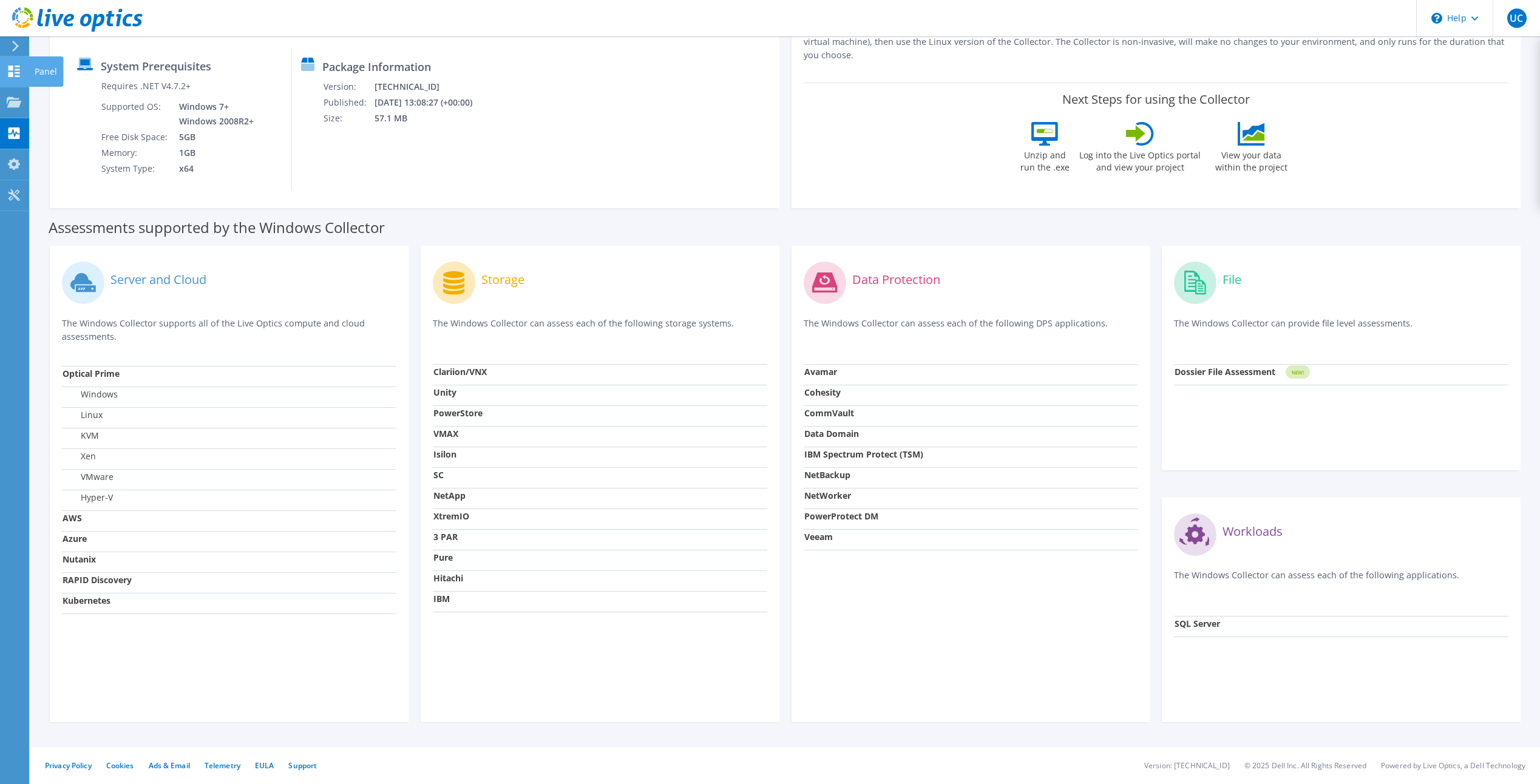
click at [37, 70] on div "Panel" at bounding box center [46, 71] width 35 height 30
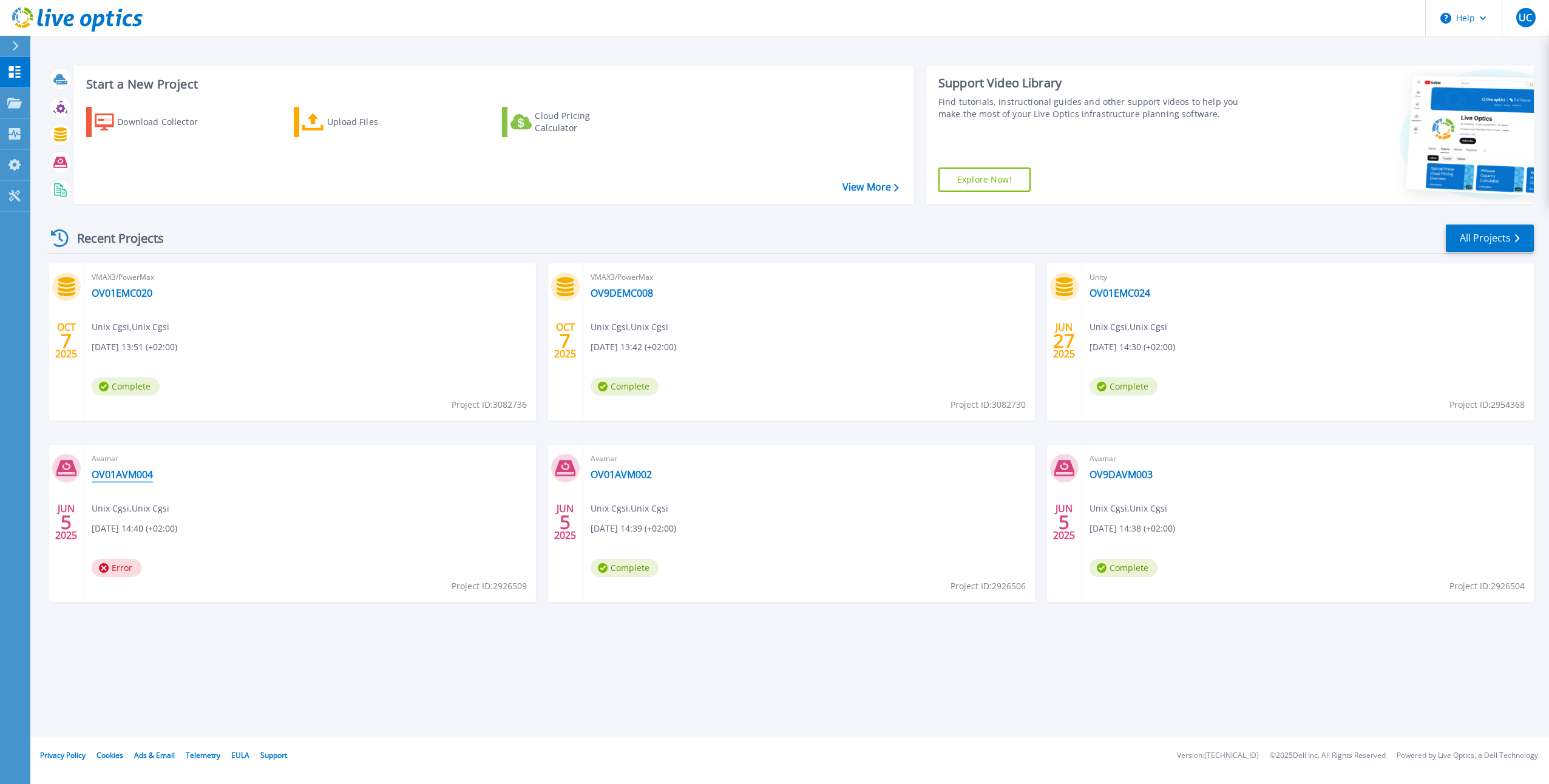
click at [127, 474] on link "OV01AVM004" at bounding box center [122, 474] width 61 height 12
click at [636, 294] on link "OV9DEMC008" at bounding box center [621, 293] width 62 height 12
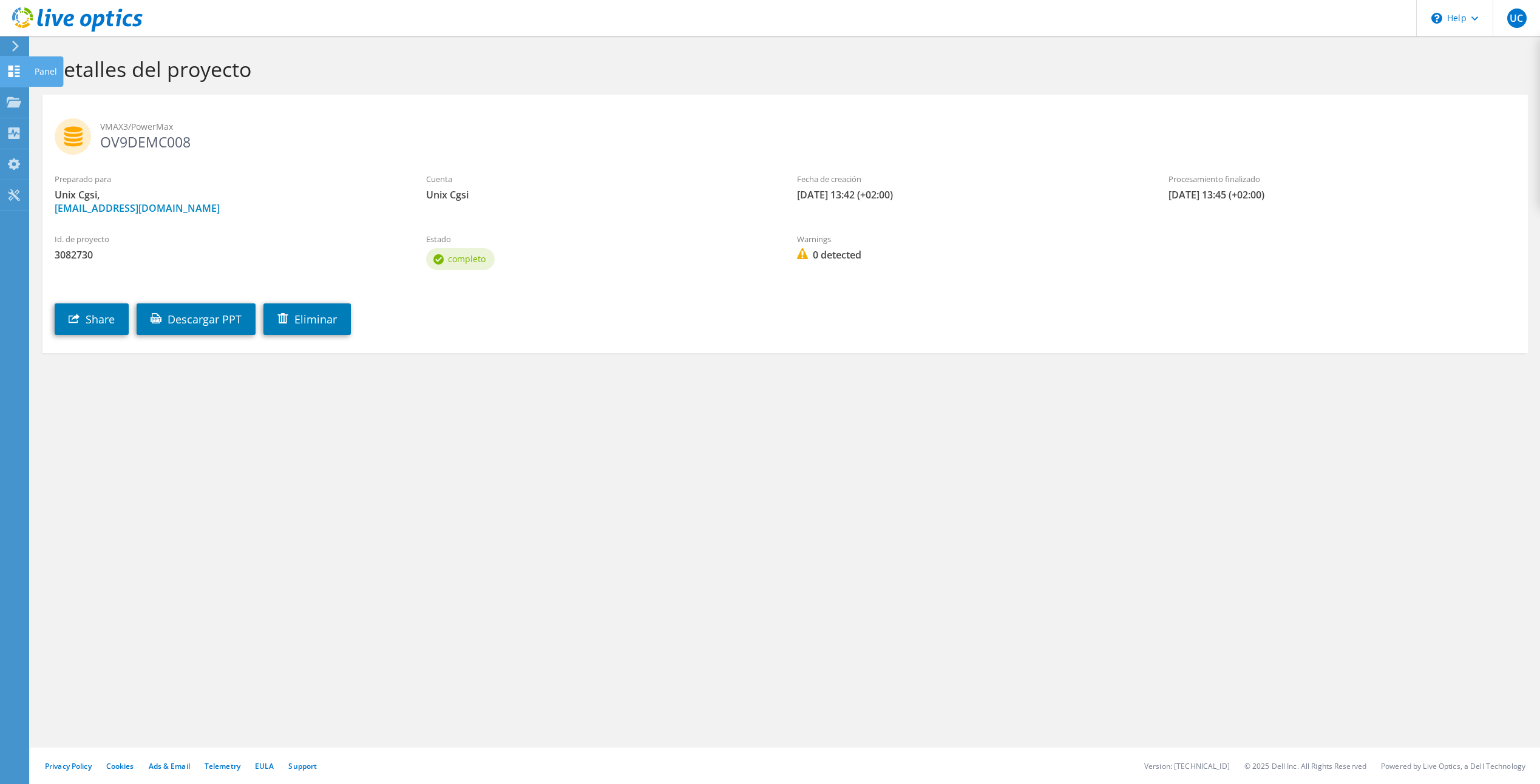
click at [44, 70] on div "Panel" at bounding box center [46, 71] width 35 height 30
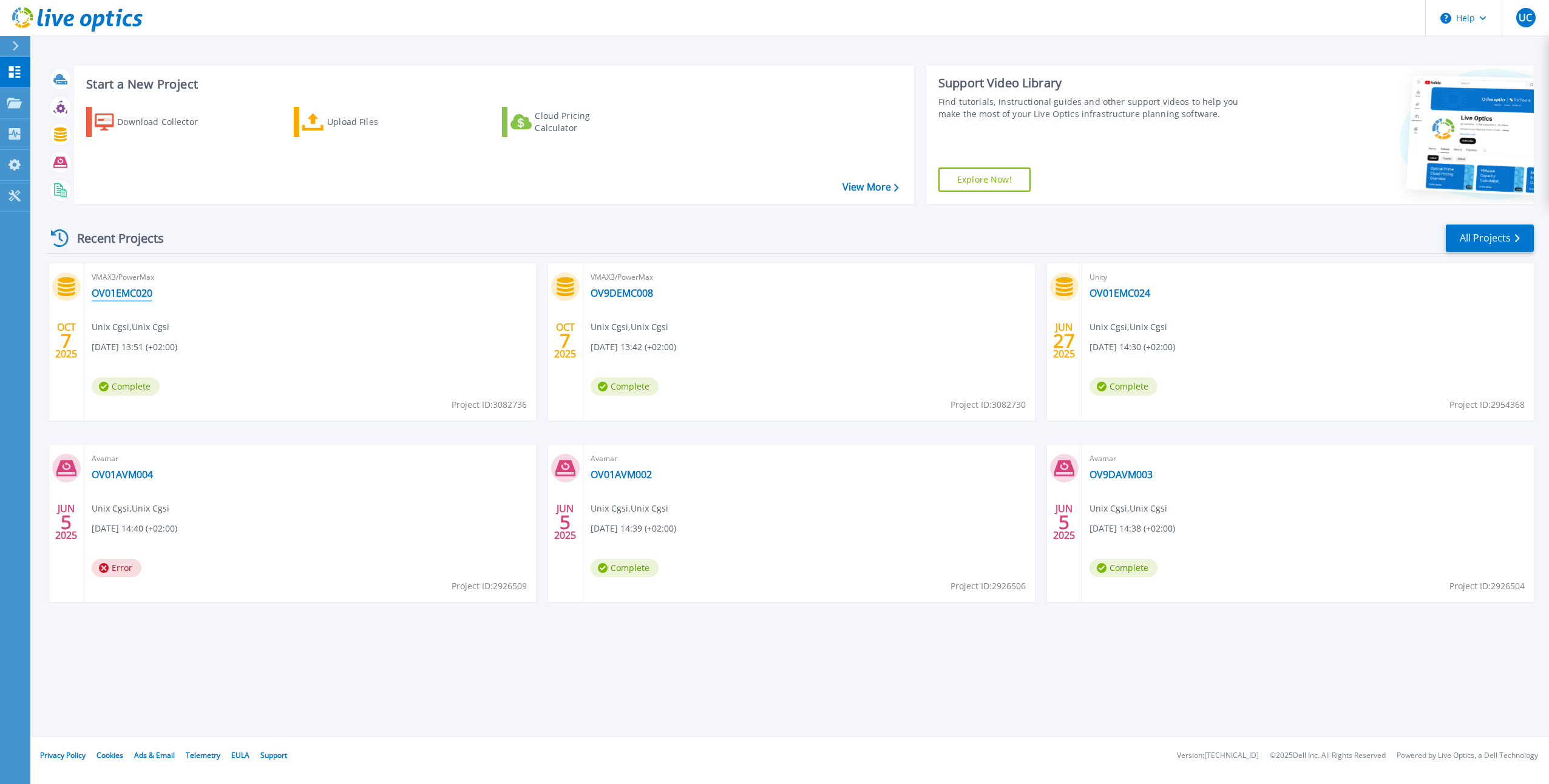
click at [136, 287] on link "OV01EMC020" at bounding box center [122, 293] width 60 height 12
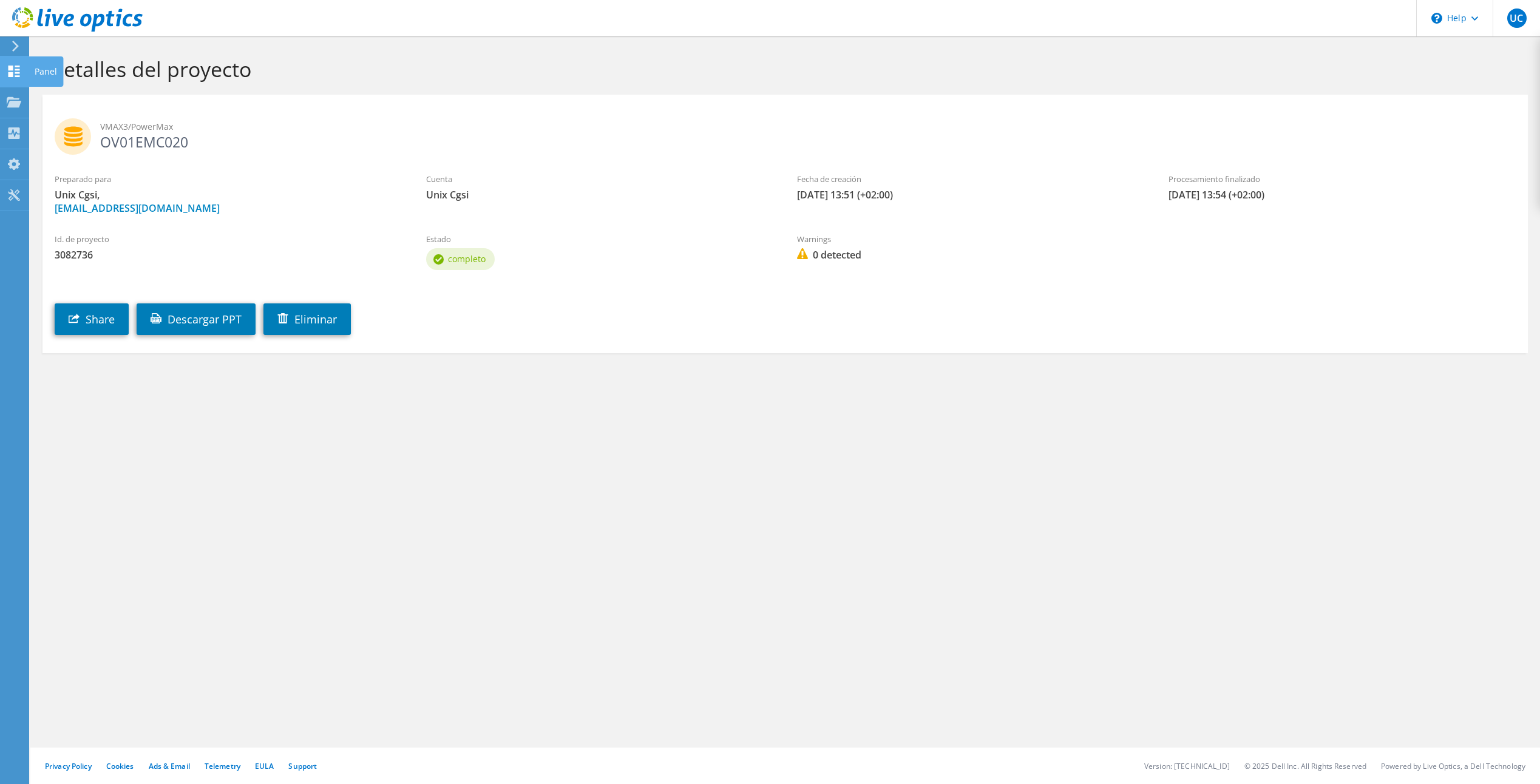
click at [46, 73] on div "Panel" at bounding box center [46, 71] width 35 height 30
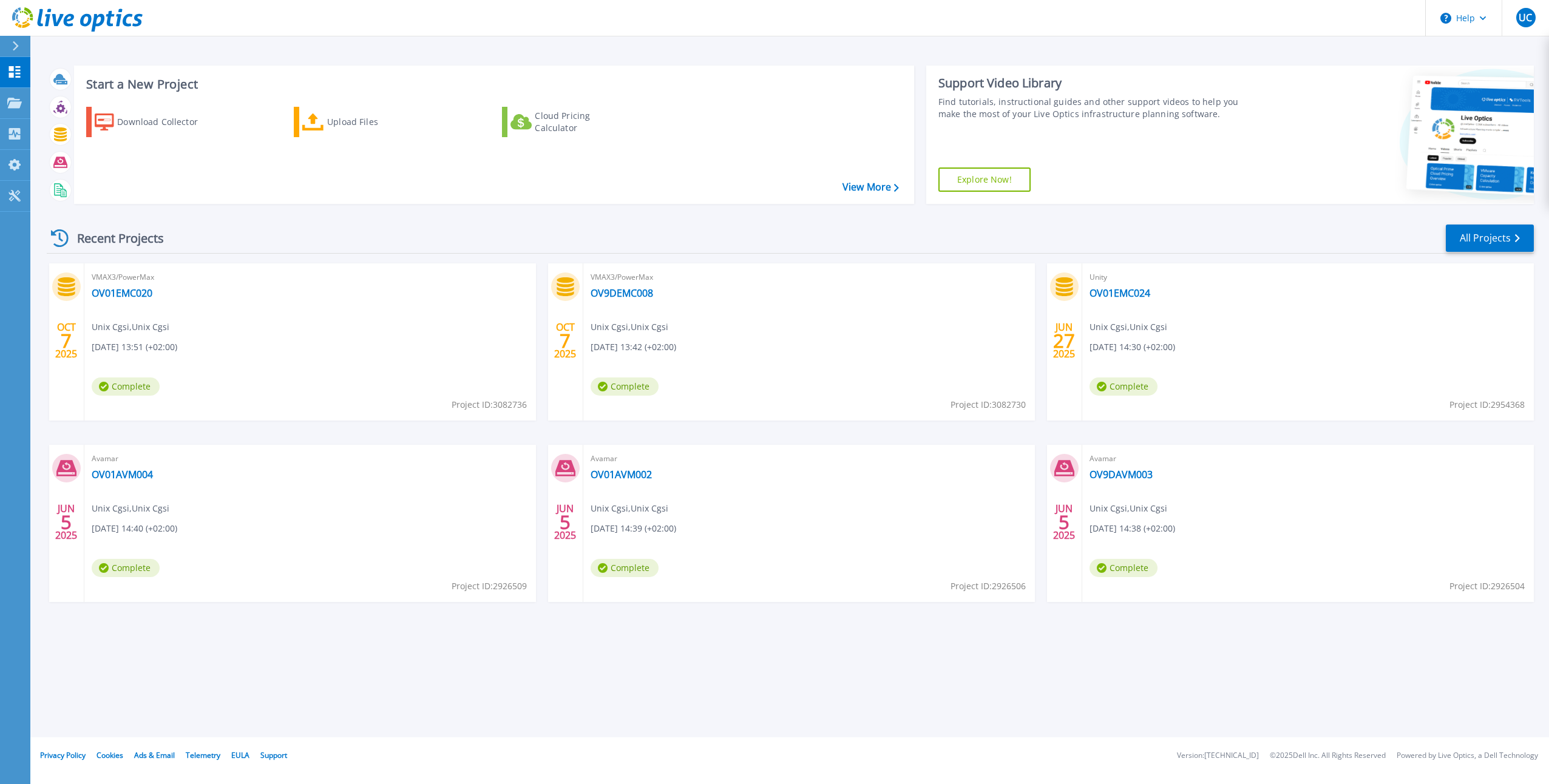
click at [247, 613] on div "OCT 7 2025 VMAX3/PowerMax OV01EMC020 Unix Cgsi , Unix Cgsi 10/07/2025, 13:51 (+…" at bounding box center [785, 444] width 1497 height 363
click at [1129, 293] on link "OV01EMC024" at bounding box center [1120, 293] width 60 height 12
click at [55, 75] on p "Dashboard" at bounding box center [54, 73] width 45 height 31
click at [134, 291] on link "OV9DEMC010" at bounding box center [123, 293] width 62 height 12
click at [44, 68] on p "Dashboard" at bounding box center [54, 73] width 45 height 31
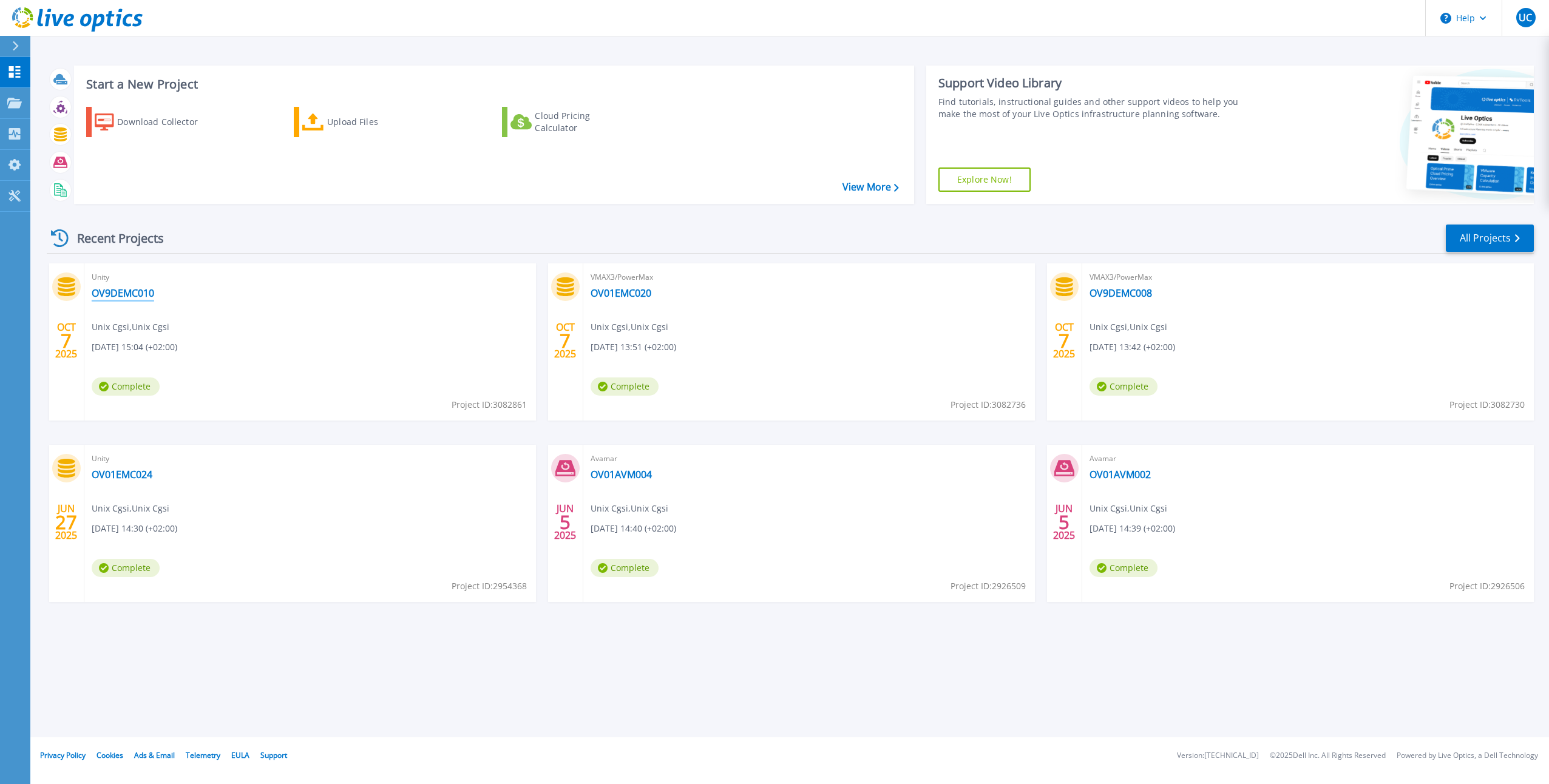
click at [124, 291] on link "OV9DEMC010" at bounding box center [123, 293] width 62 height 12
click at [606, 290] on link "OV01EMC020" at bounding box center [620, 293] width 60 height 12
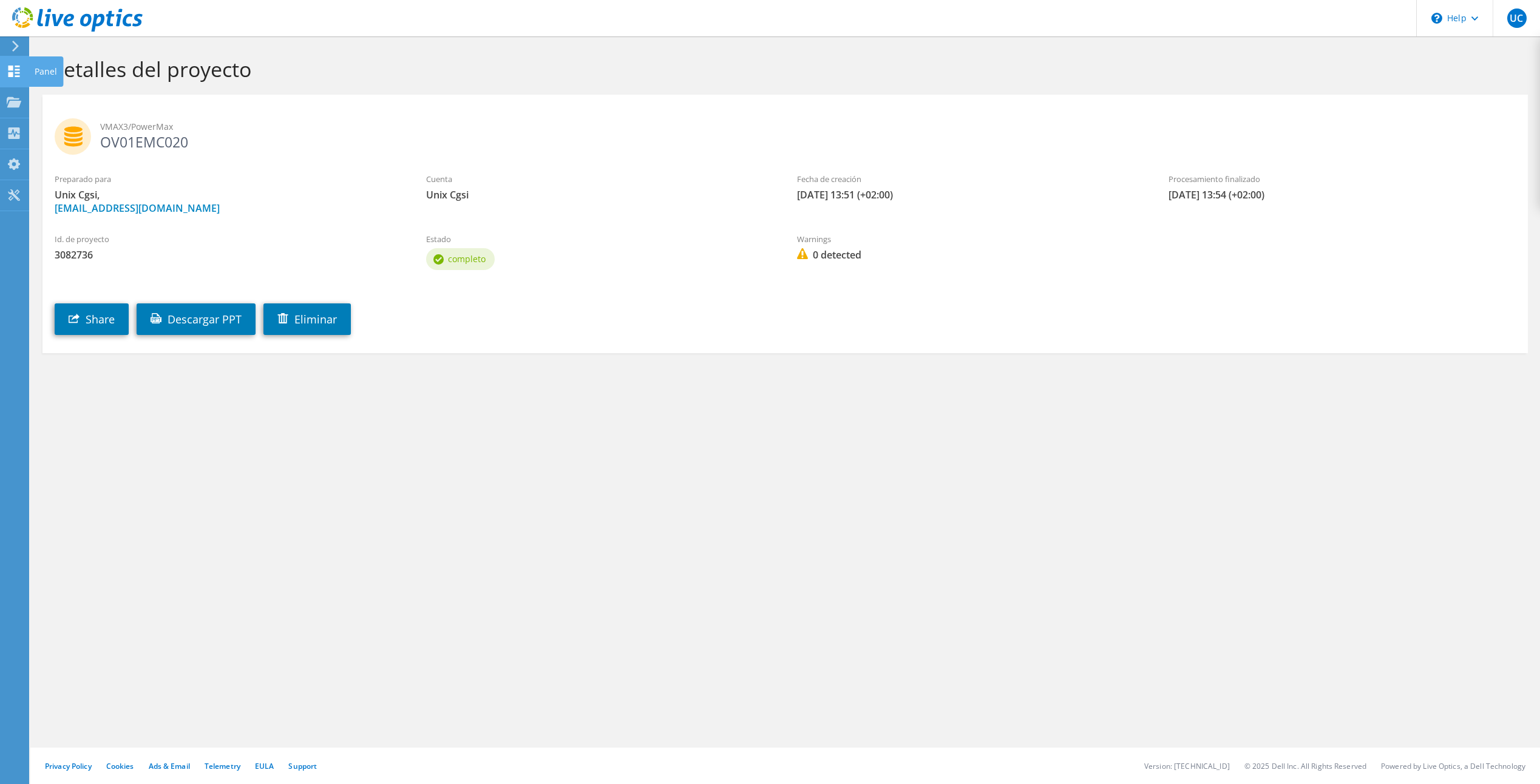
click at [16, 71] on icon at bounding box center [14, 71] width 15 height 12
